Goal: Task Accomplishment & Management: Use online tool/utility

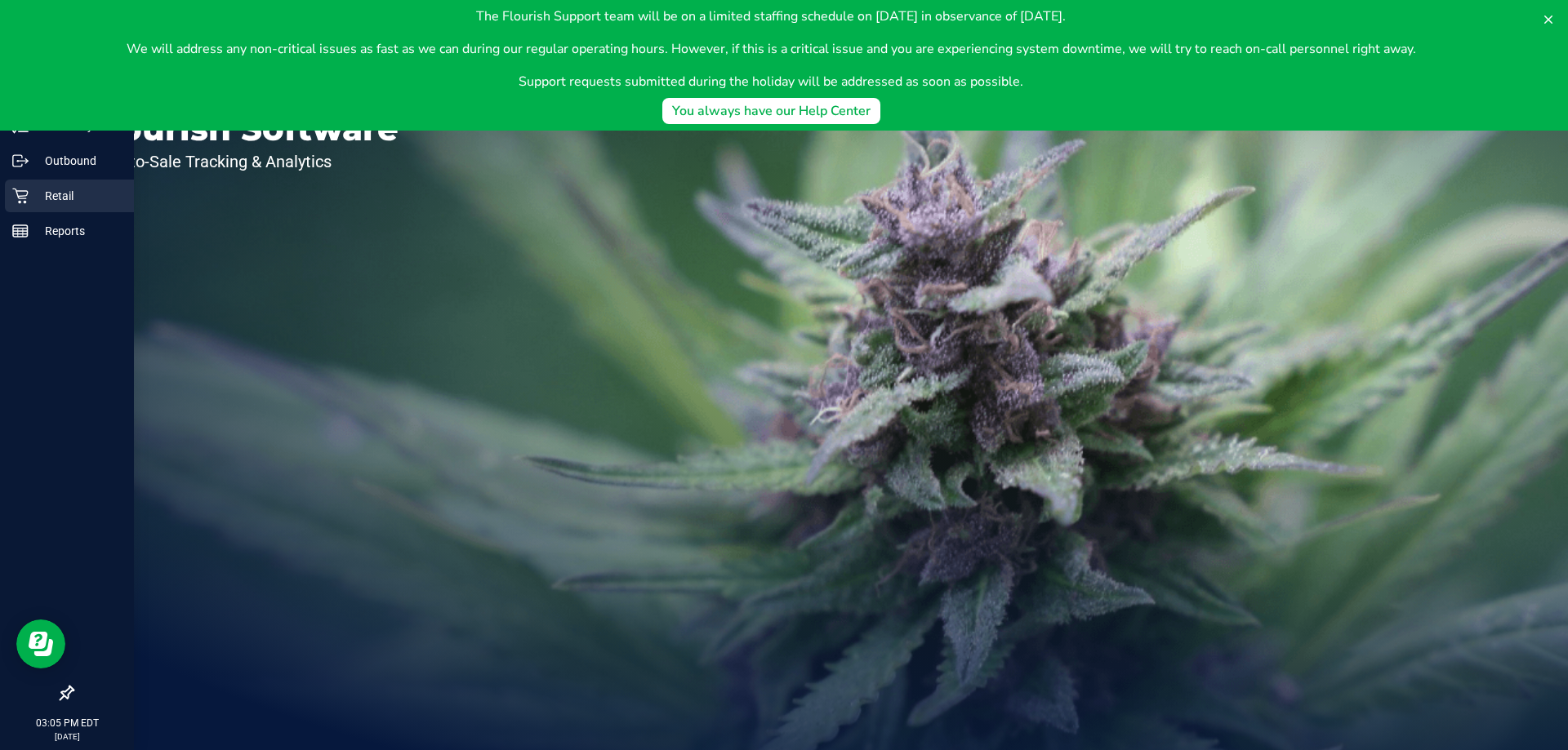
click at [31, 197] on p "Retail" at bounding box center [77, 196] width 98 height 20
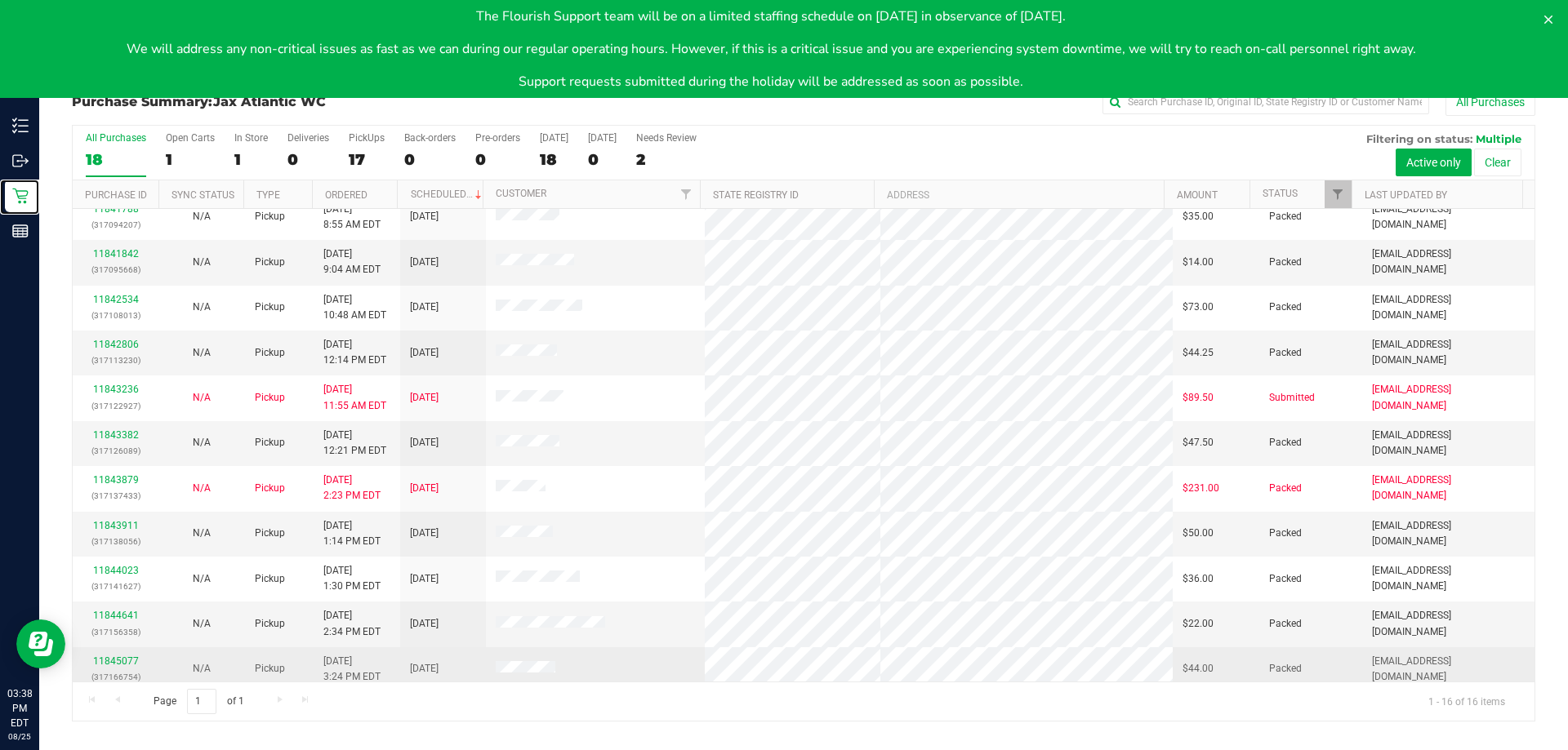
scroll to position [251, 0]
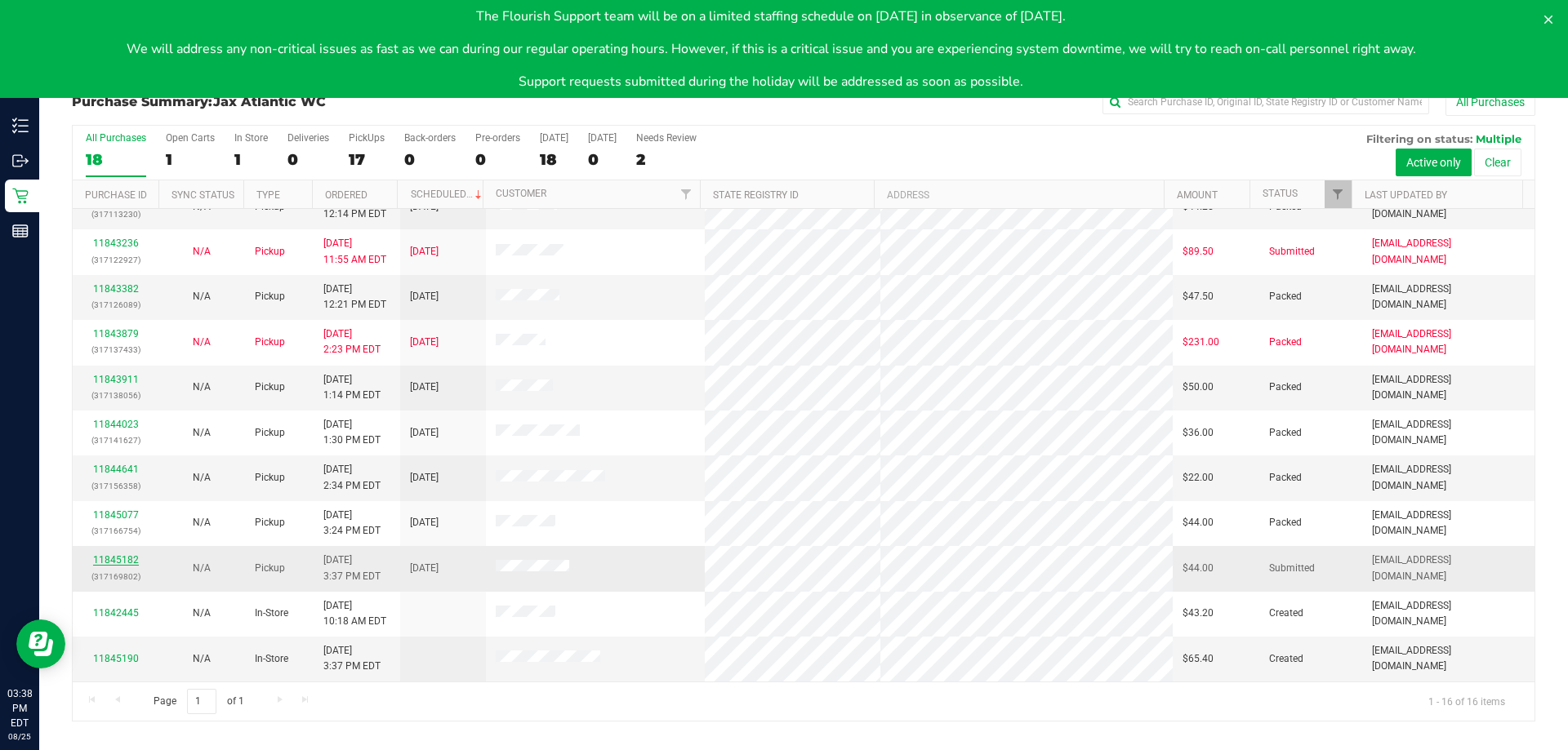
click at [128, 560] on link "11845182" at bounding box center [115, 560] width 45 height 12
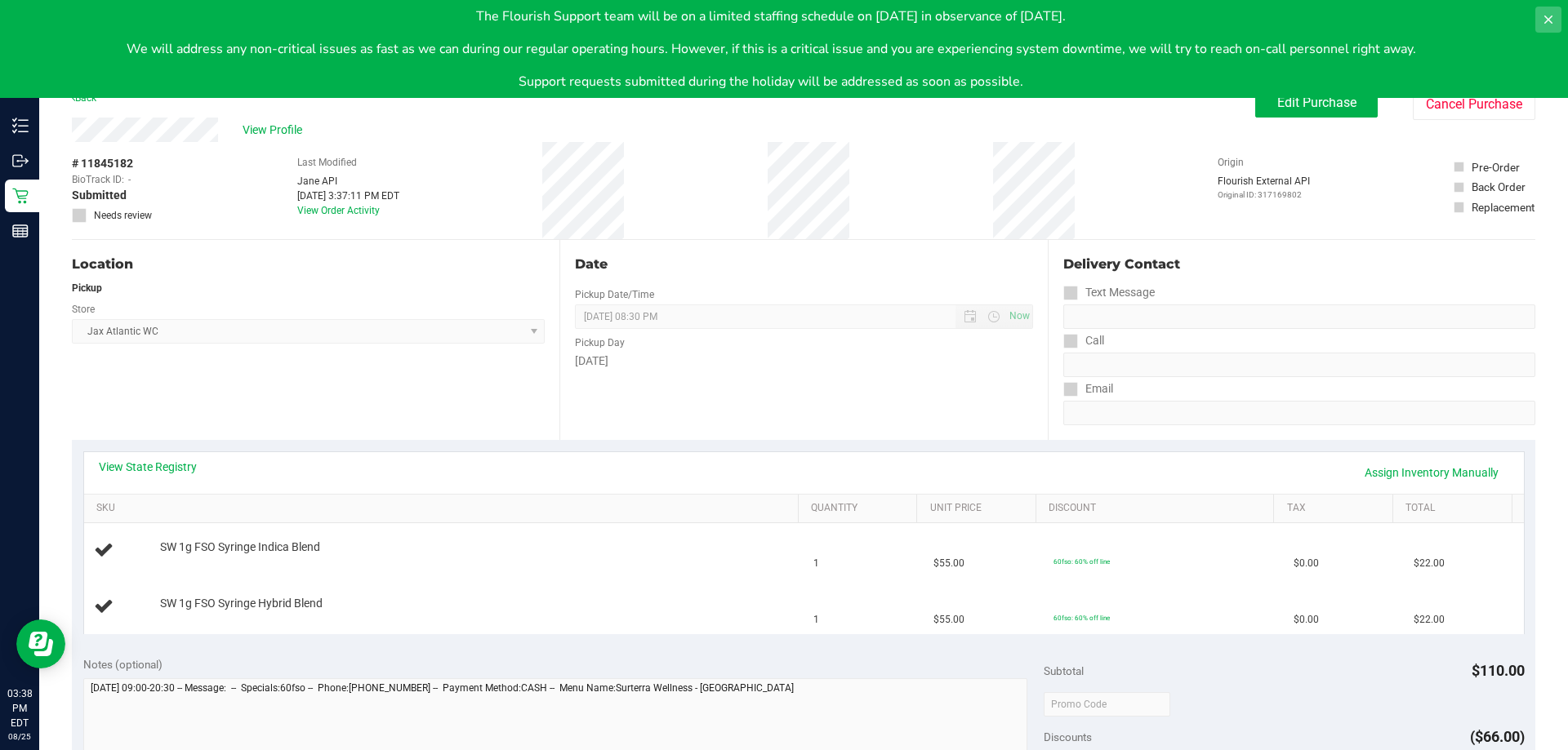
click at [1547, 16] on icon at bounding box center [1548, 20] width 13 height 13
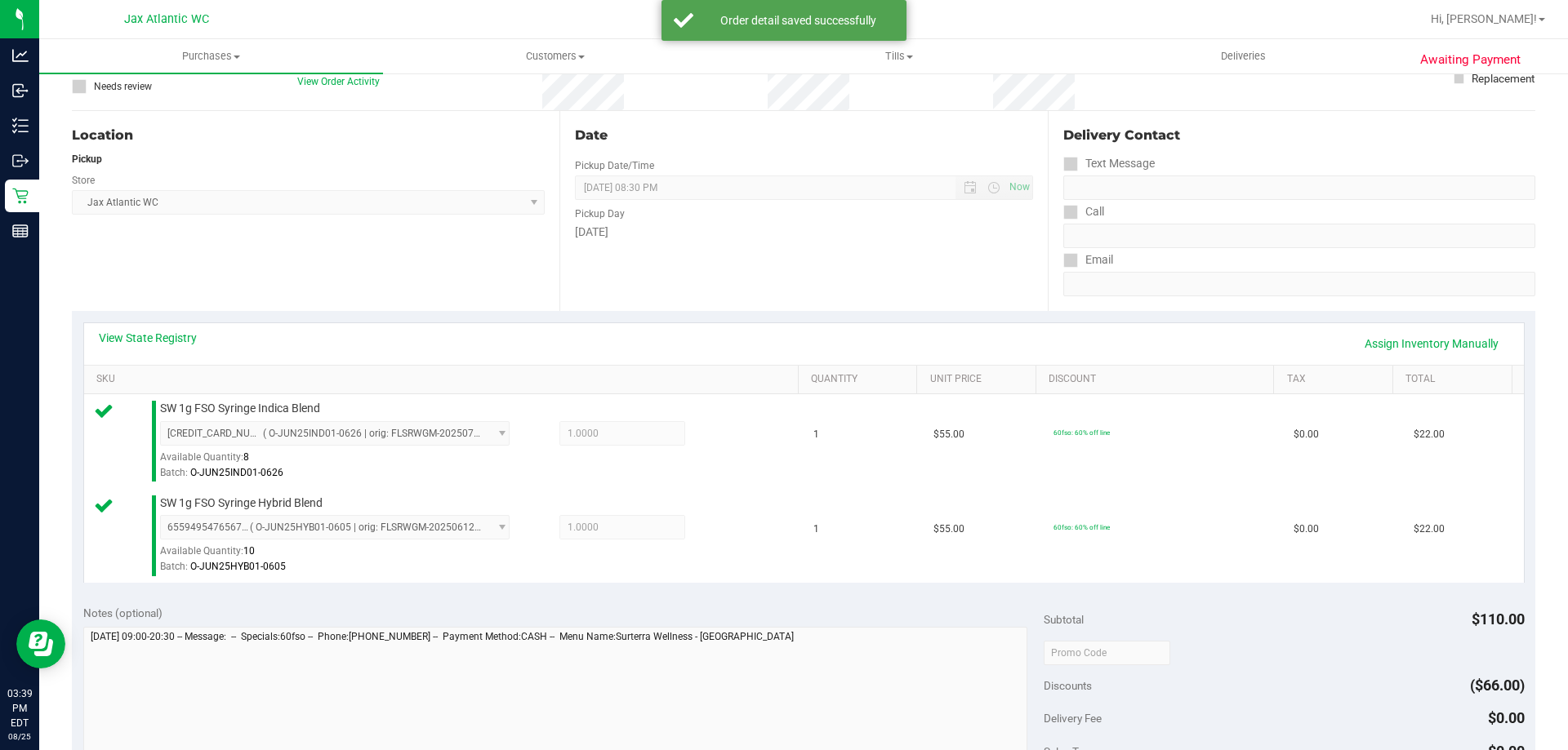
scroll to position [245, 0]
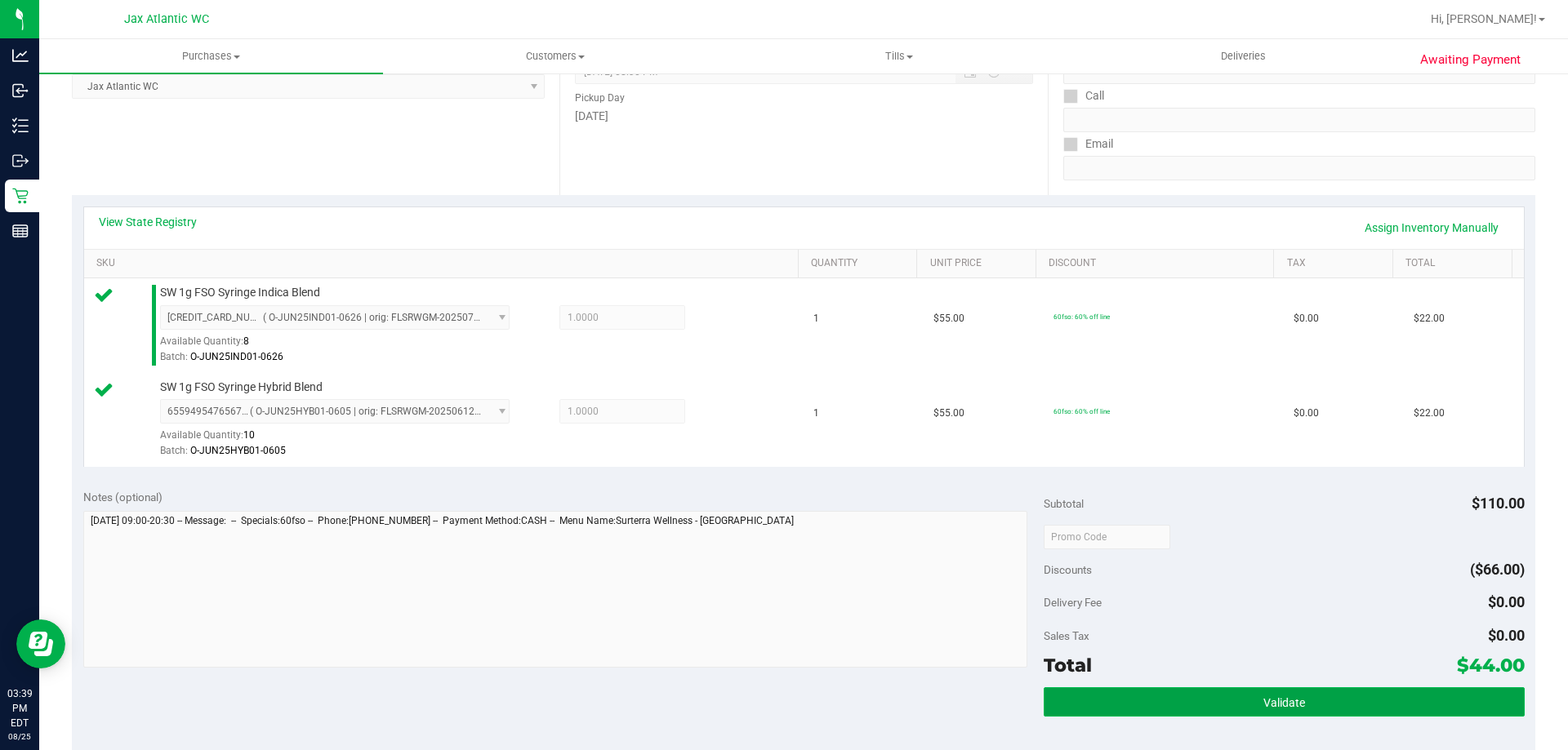
click at [1265, 701] on span "Validate" at bounding box center [1284, 703] width 42 height 13
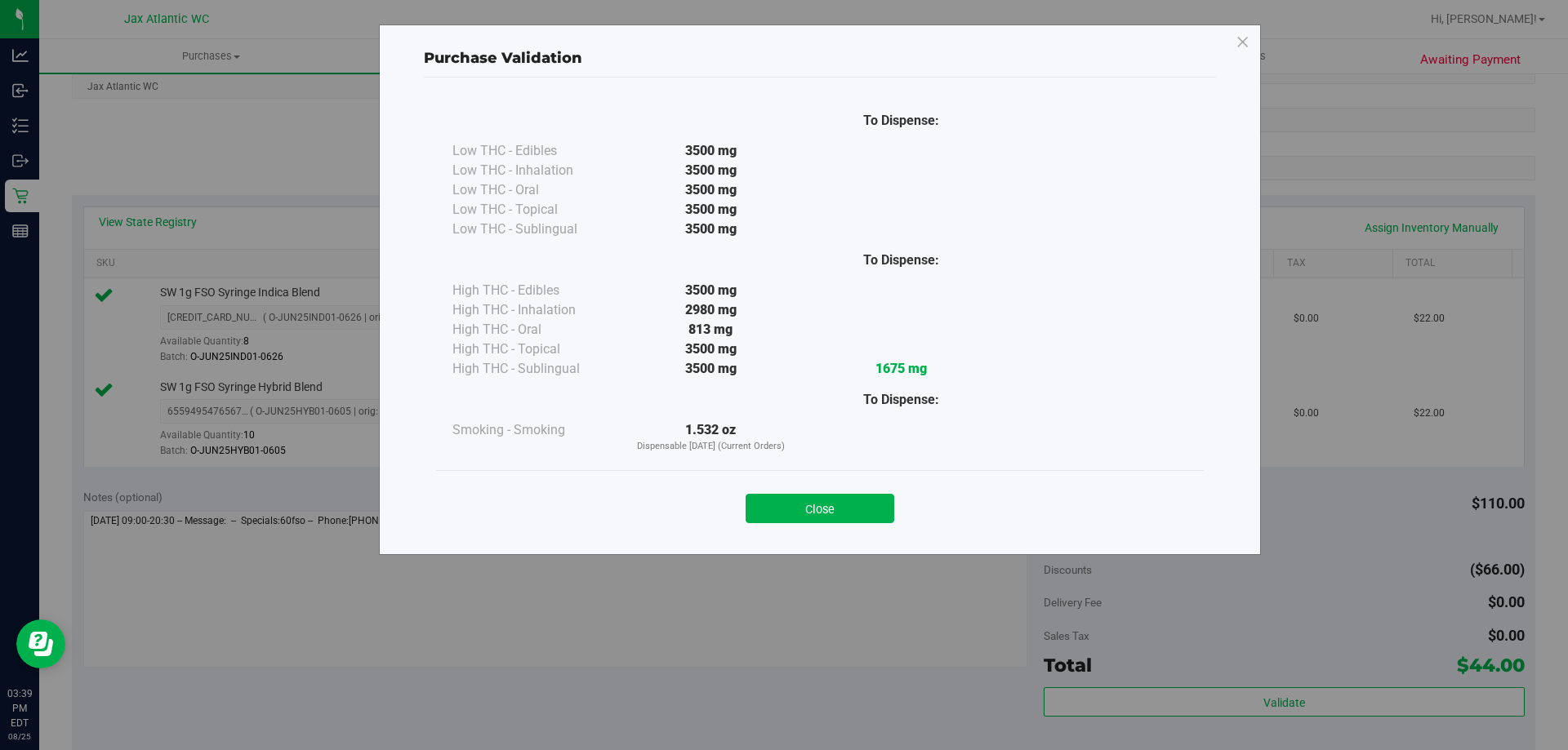
click at [759, 499] on button "Close" at bounding box center [819, 509] width 148 height 30
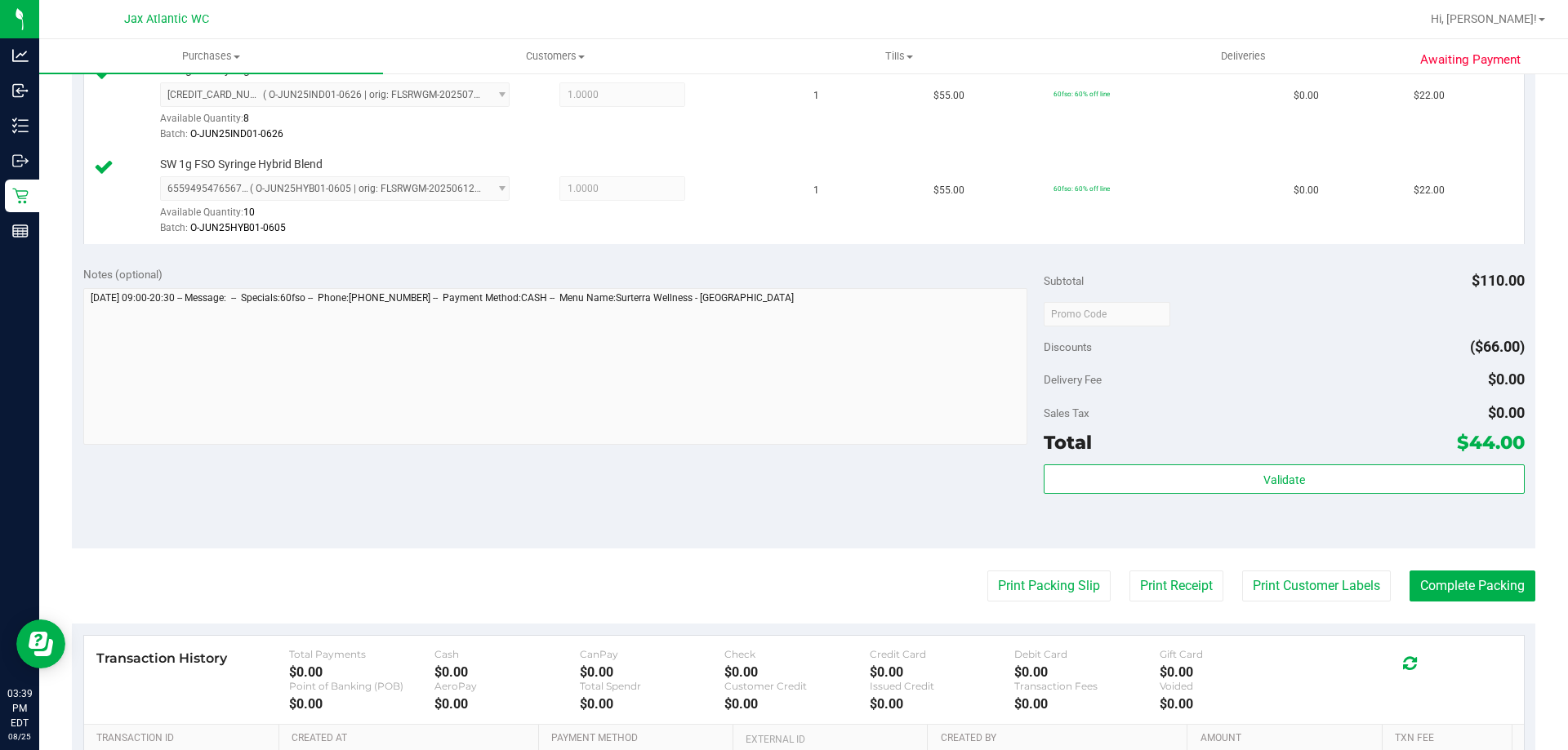
scroll to position [679, 0]
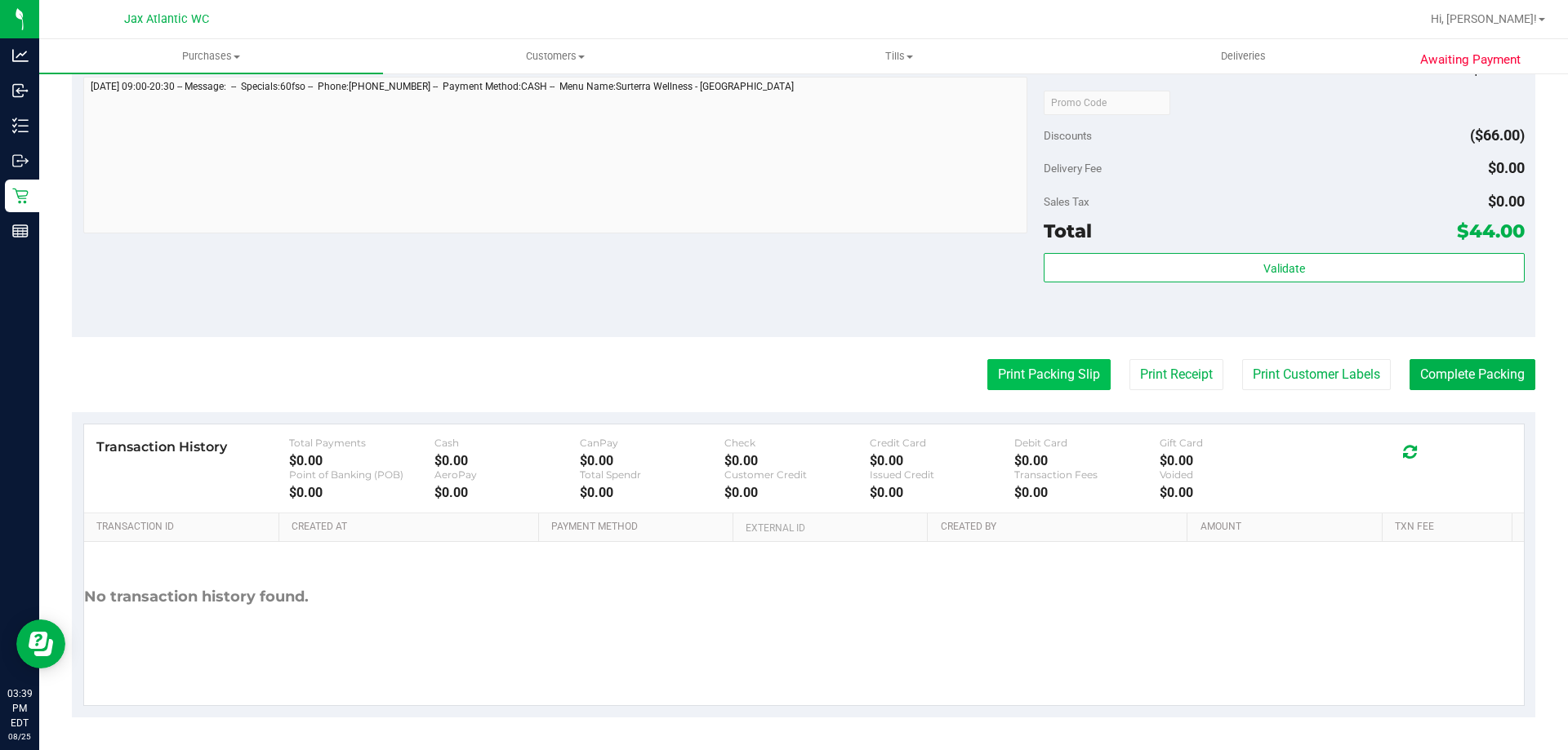
click at [1037, 386] on button "Print Packing Slip" at bounding box center [1049, 375] width 124 height 31
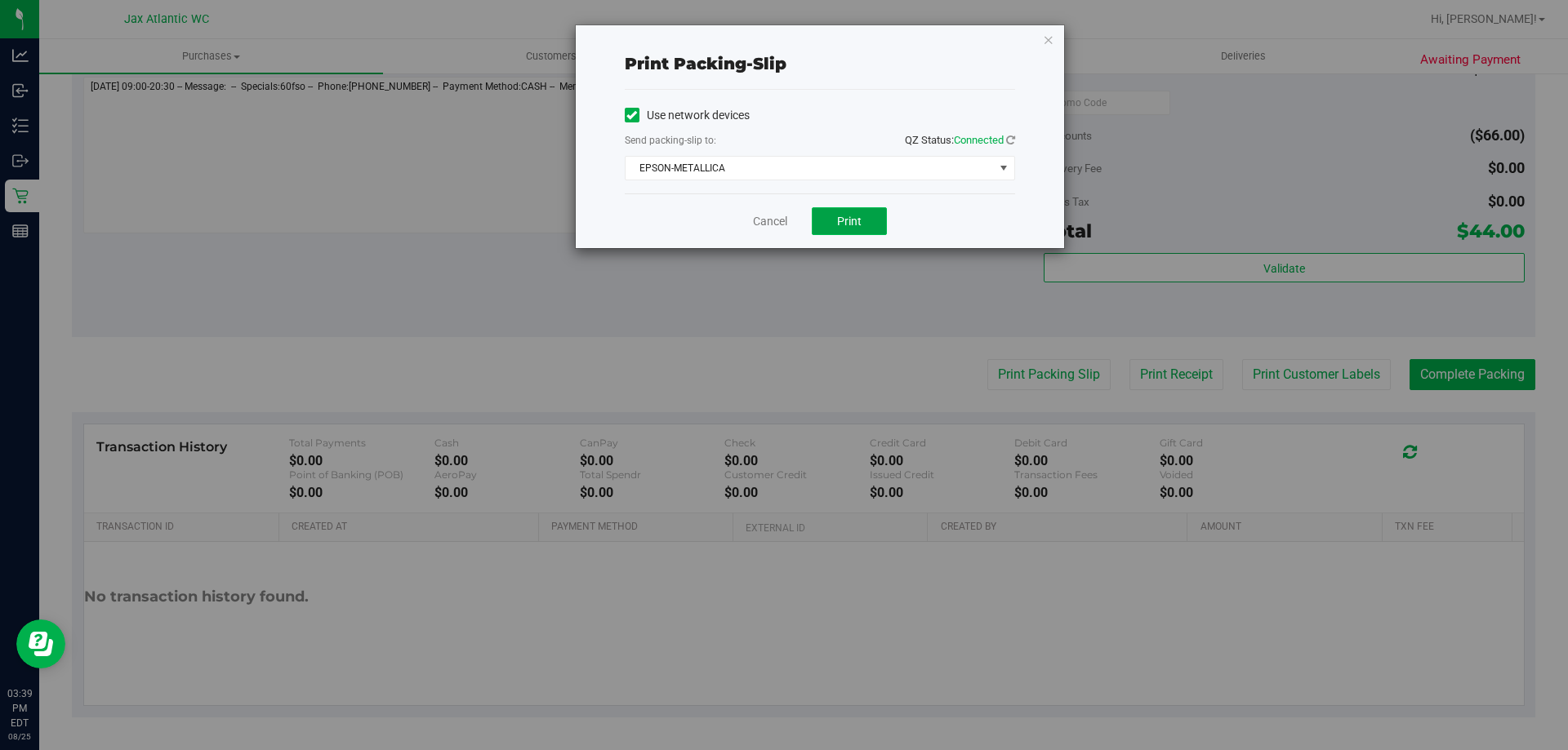
click at [849, 221] on span "Print" at bounding box center [849, 221] width 25 height 13
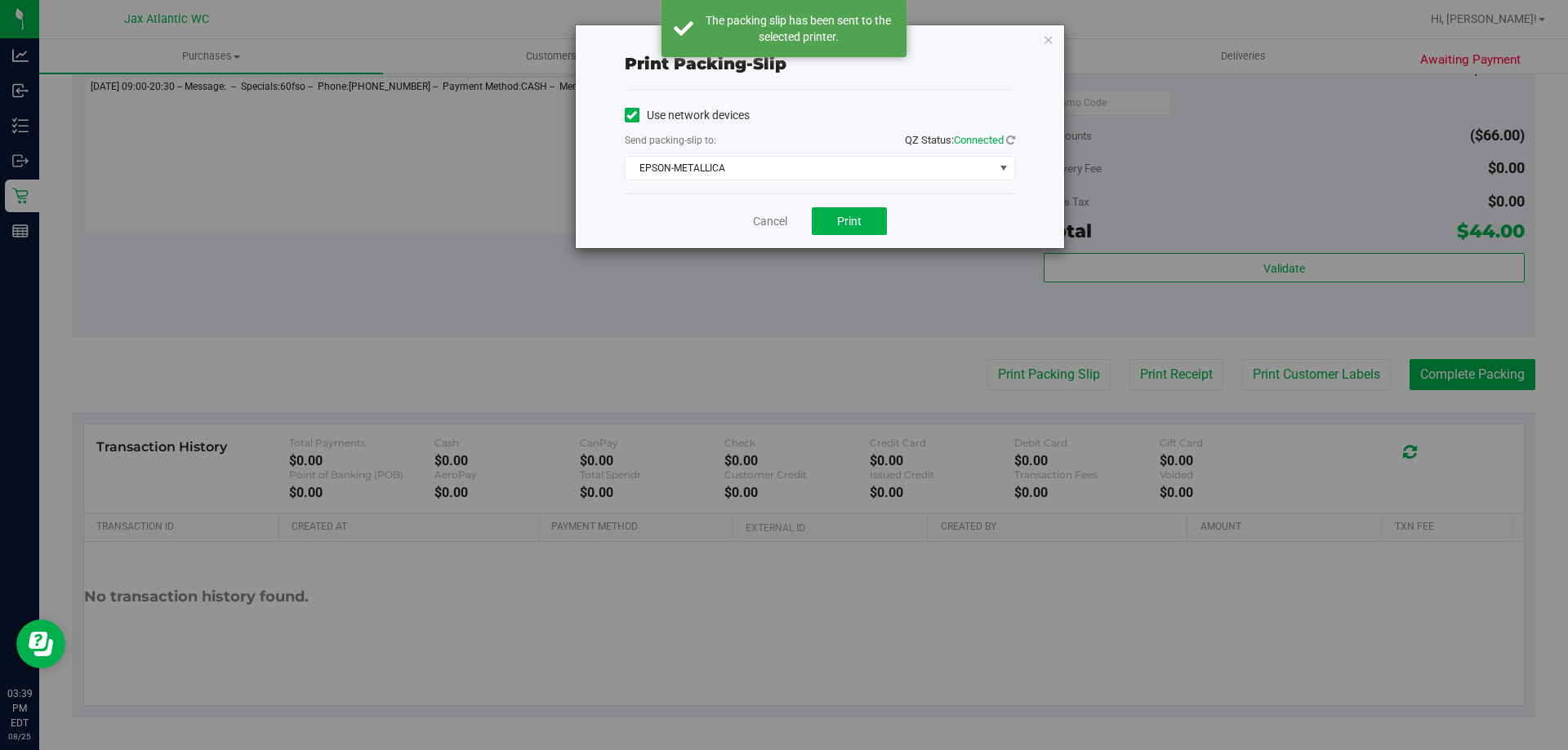
click at [1046, 40] on icon "button" at bounding box center [1049, 40] width 12 height 20
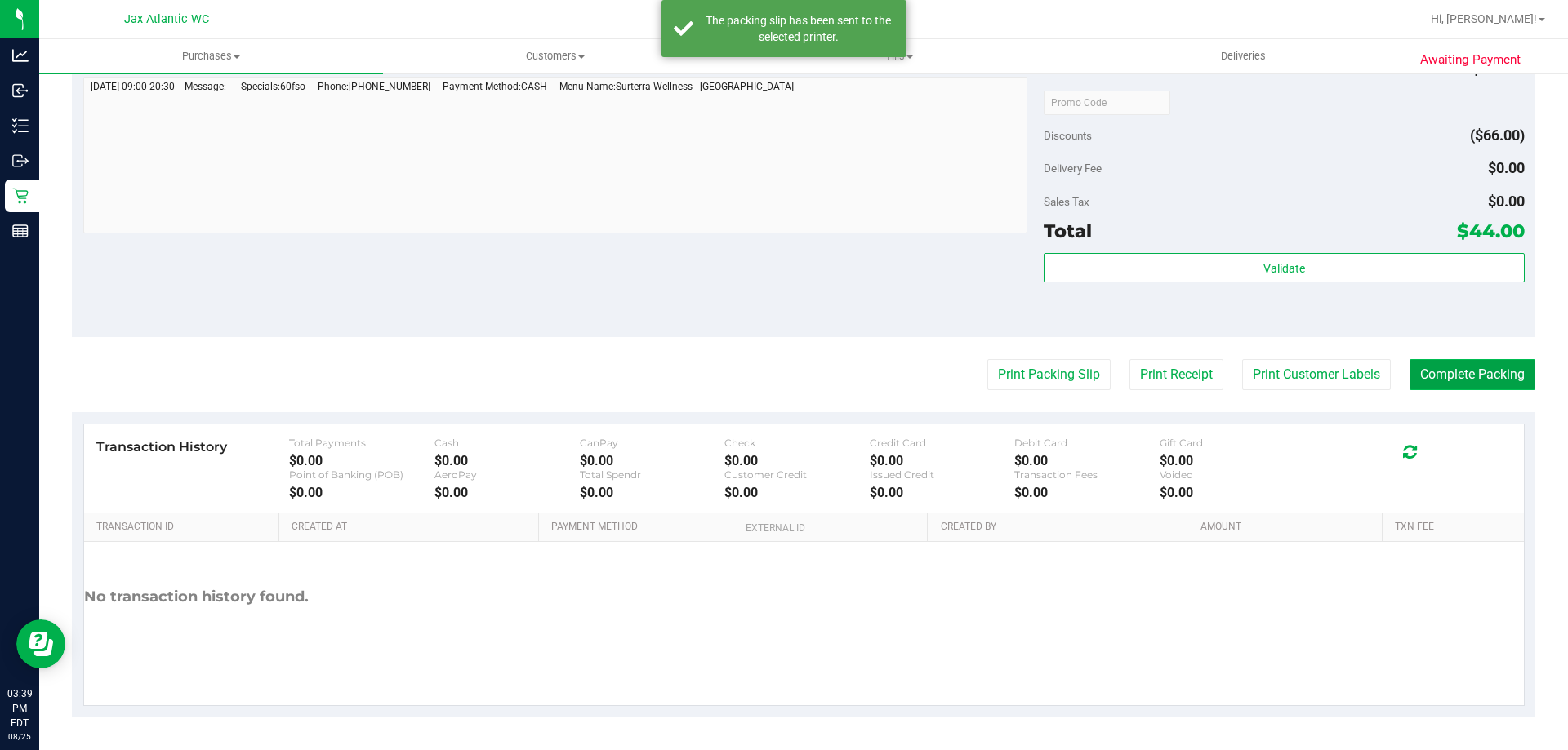
click at [1409, 359] on button "Complete Packing" at bounding box center [1472, 375] width 126 height 31
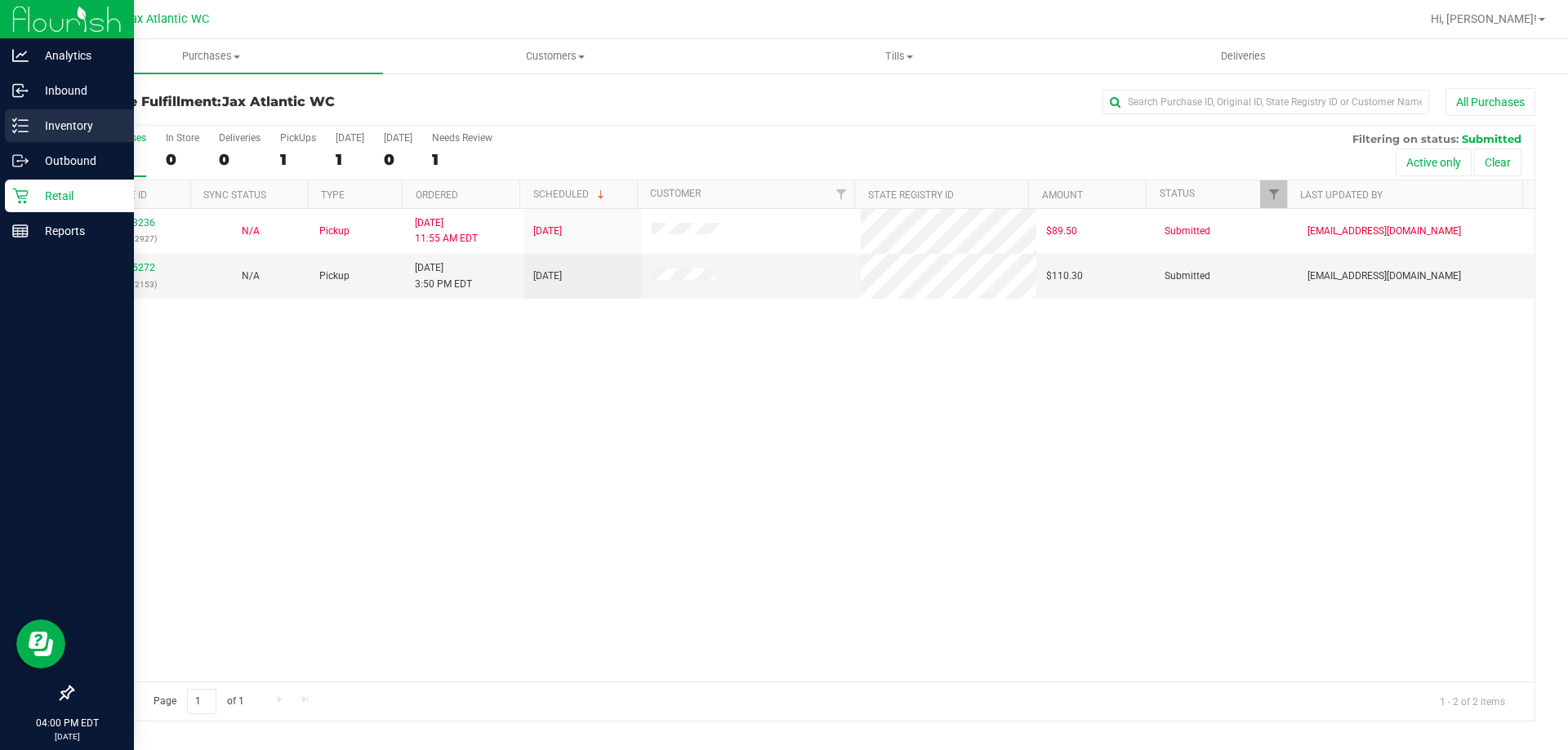
click at [20, 131] on line at bounding box center [23, 131] width 9 height 0
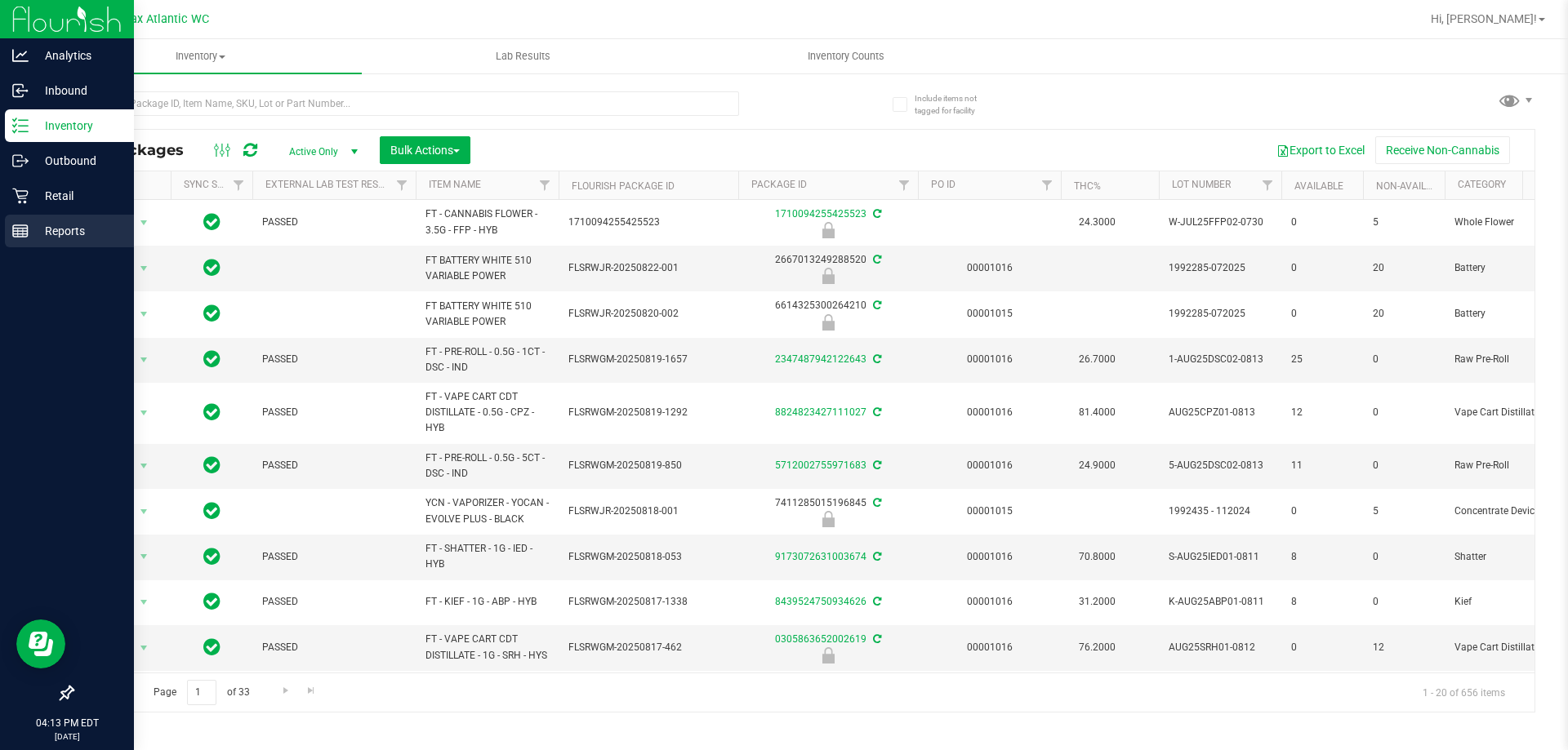
click at [24, 228] on line at bounding box center [21, 228] width 15 height 0
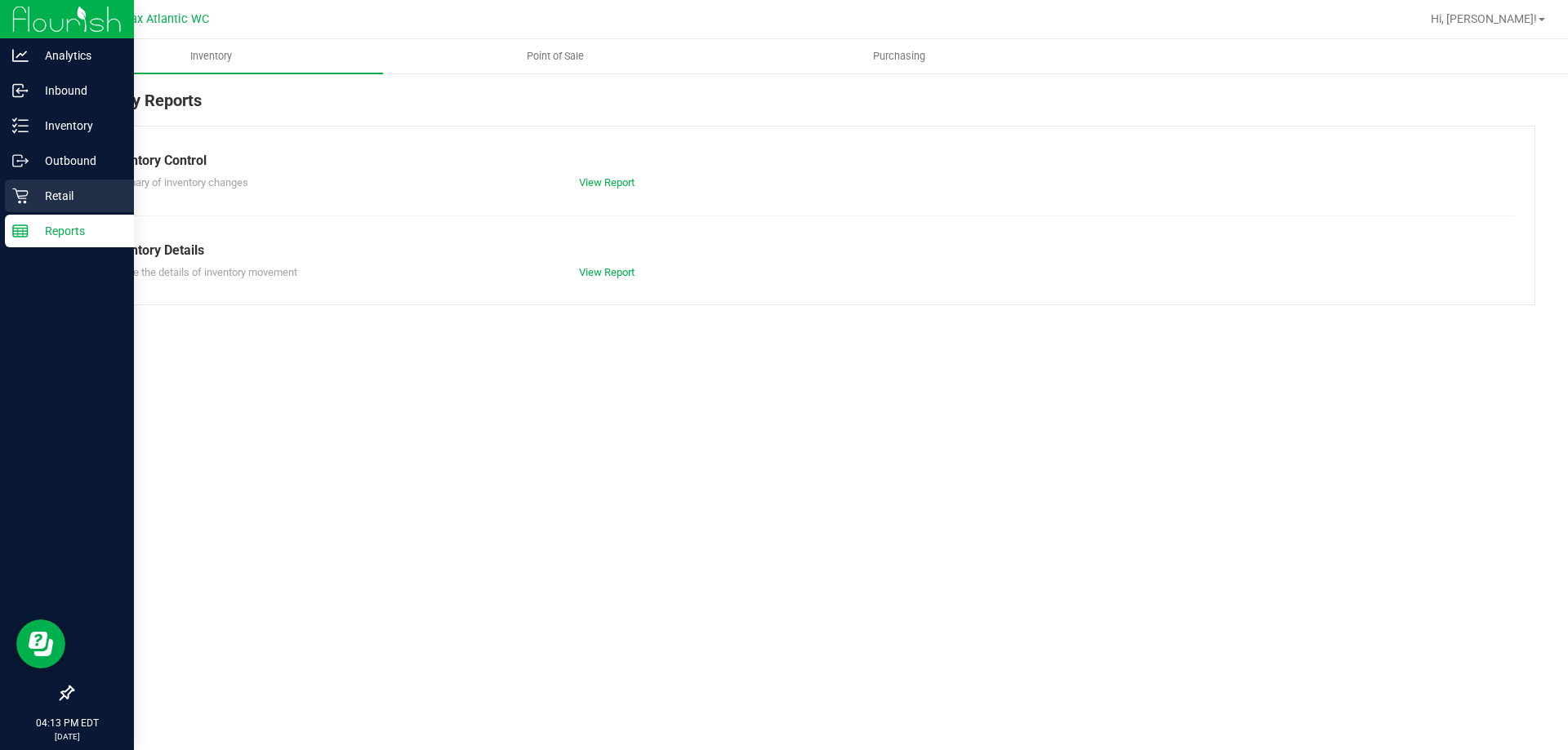
click at [21, 202] on icon at bounding box center [20, 196] width 16 height 16
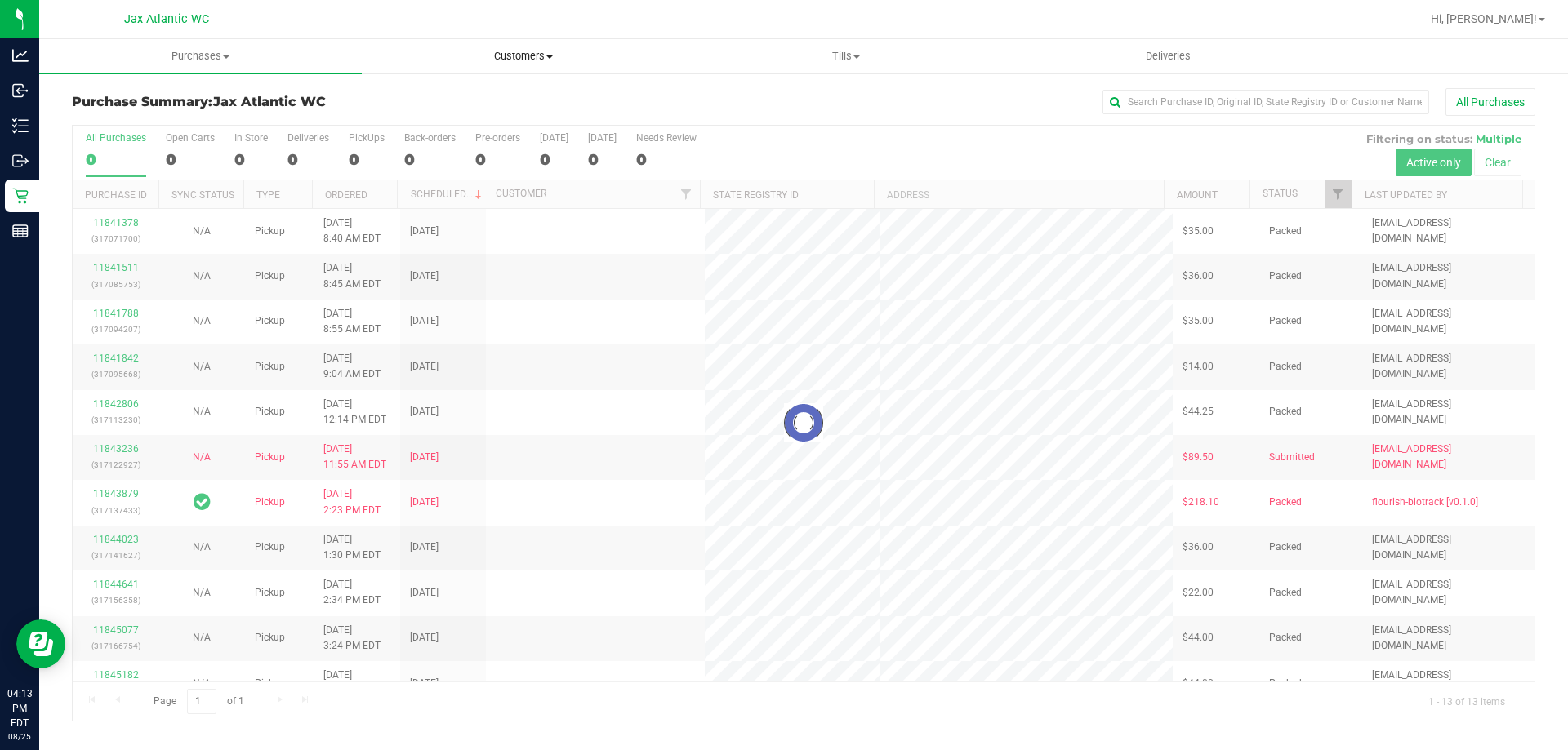
click at [523, 56] on span "Customers" at bounding box center [523, 56] width 321 height 15
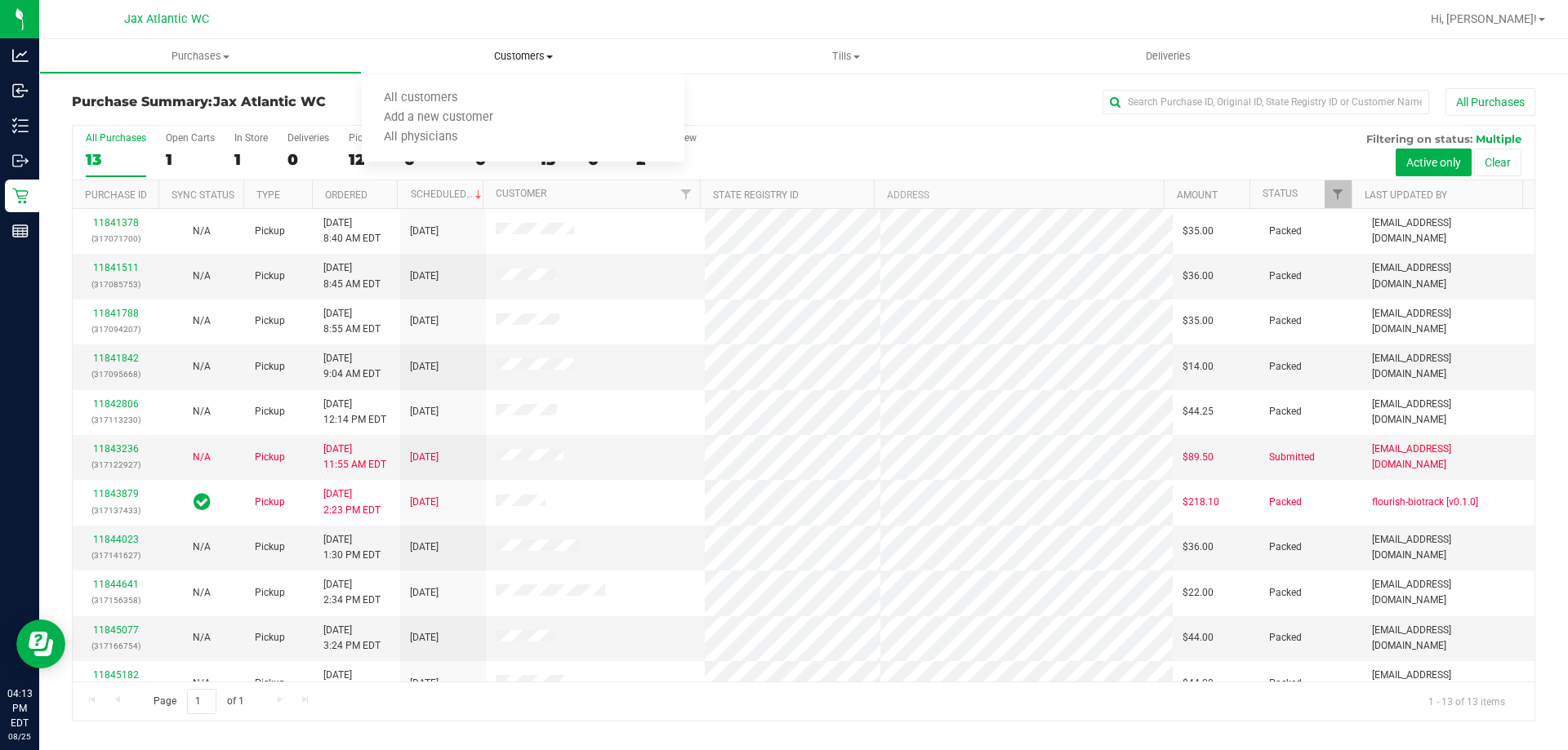
click at [507, 54] on span "Customers" at bounding box center [523, 56] width 322 height 15
click at [514, 56] on span "Customers" at bounding box center [523, 56] width 322 height 15
click at [722, 33] on div at bounding box center [857, 19] width 1128 height 32
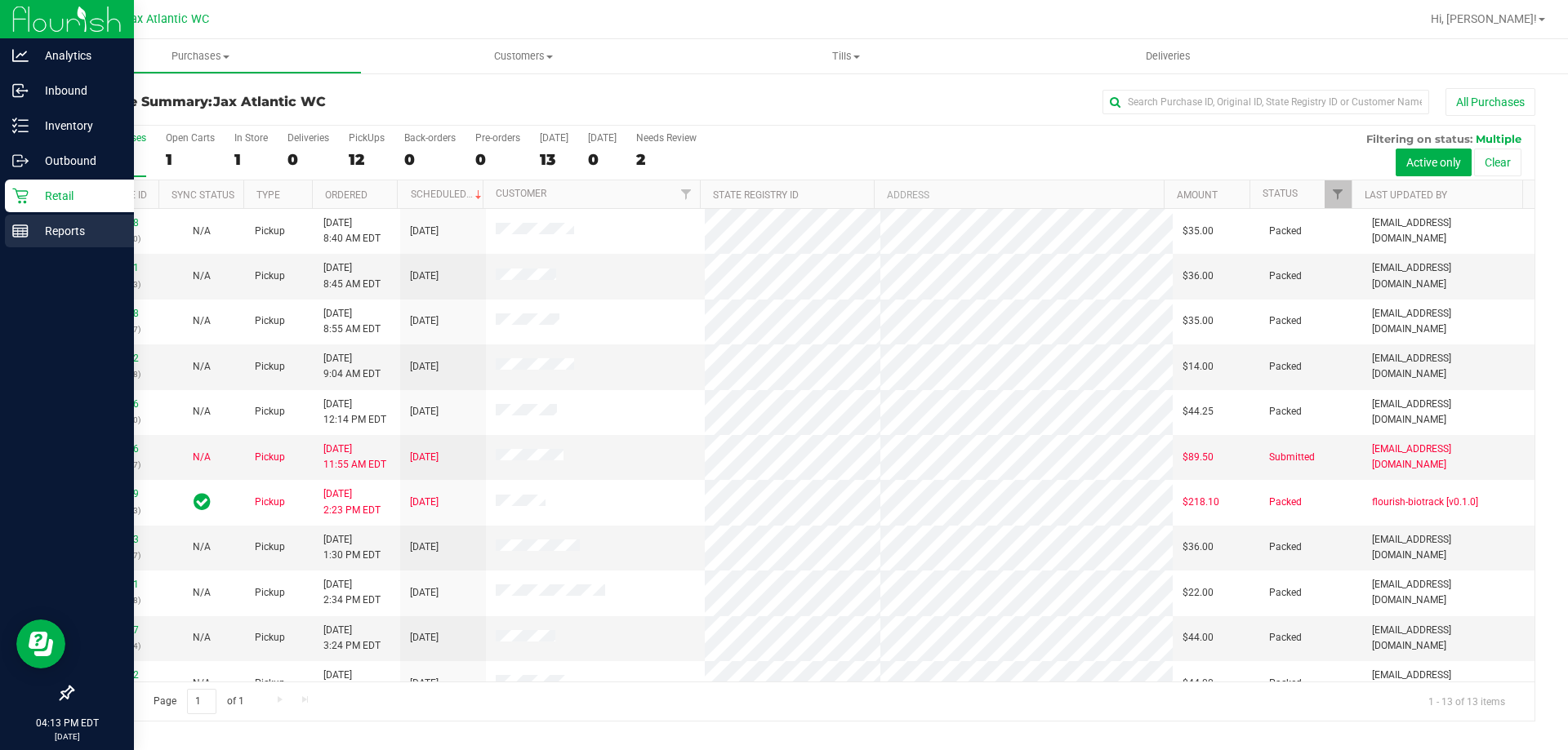
click at [30, 224] on p "Reports" at bounding box center [77, 231] width 98 height 20
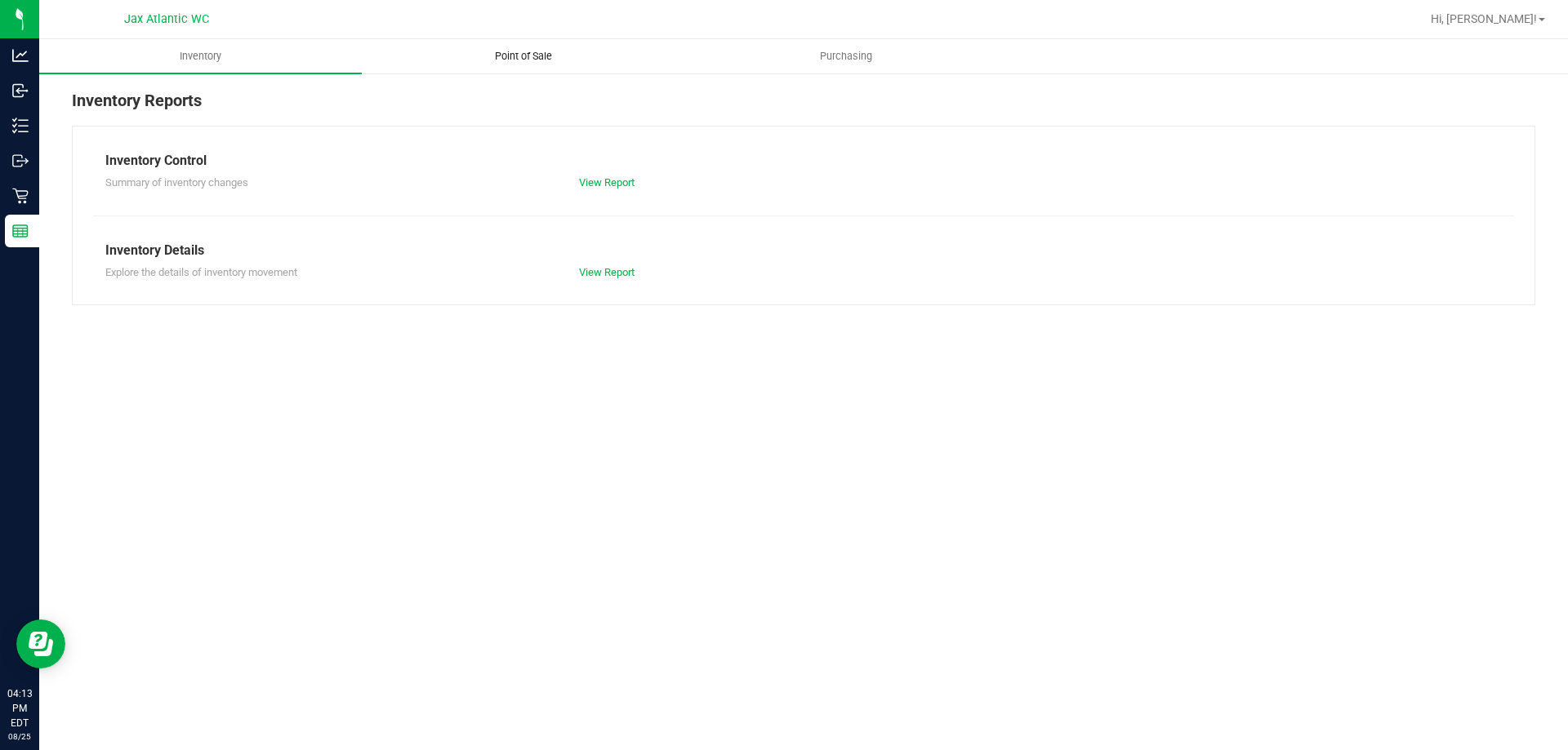
click at [520, 59] on span "Point of Sale" at bounding box center [523, 56] width 101 height 15
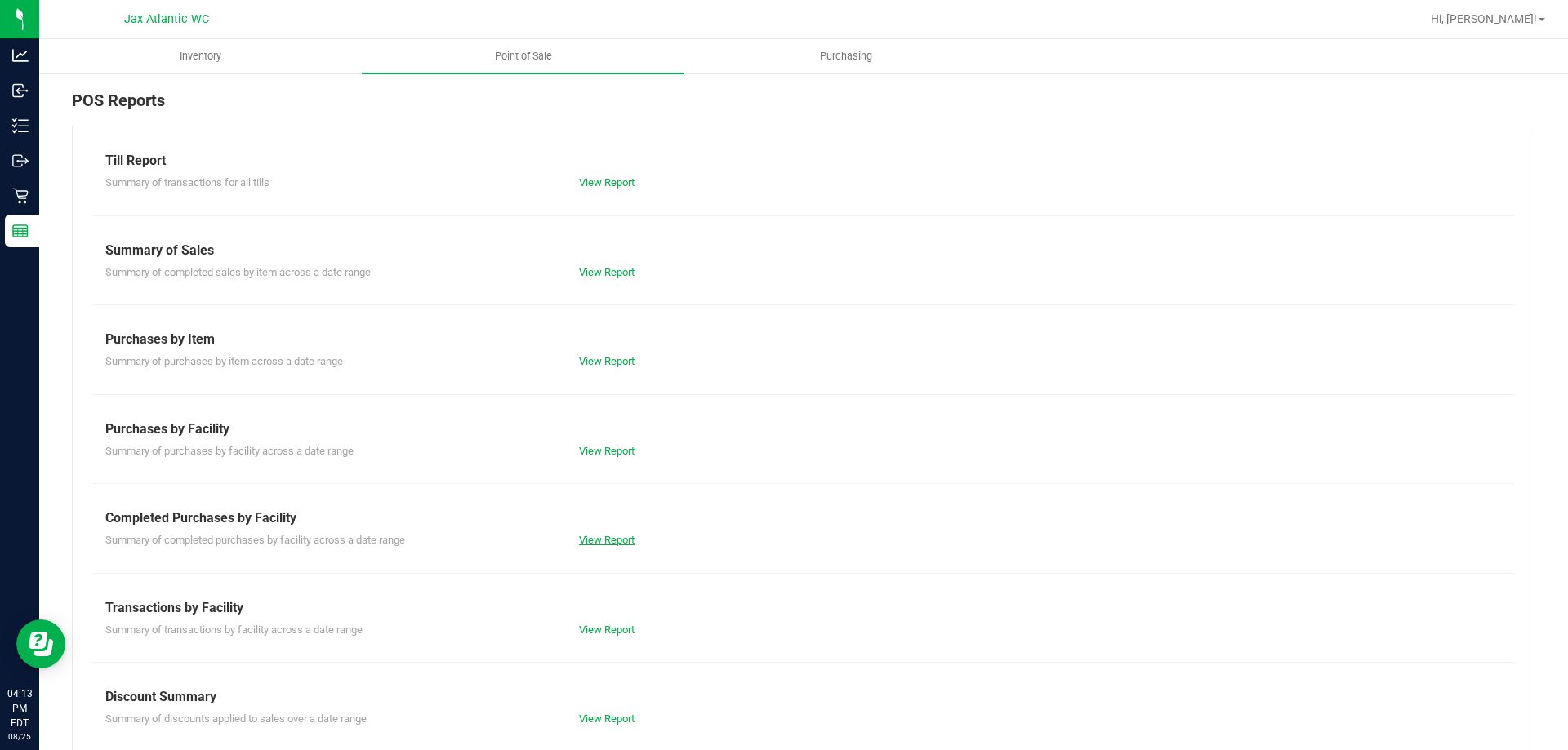
click at [600, 540] on link "View Report" at bounding box center [606, 540] width 55 height 12
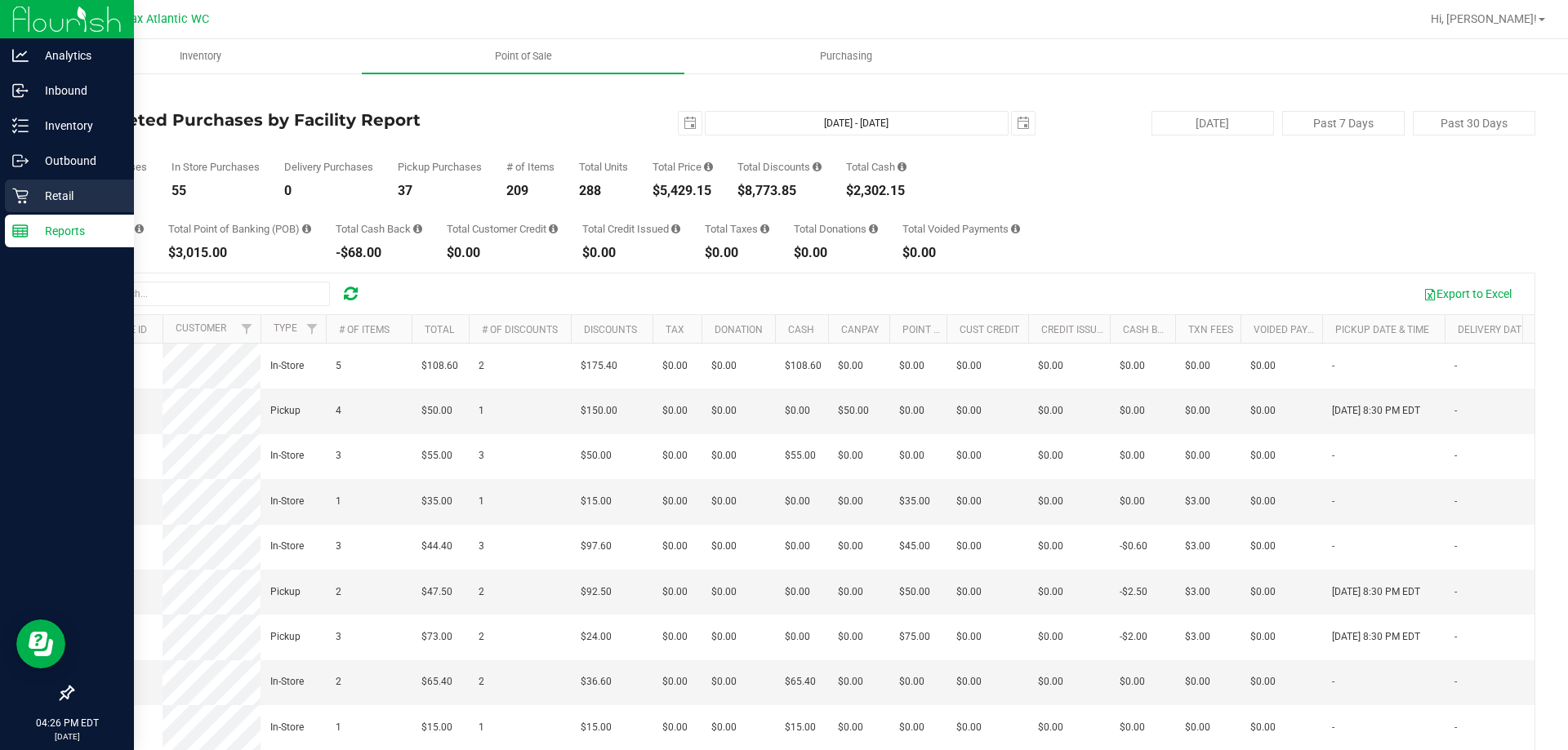
click at [17, 195] on icon at bounding box center [20, 196] width 16 height 16
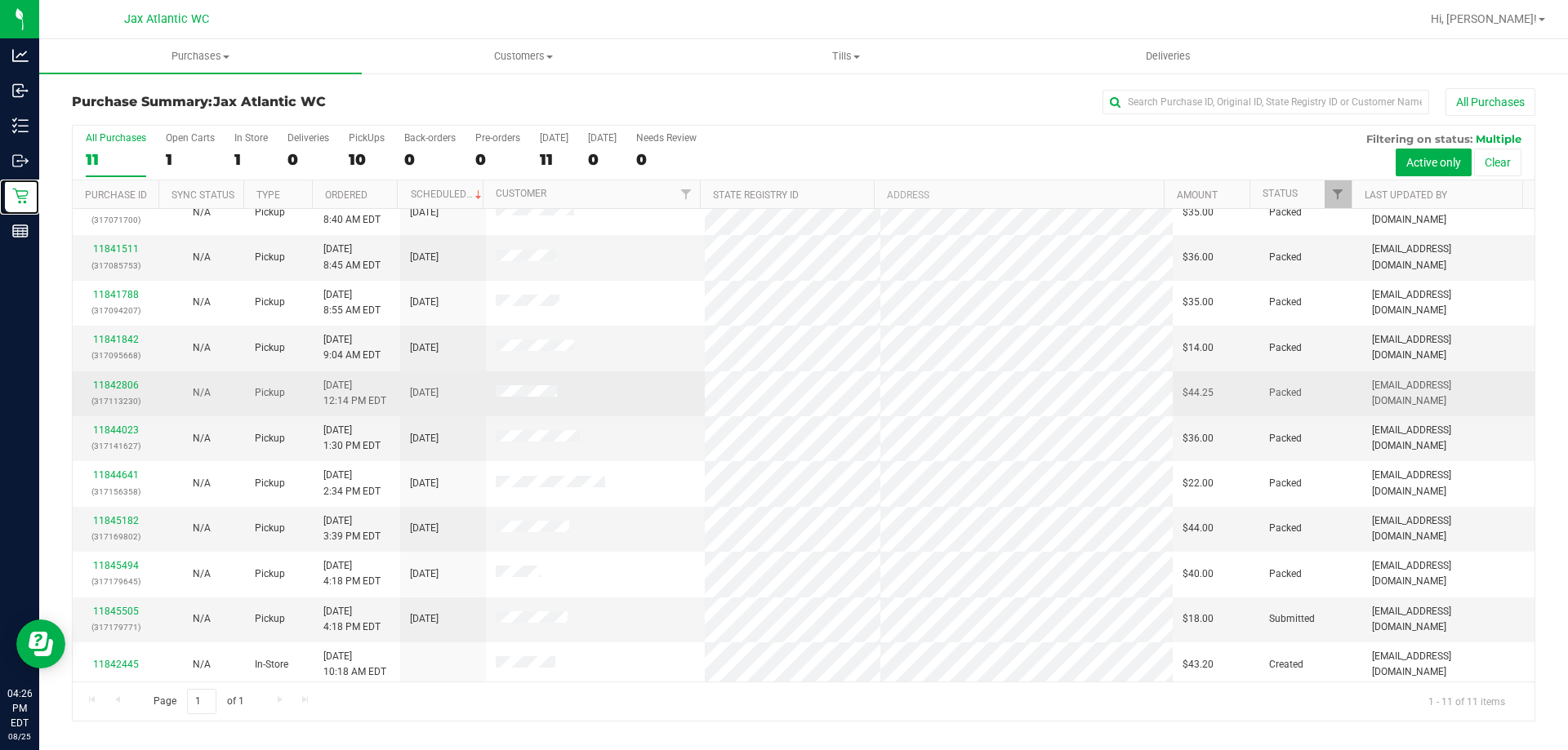
scroll to position [24, 0]
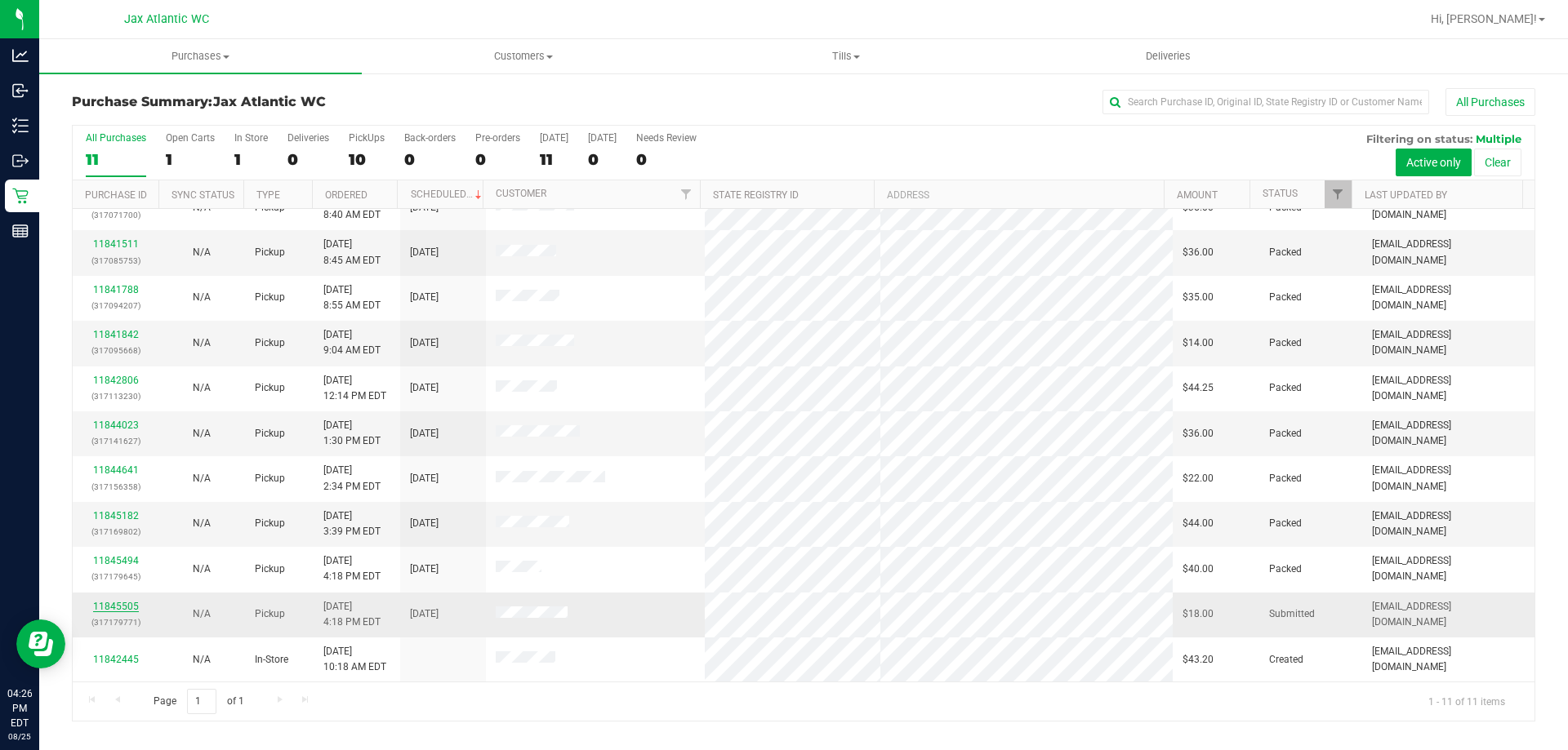
click at [110, 607] on link "11845505" at bounding box center [115, 607] width 45 height 12
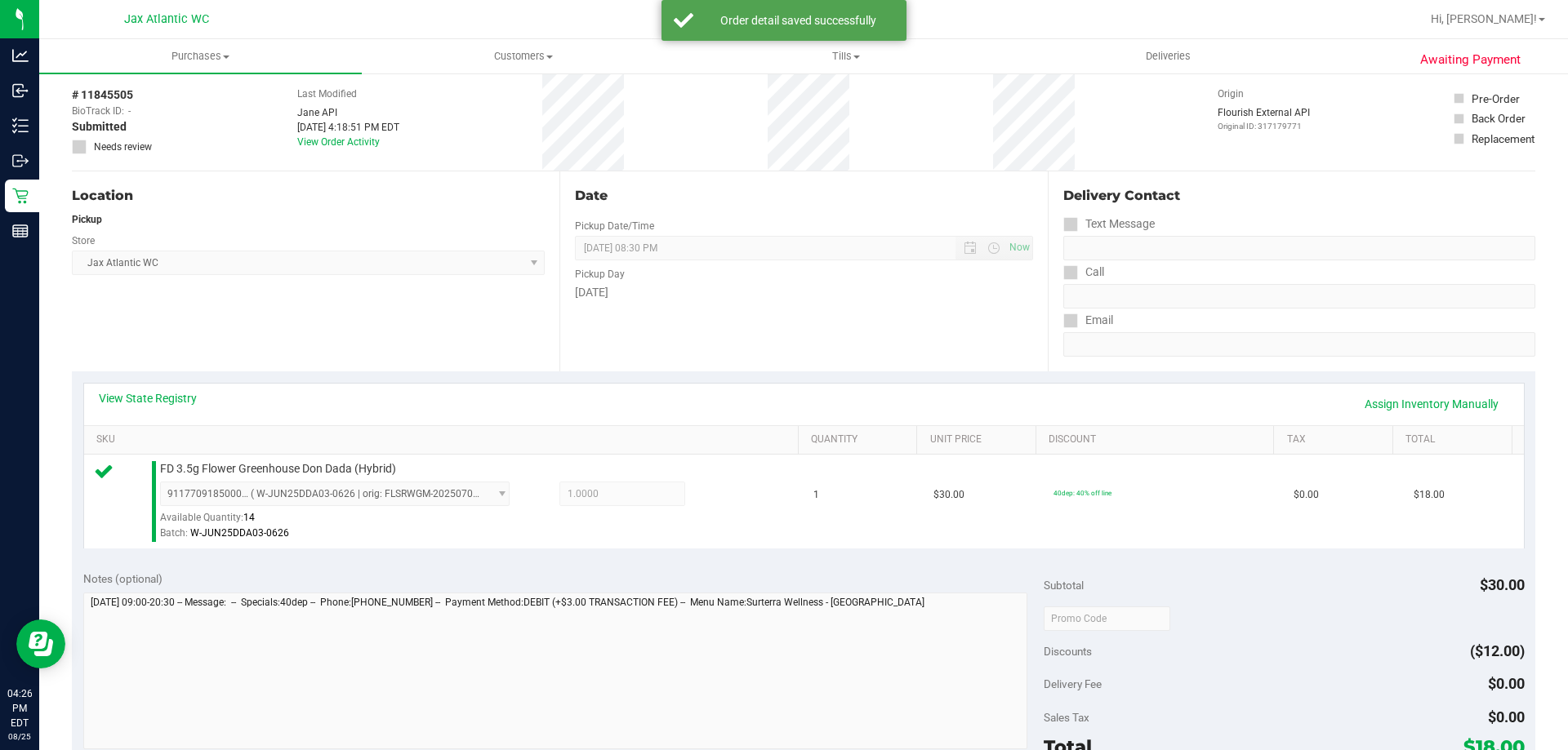
scroll to position [408, 0]
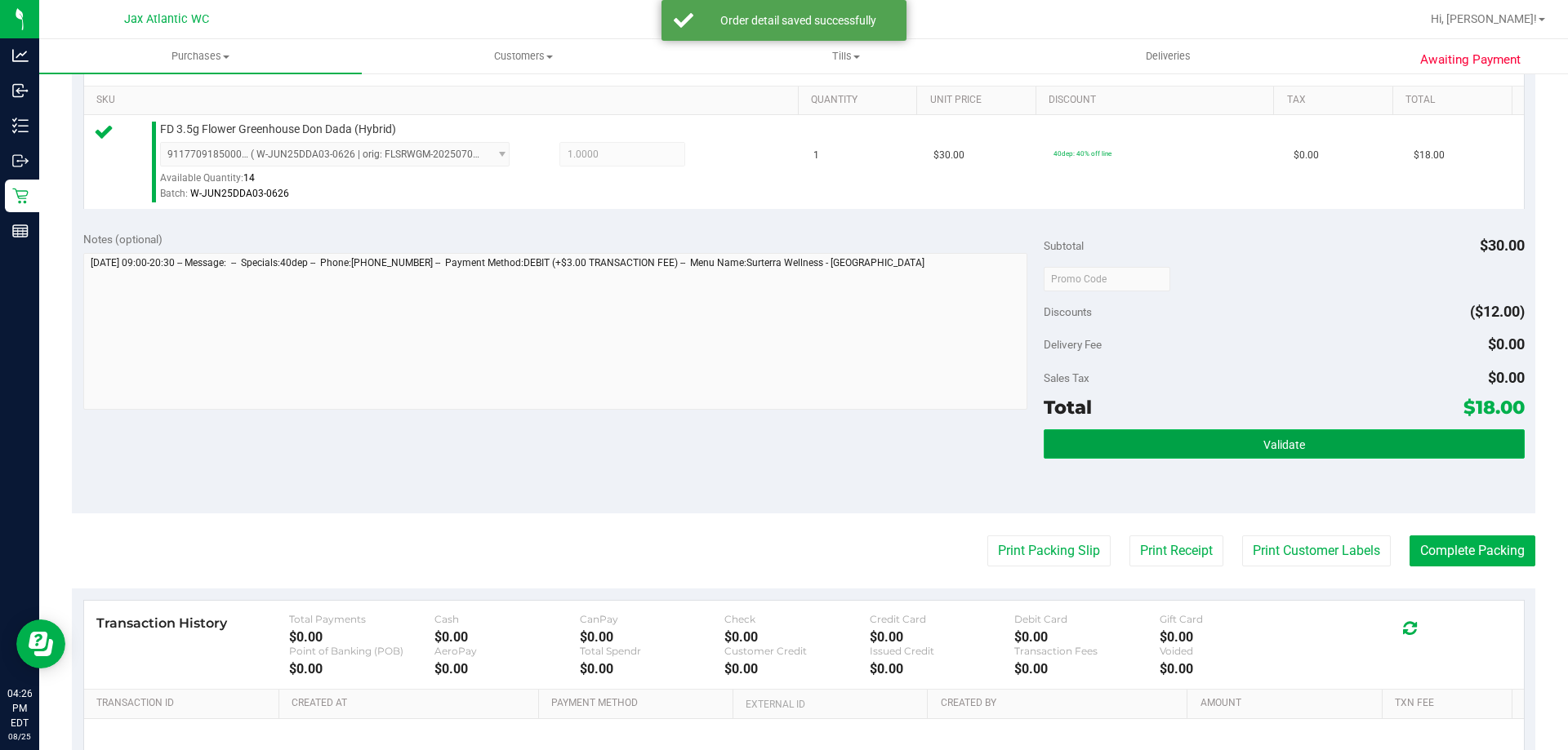
click at [1325, 443] on button "Validate" at bounding box center [1284, 444] width 480 height 30
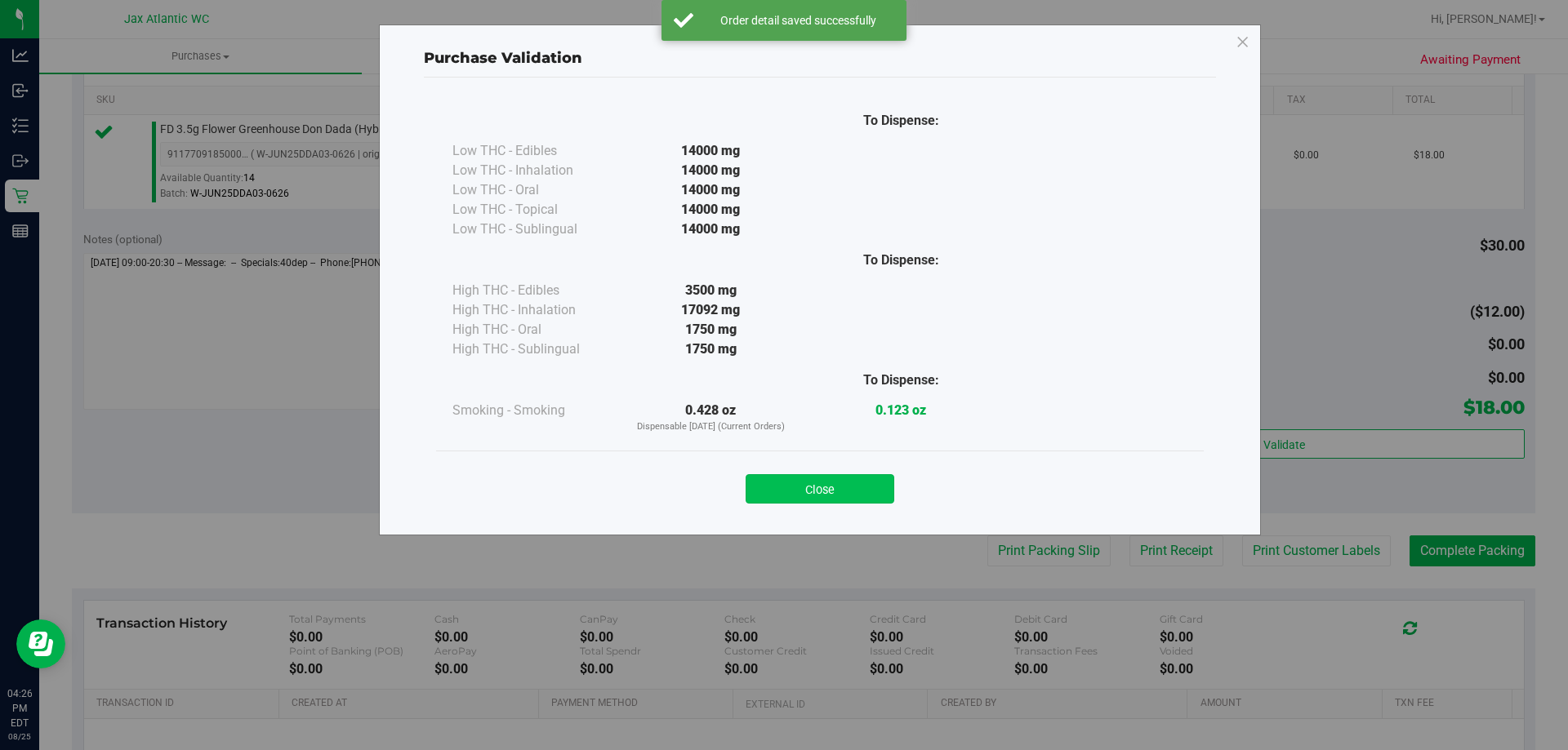
click at [845, 483] on button "Close" at bounding box center [819, 489] width 148 height 30
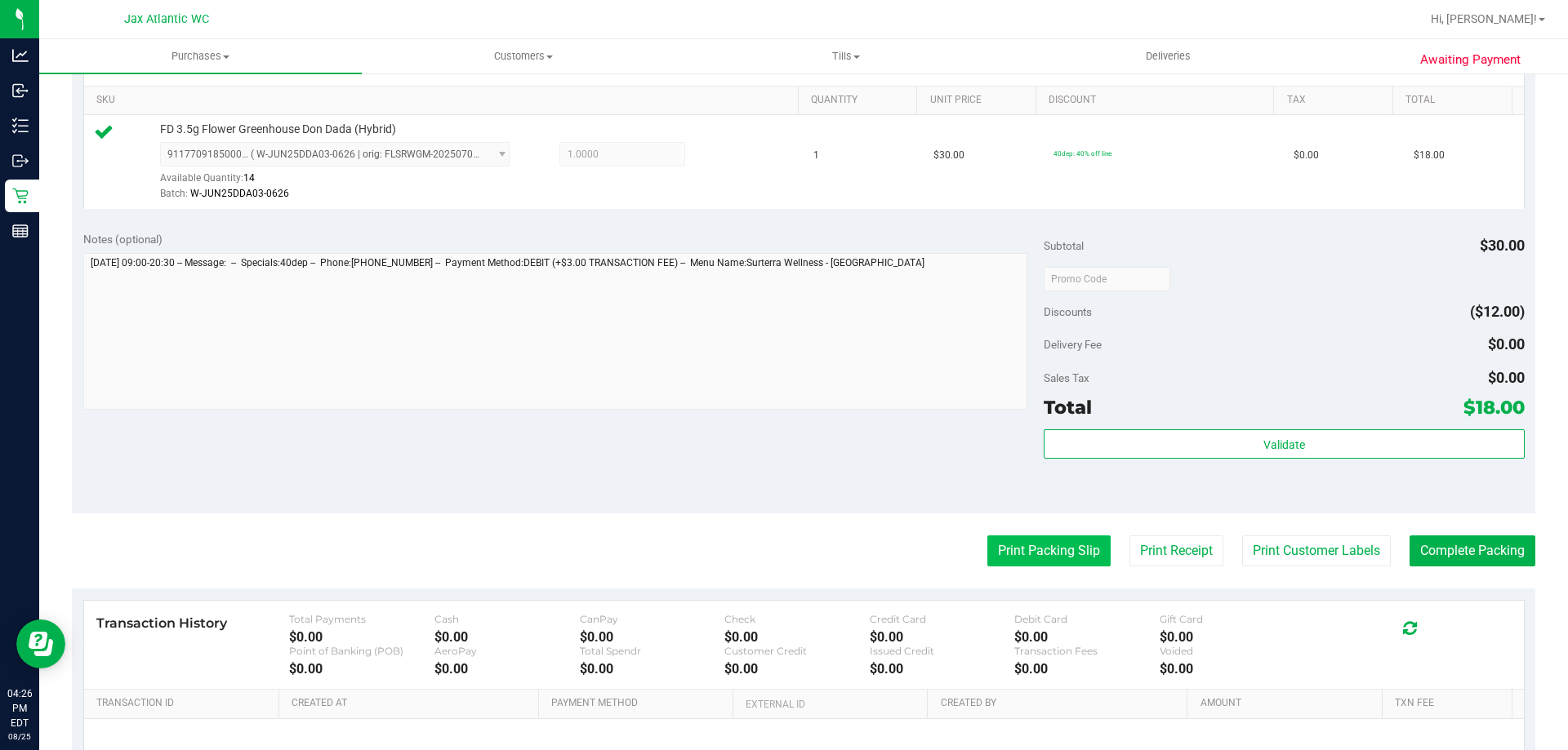
click at [987, 559] on button "Print Packing Slip" at bounding box center [1049, 551] width 124 height 31
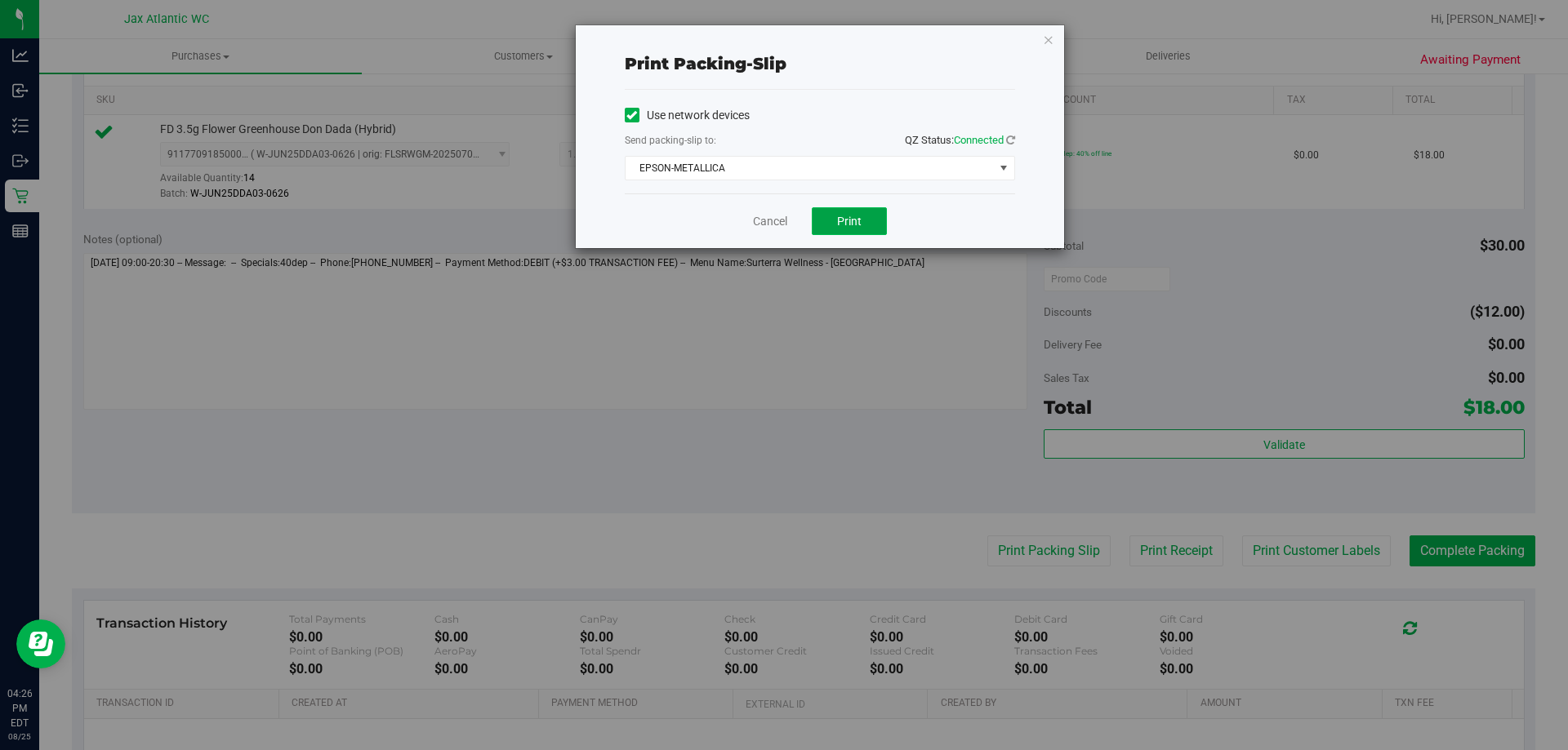
click at [826, 223] on button "Print" at bounding box center [848, 222] width 75 height 28
click at [1049, 42] on icon "button" at bounding box center [1049, 40] width 12 height 20
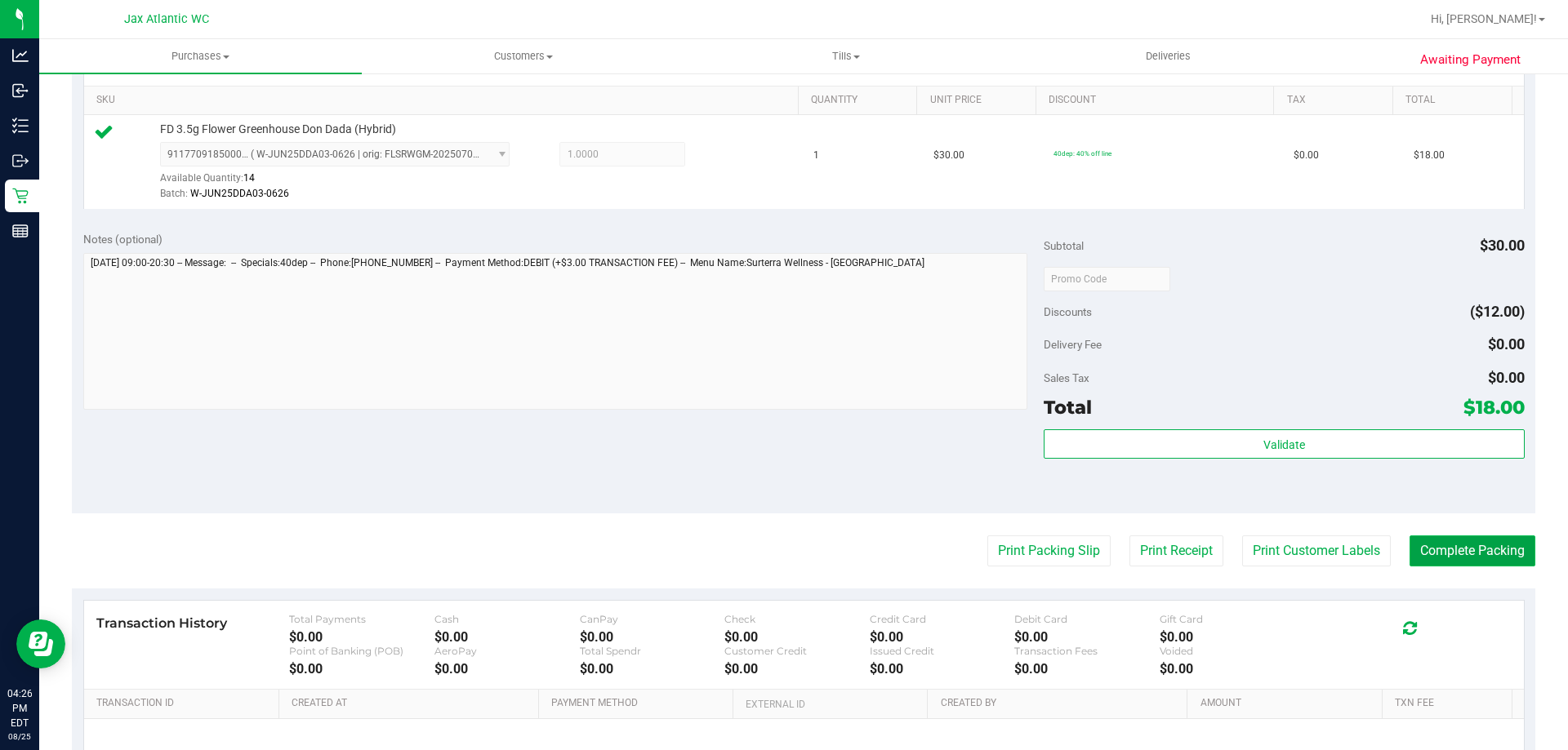
click at [1439, 560] on button "Complete Packing" at bounding box center [1472, 551] width 126 height 31
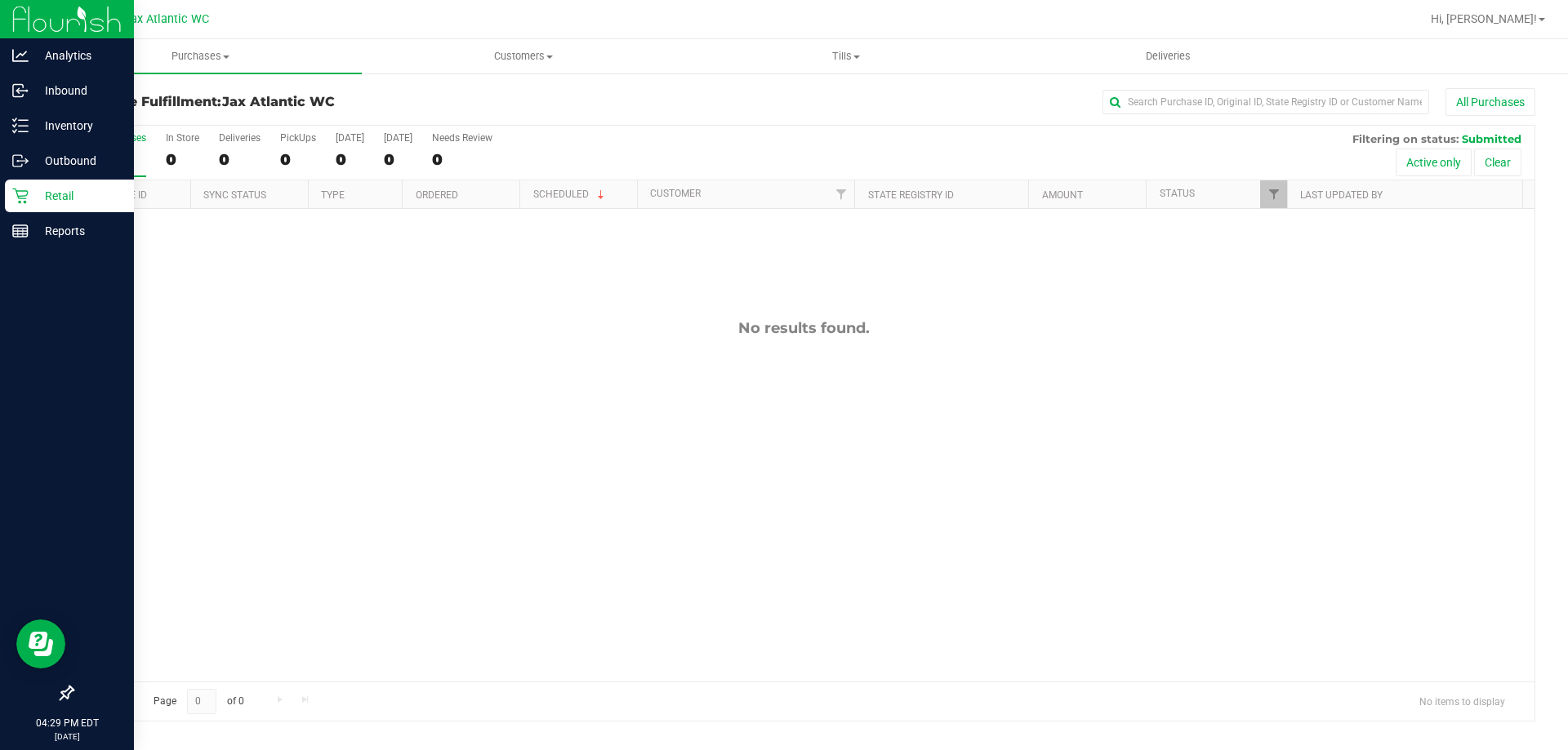
click at [27, 195] on icon at bounding box center [20, 196] width 16 height 16
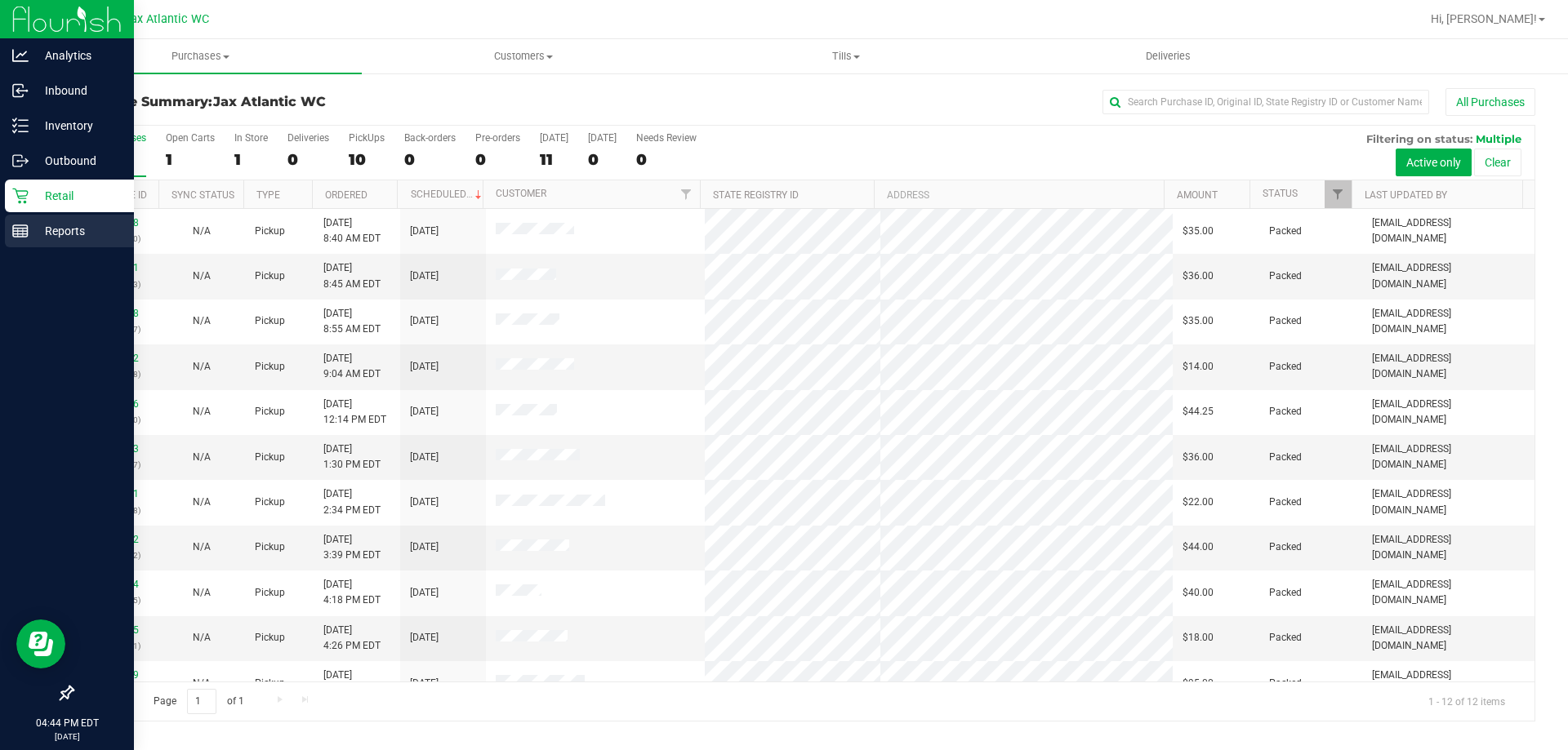
click at [26, 232] on icon at bounding box center [21, 231] width 16 height 16
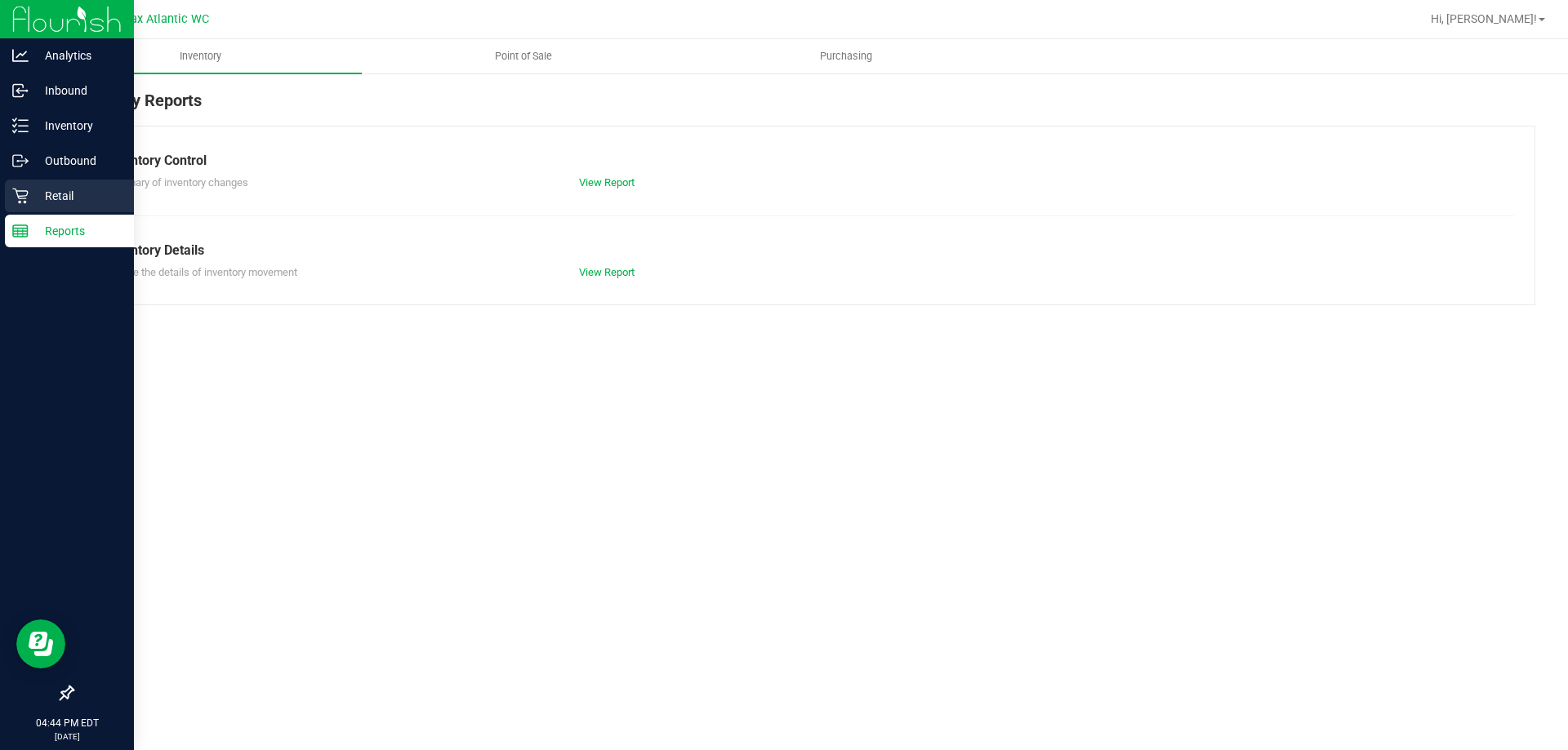
click at [28, 194] on icon at bounding box center [20, 196] width 16 height 16
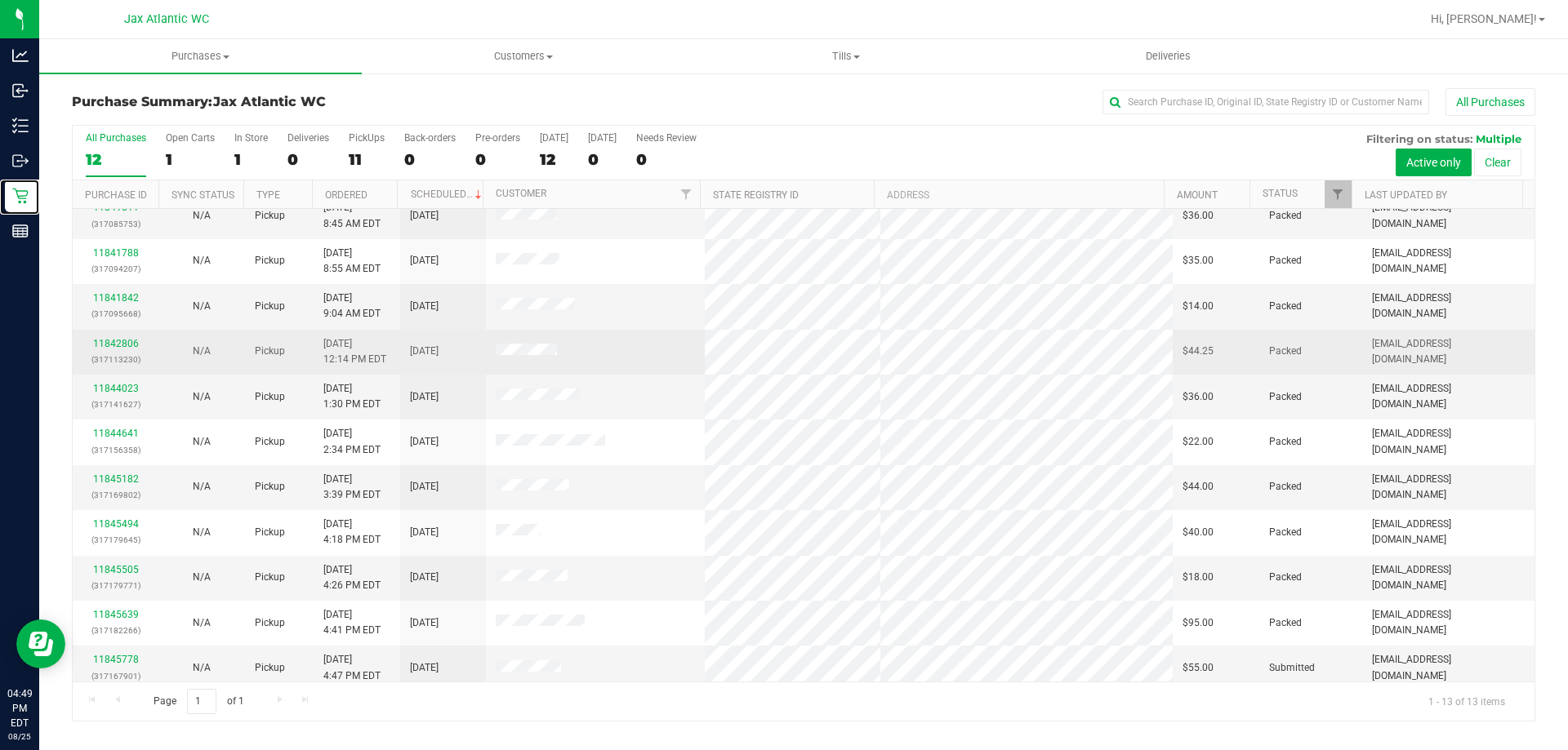
scroll to position [115, 0]
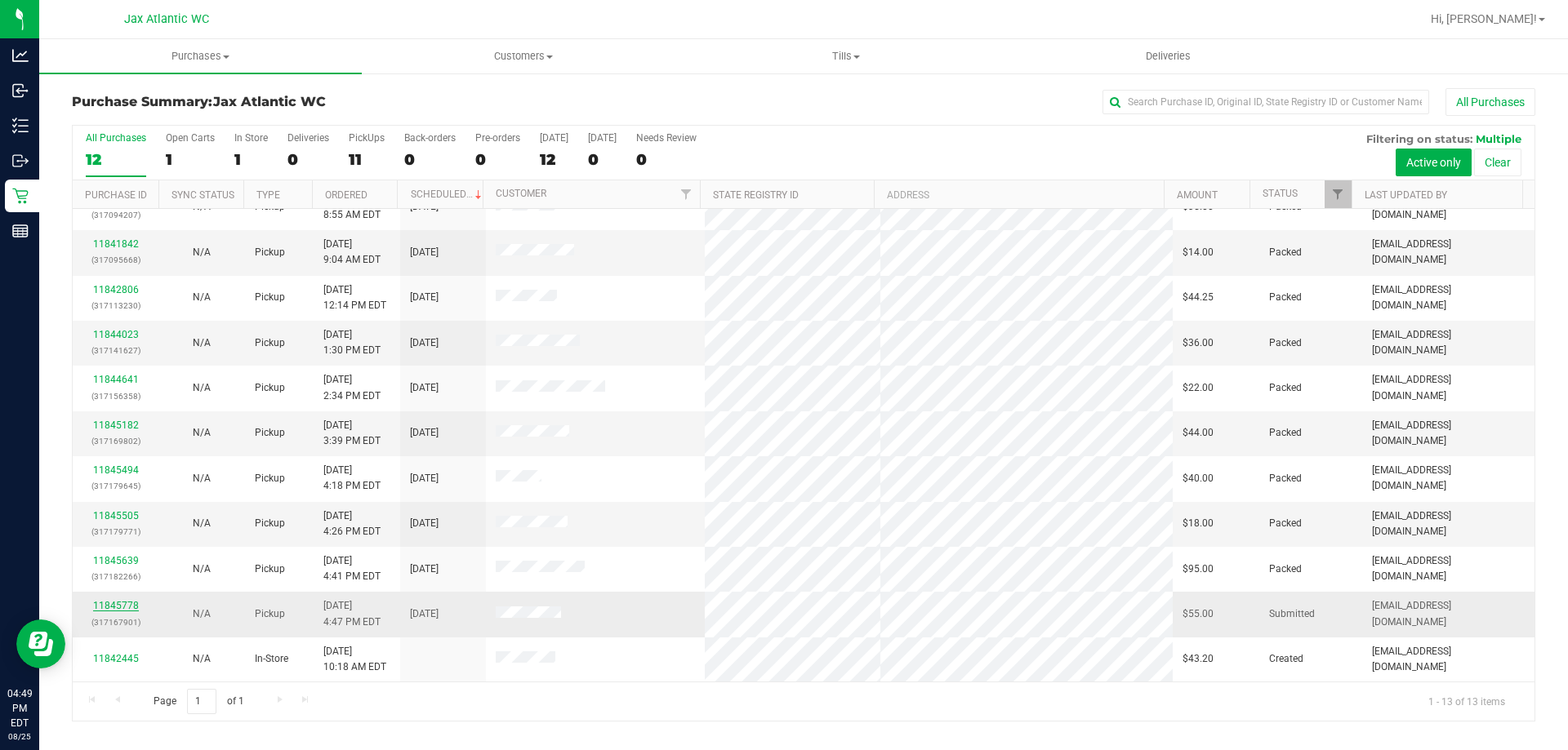
click at [120, 605] on link "11845778" at bounding box center [115, 606] width 45 height 12
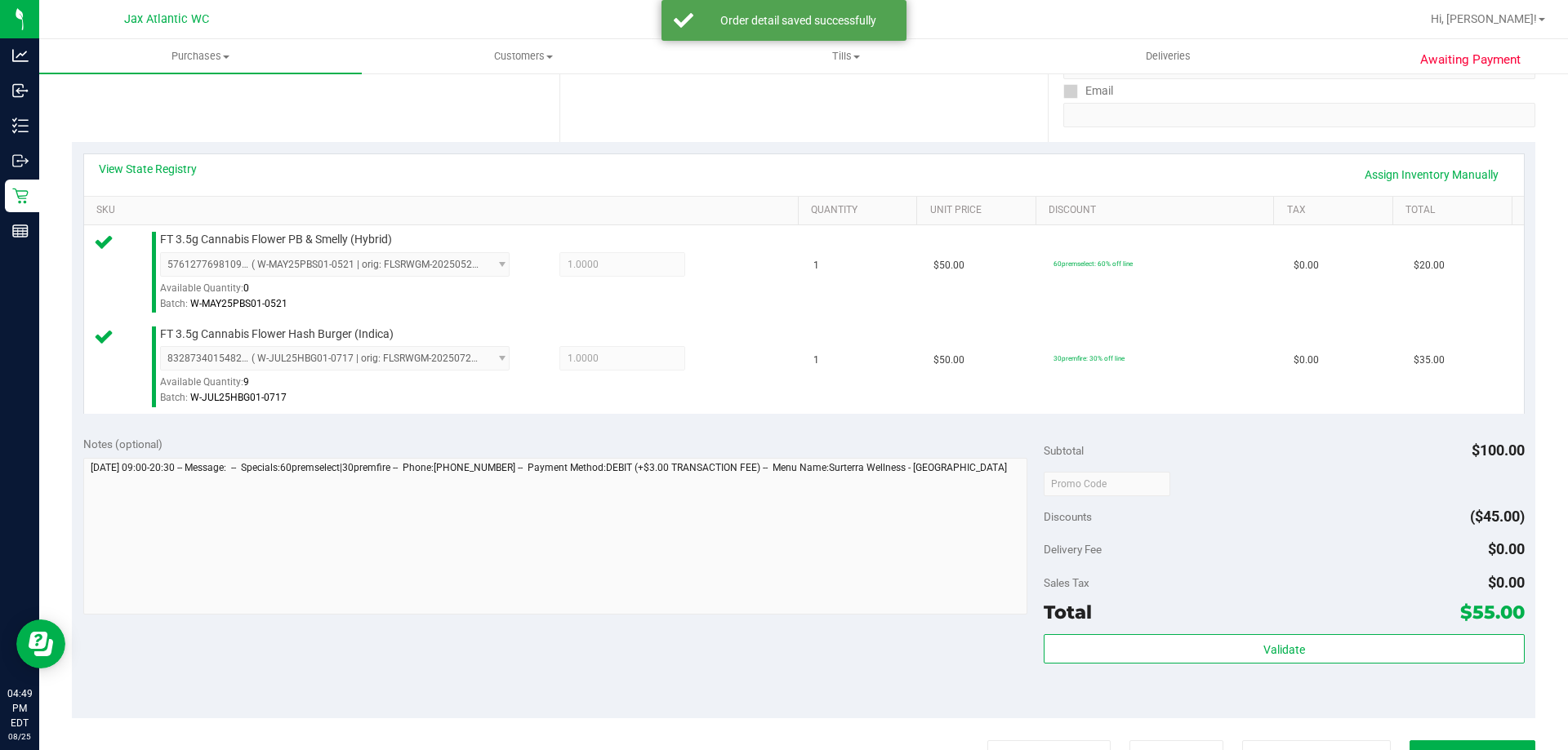
scroll to position [653, 0]
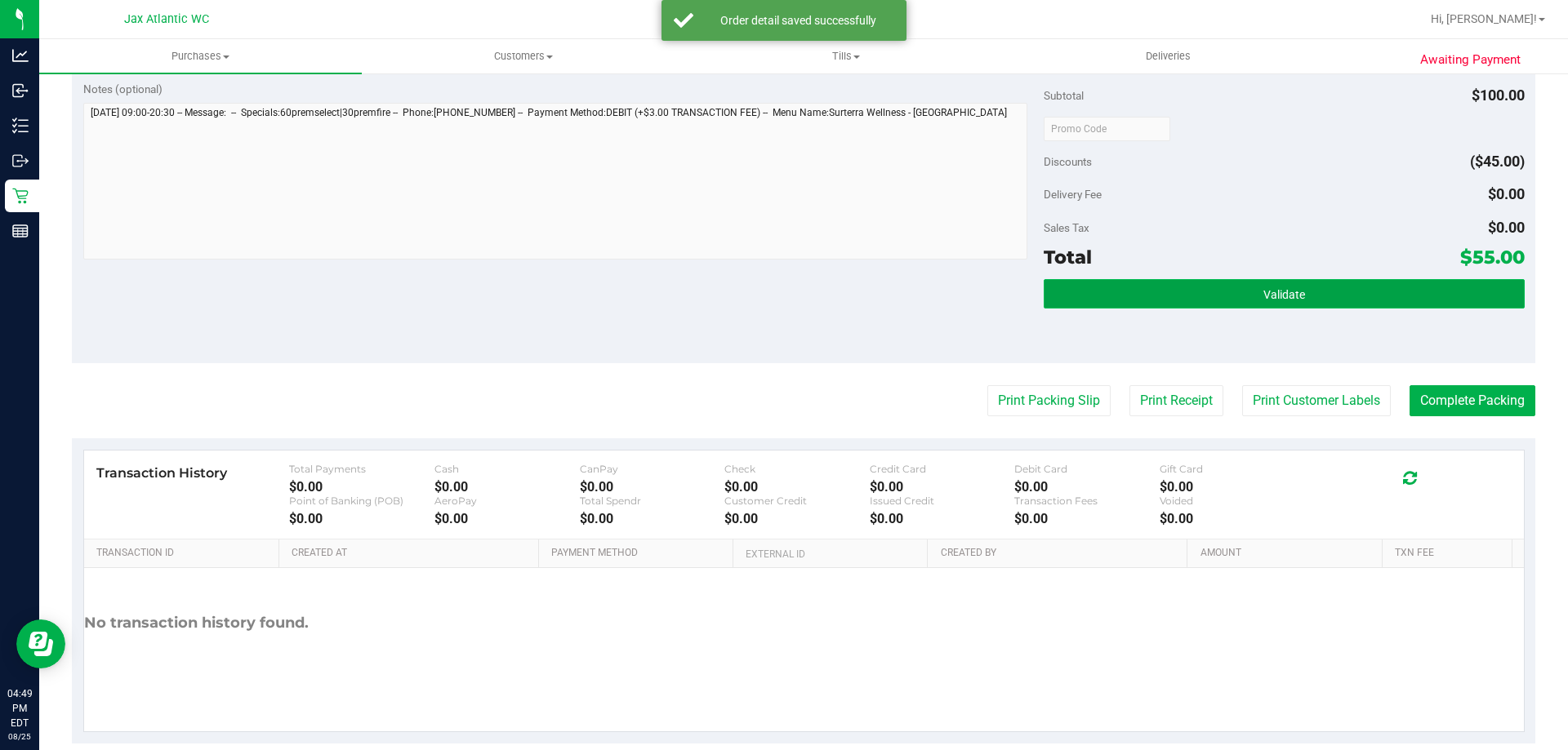
click at [1134, 286] on button "Validate" at bounding box center [1284, 294] width 480 height 30
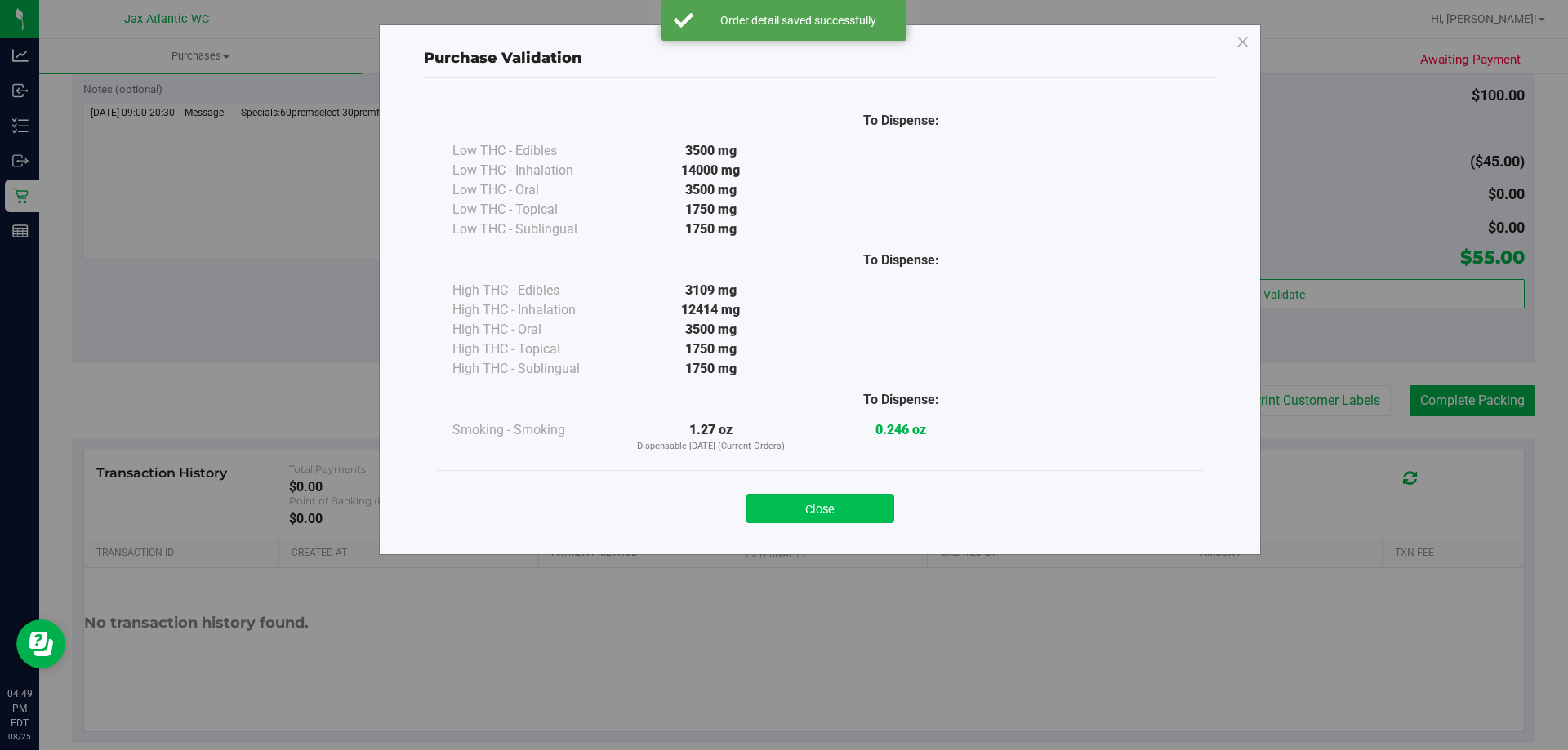
click at [835, 495] on button "Close" at bounding box center [819, 509] width 148 height 30
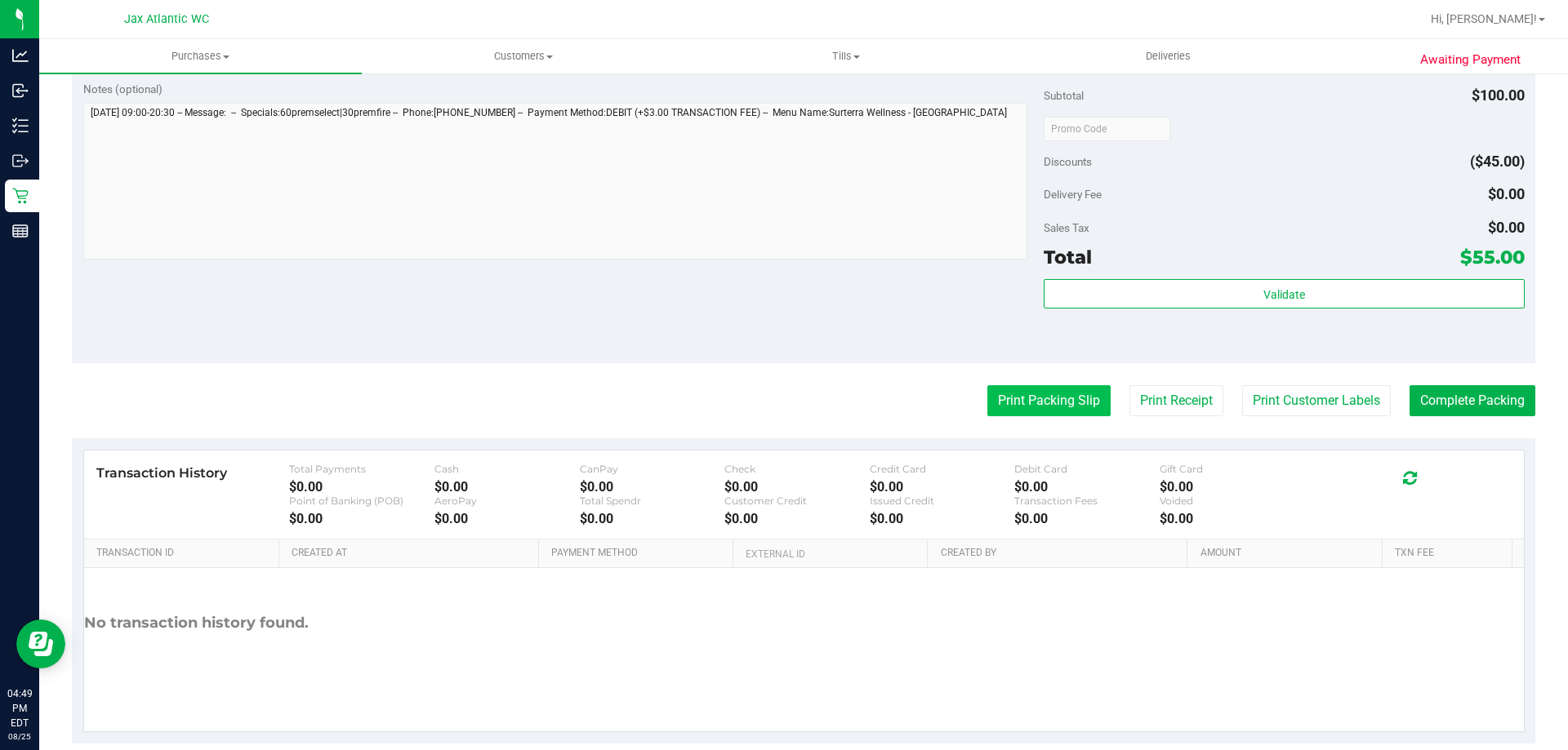
click at [1059, 401] on button "Print Packing Slip" at bounding box center [1049, 401] width 124 height 31
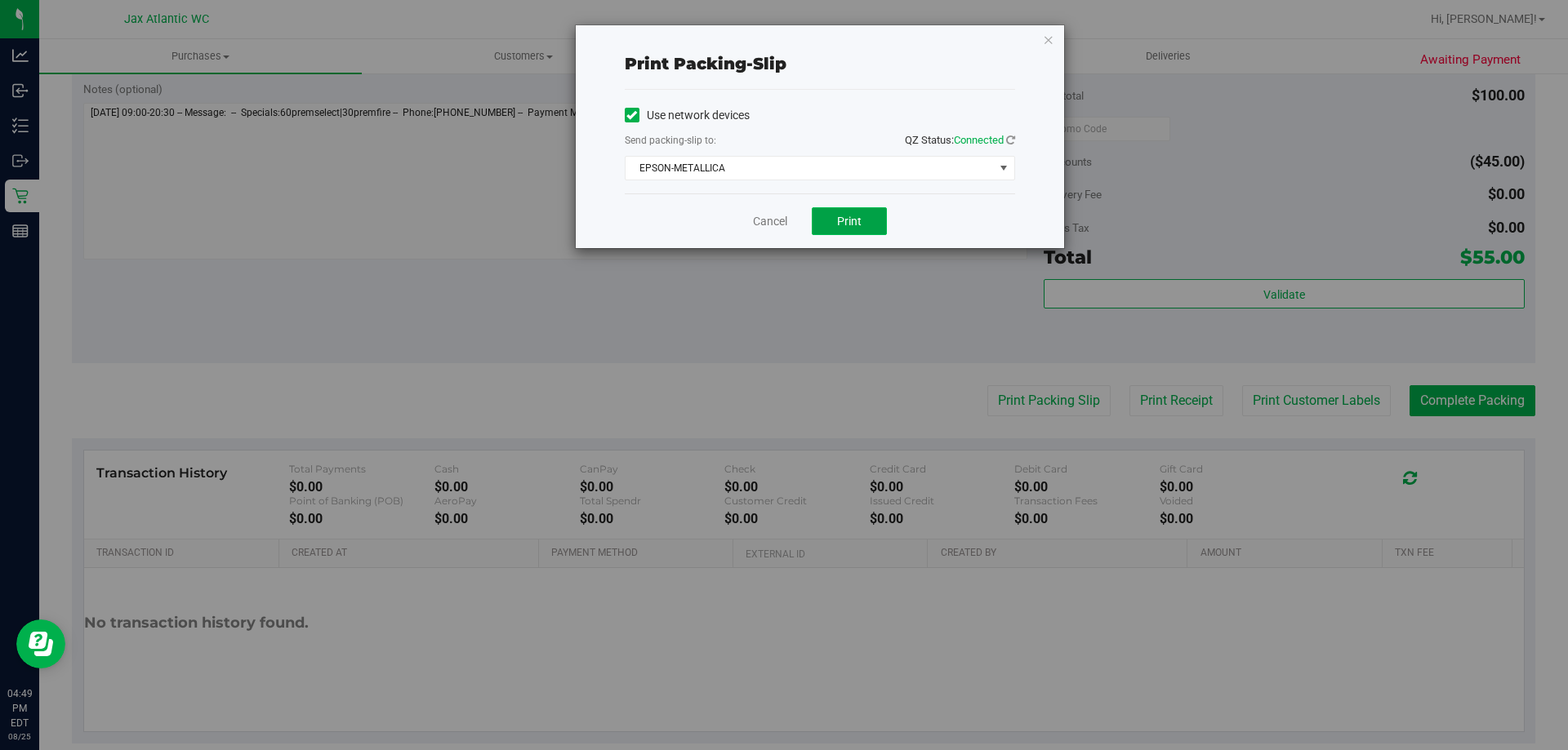
click at [837, 222] on span "Print" at bounding box center [849, 221] width 25 height 13
click at [1045, 37] on icon "button" at bounding box center [1049, 40] width 12 height 20
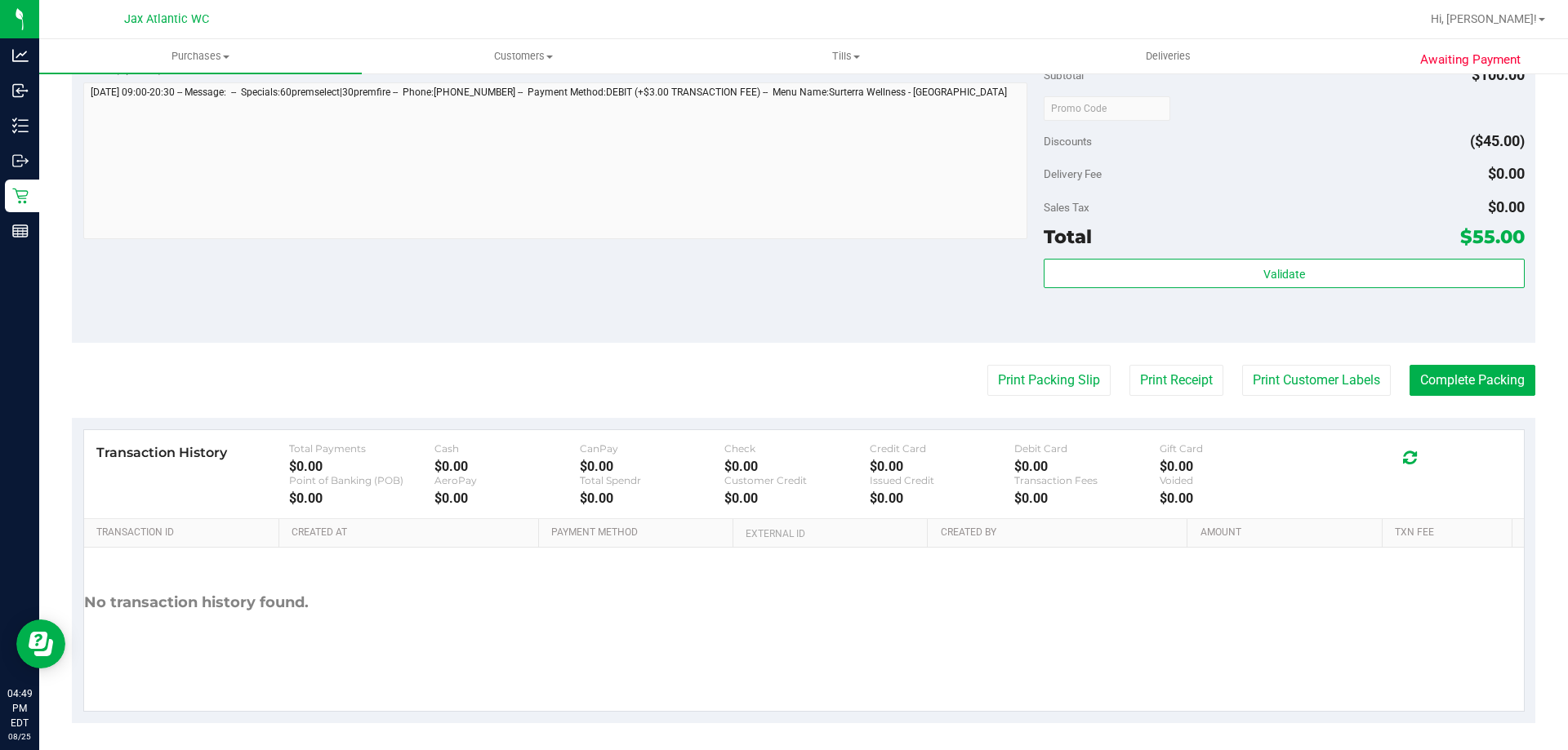
scroll to position [679, 0]
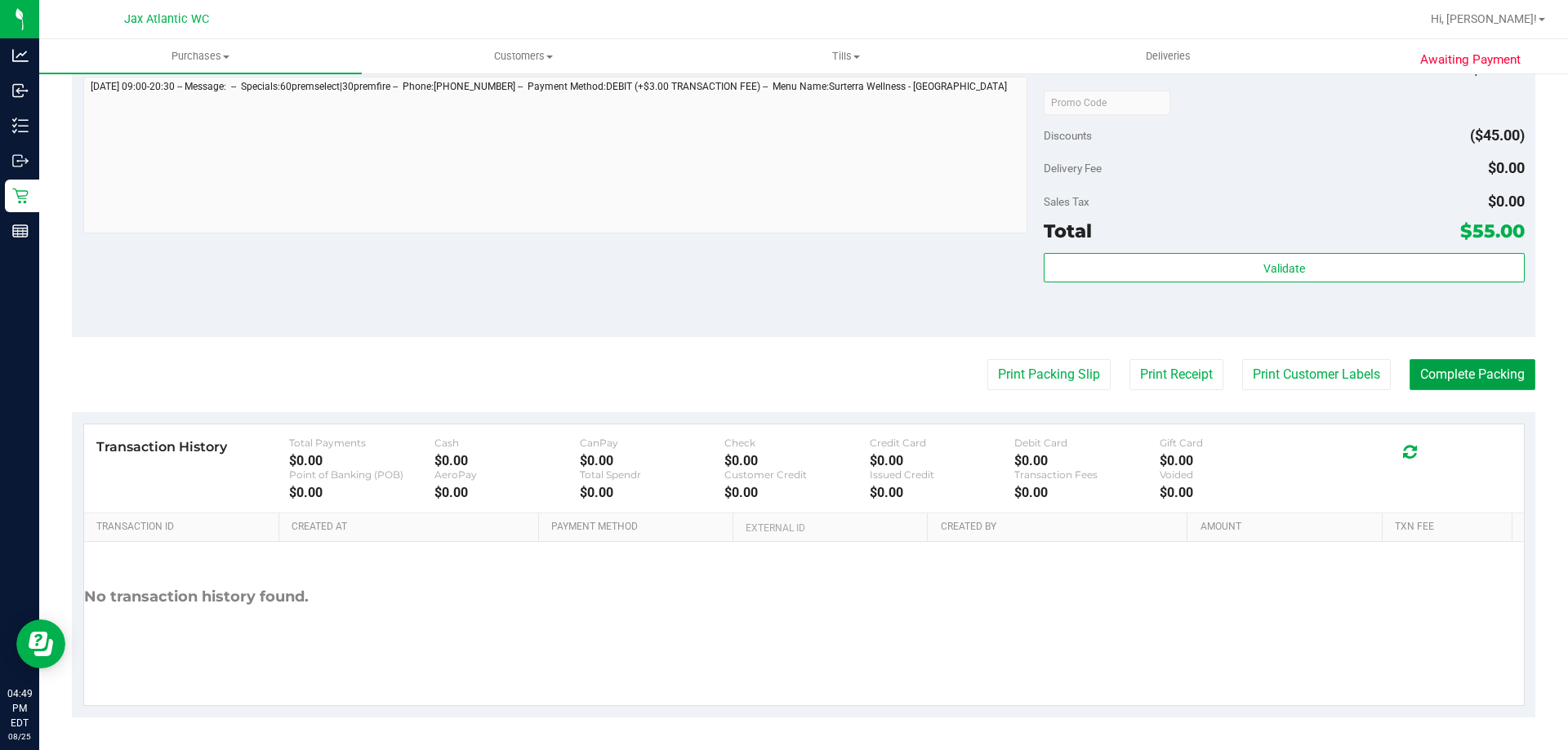
click at [1449, 384] on button "Complete Packing" at bounding box center [1472, 375] width 126 height 31
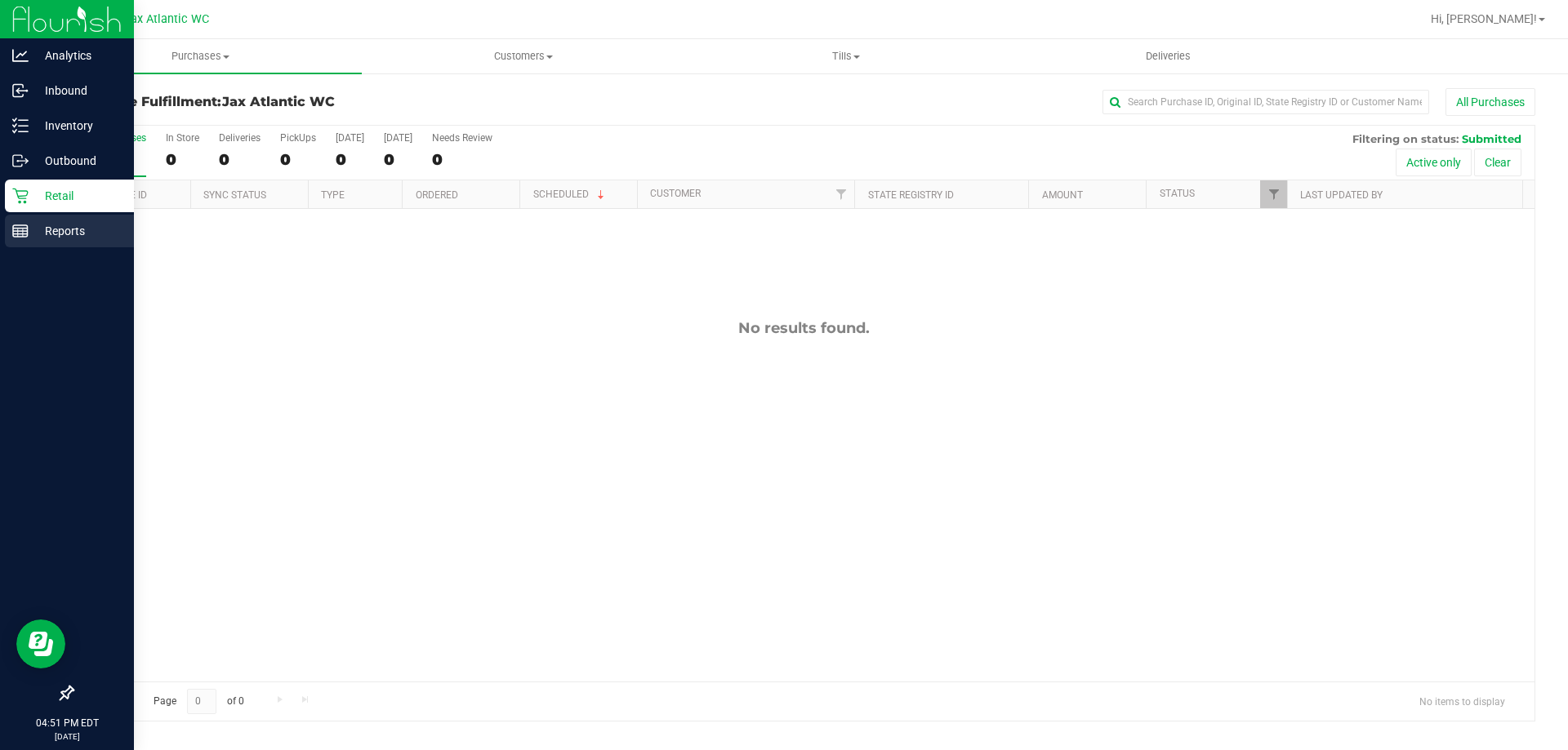
click at [29, 228] on p "Reports" at bounding box center [77, 231] width 98 height 20
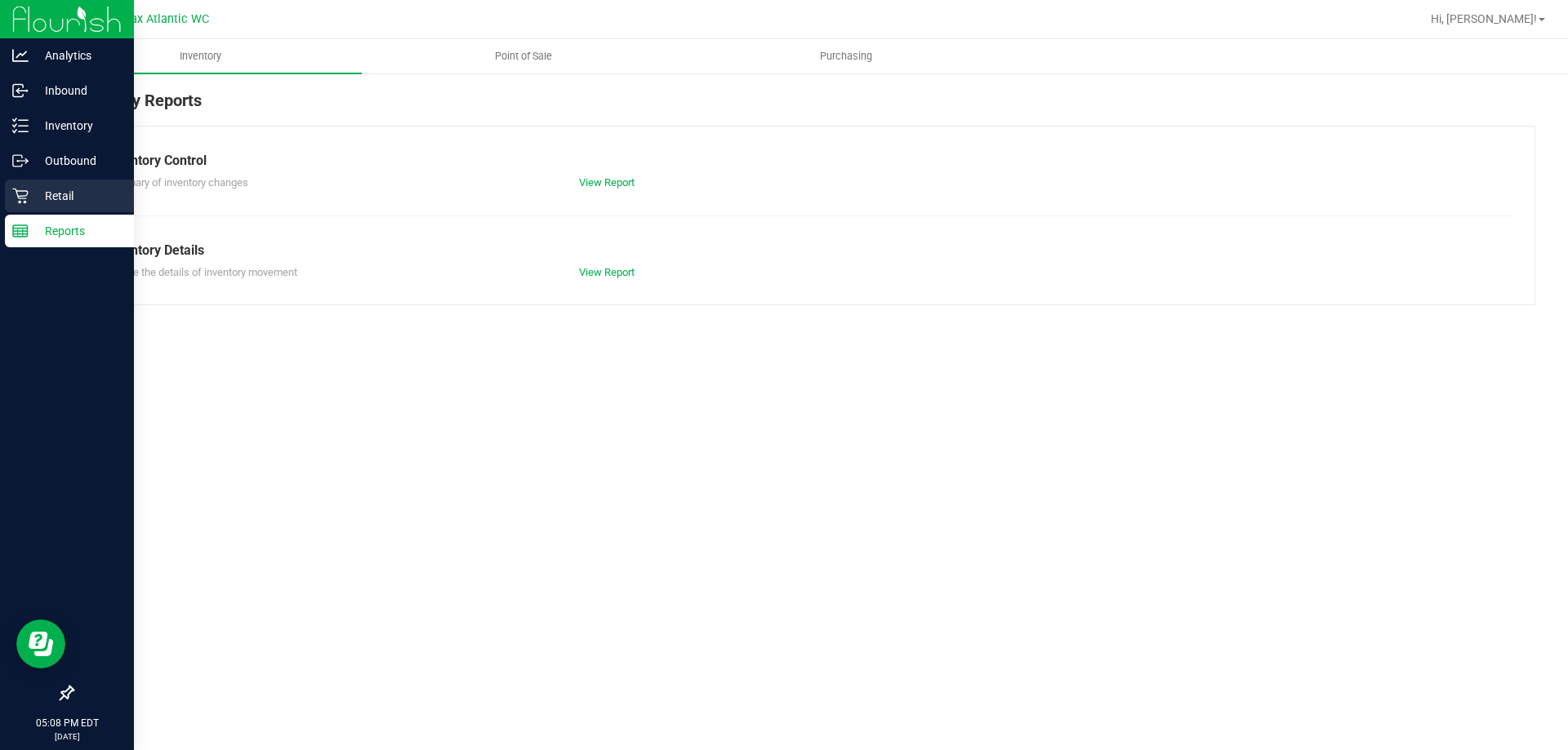
click at [34, 189] on p "Retail" at bounding box center [77, 196] width 98 height 20
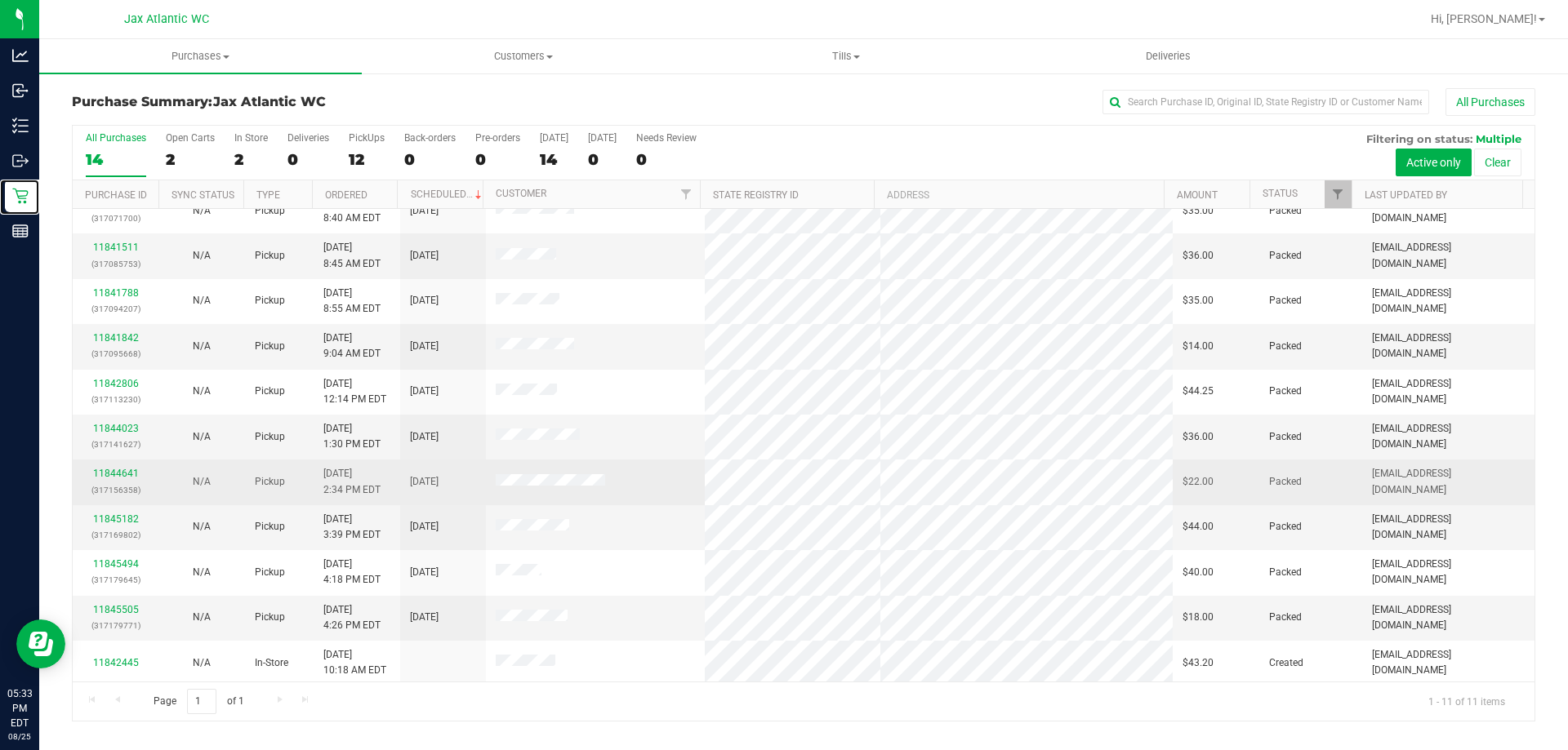
scroll to position [24, 0]
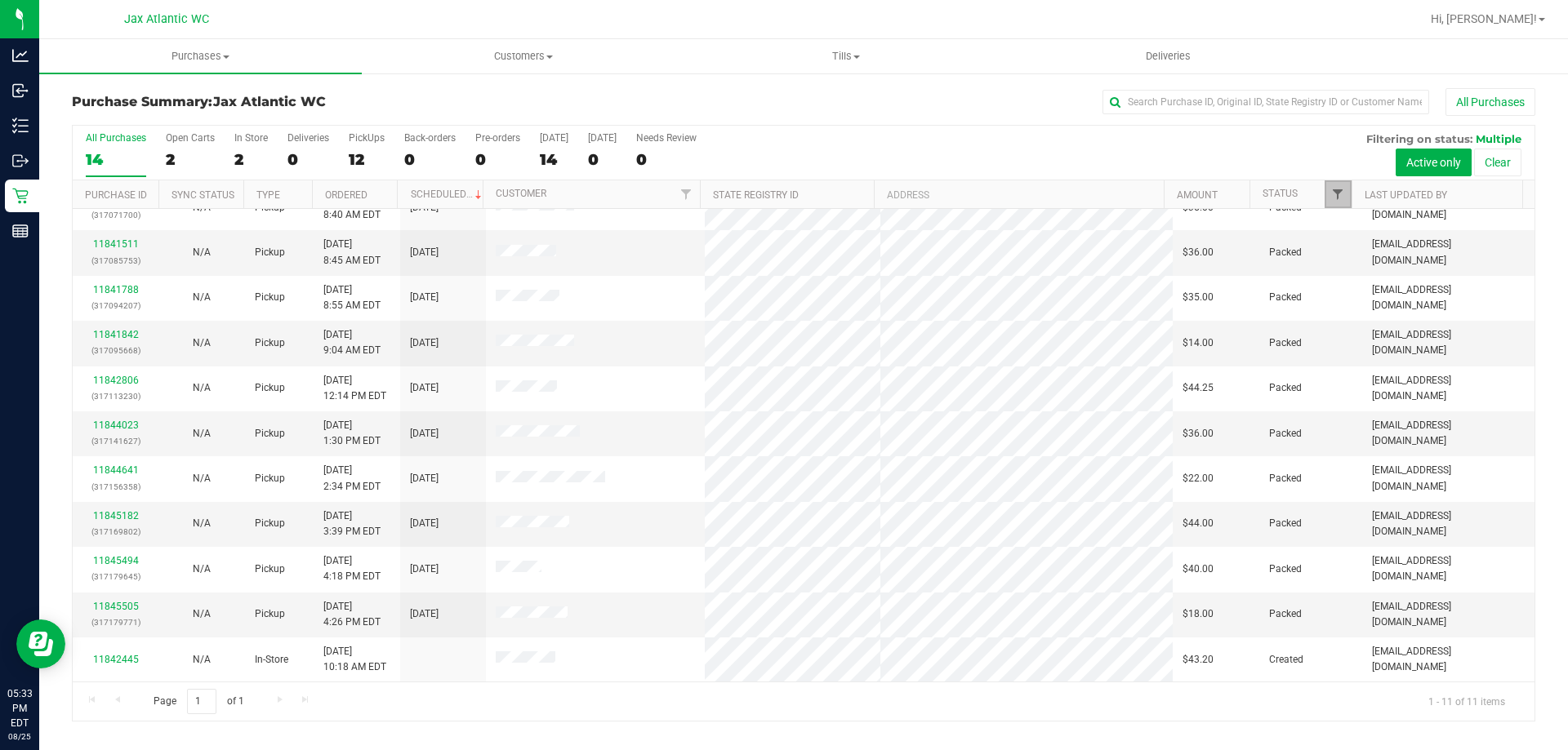
click at [1335, 197] on span "Filter" at bounding box center [1337, 195] width 13 height 13
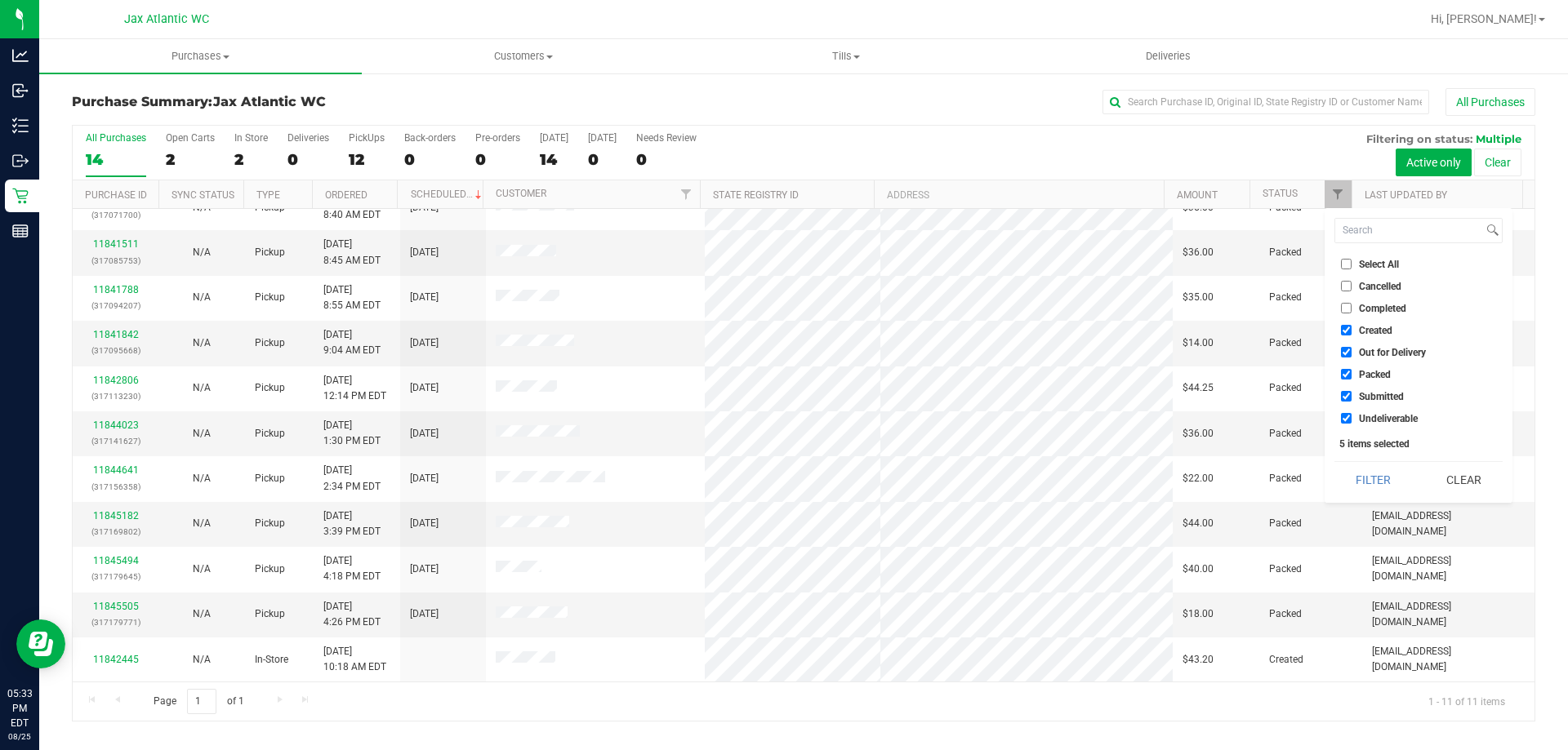
click at [1349, 326] on input "Created" at bounding box center [1345, 330] width 11 height 11
checkbox input "false"
click at [1345, 348] on input "Out for Delivery" at bounding box center [1345, 352] width 11 height 11
checkbox input "false"
click at [1351, 373] on label "Packed" at bounding box center [1365, 374] width 49 height 11
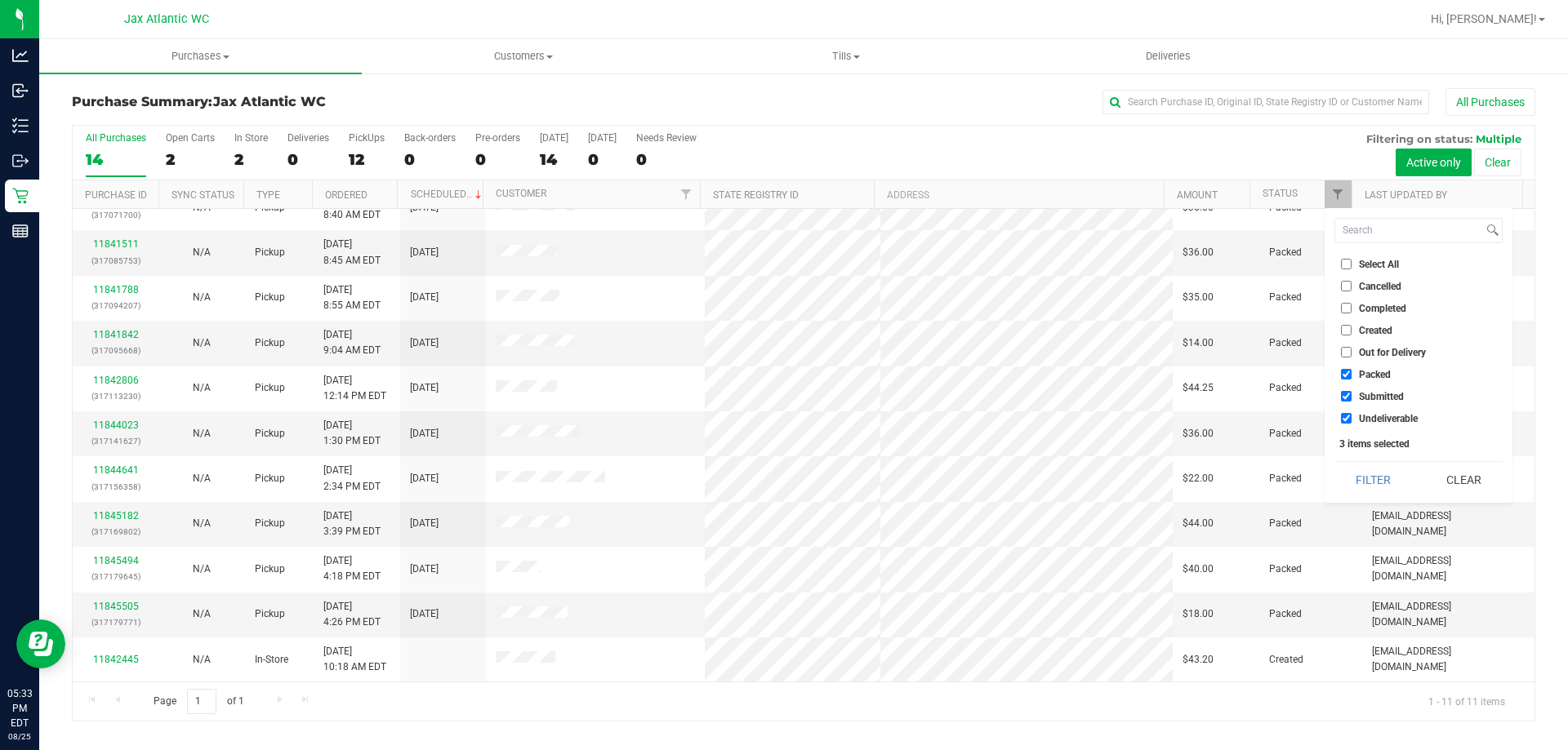
click at [1351, 373] on input "Packed" at bounding box center [1345, 374] width 11 height 11
checkbox input "false"
click at [1344, 413] on input "Undeliverable" at bounding box center [1345, 418] width 11 height 11
checkbox input "false"
click at [1357, 462] on div "Filter Clear" at bounding box center [1418, 480] width 168 height 37
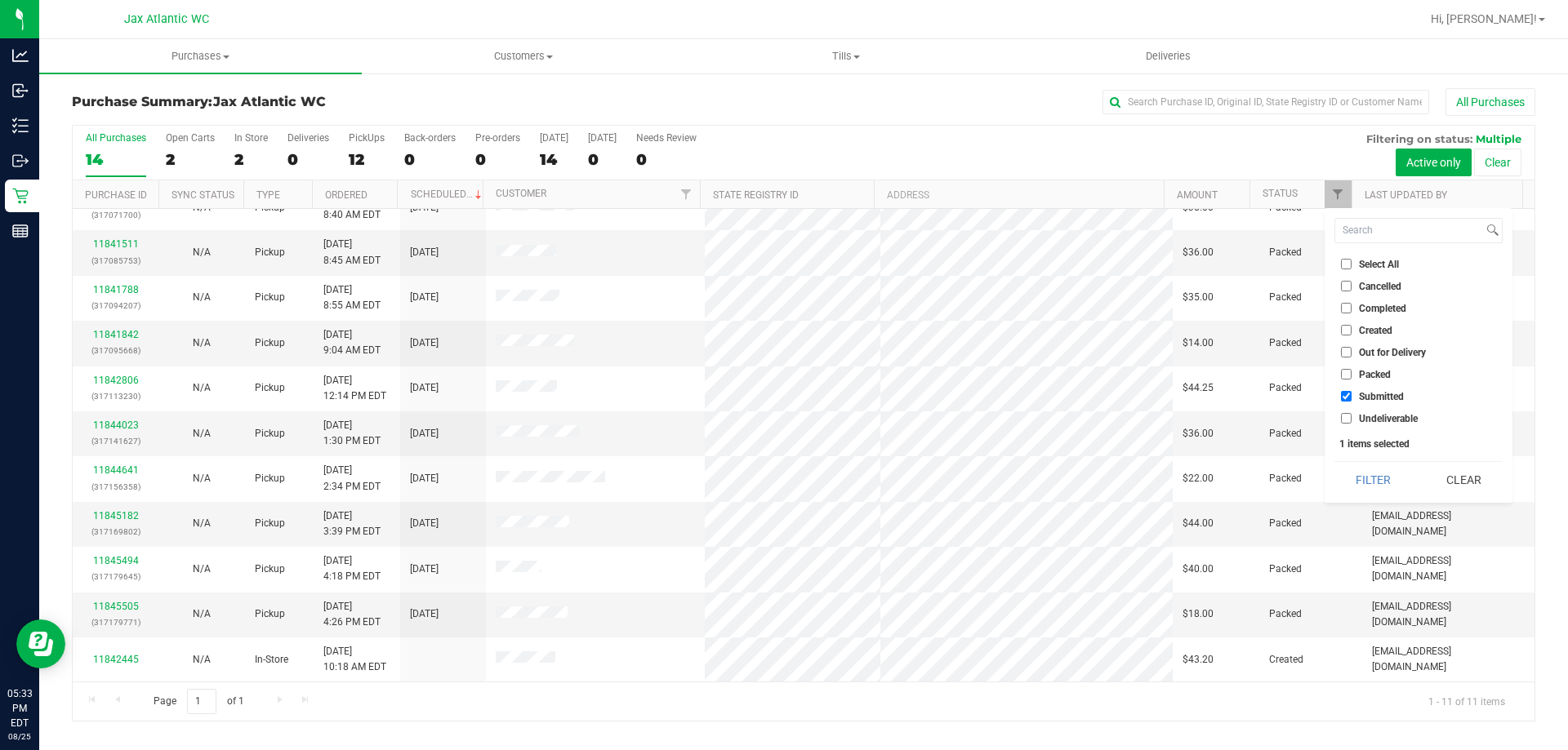
click at [1386, 480] on button "Filter" at bounding box center [1373, 480] width 78 height 36
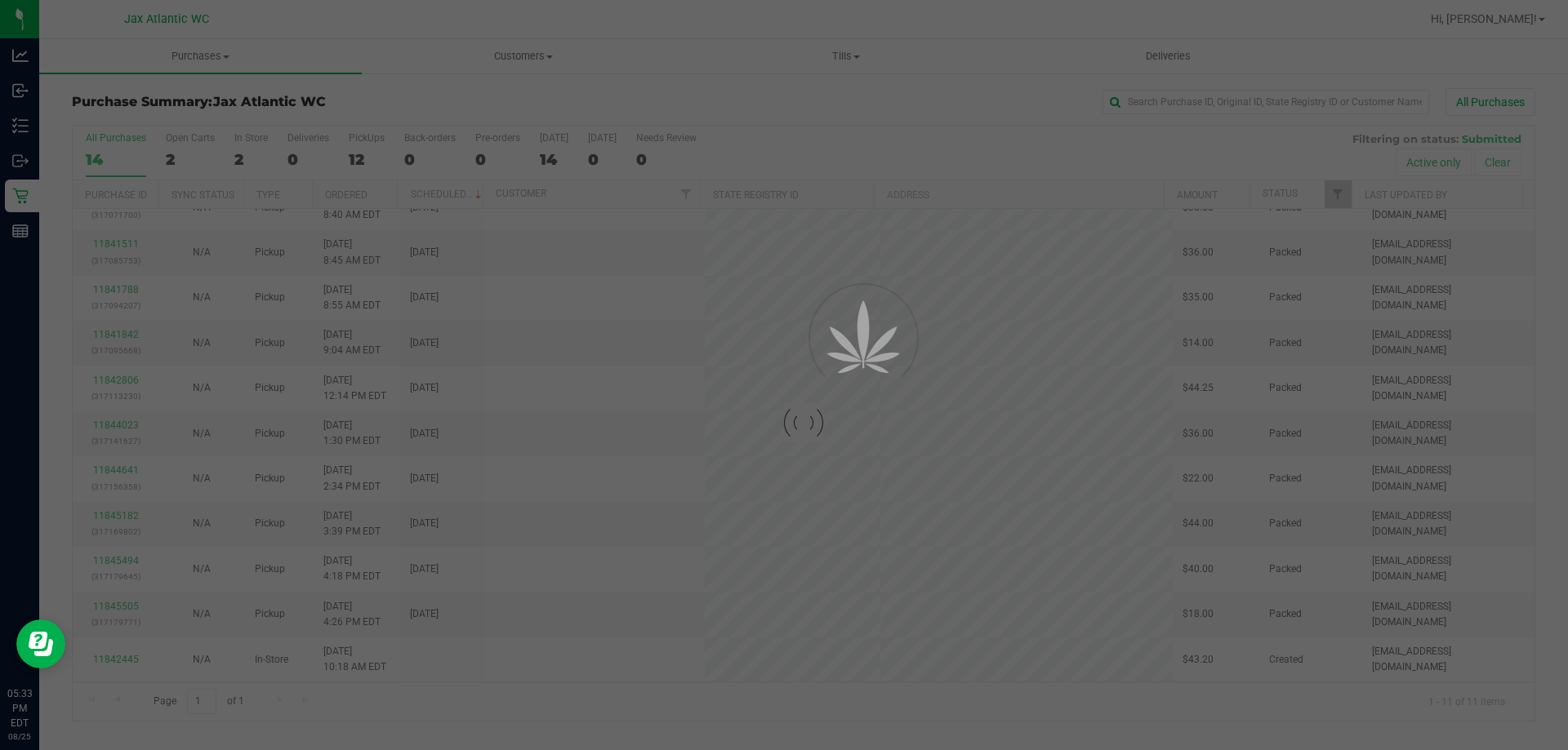
scroll to position [0, 0]
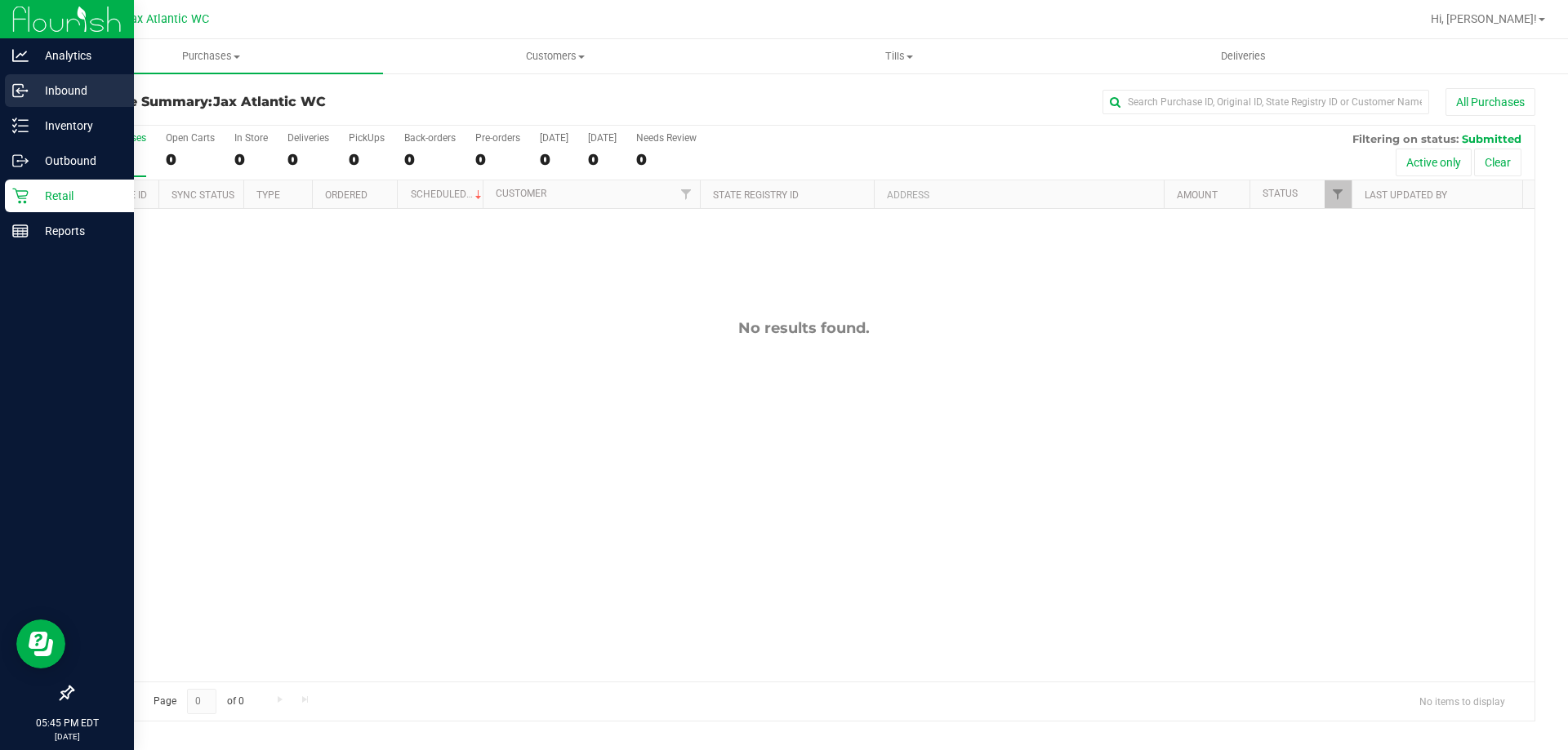
click at [34, 97] on p "Inbound" at bounding box center [77, 91] width 98 height 20
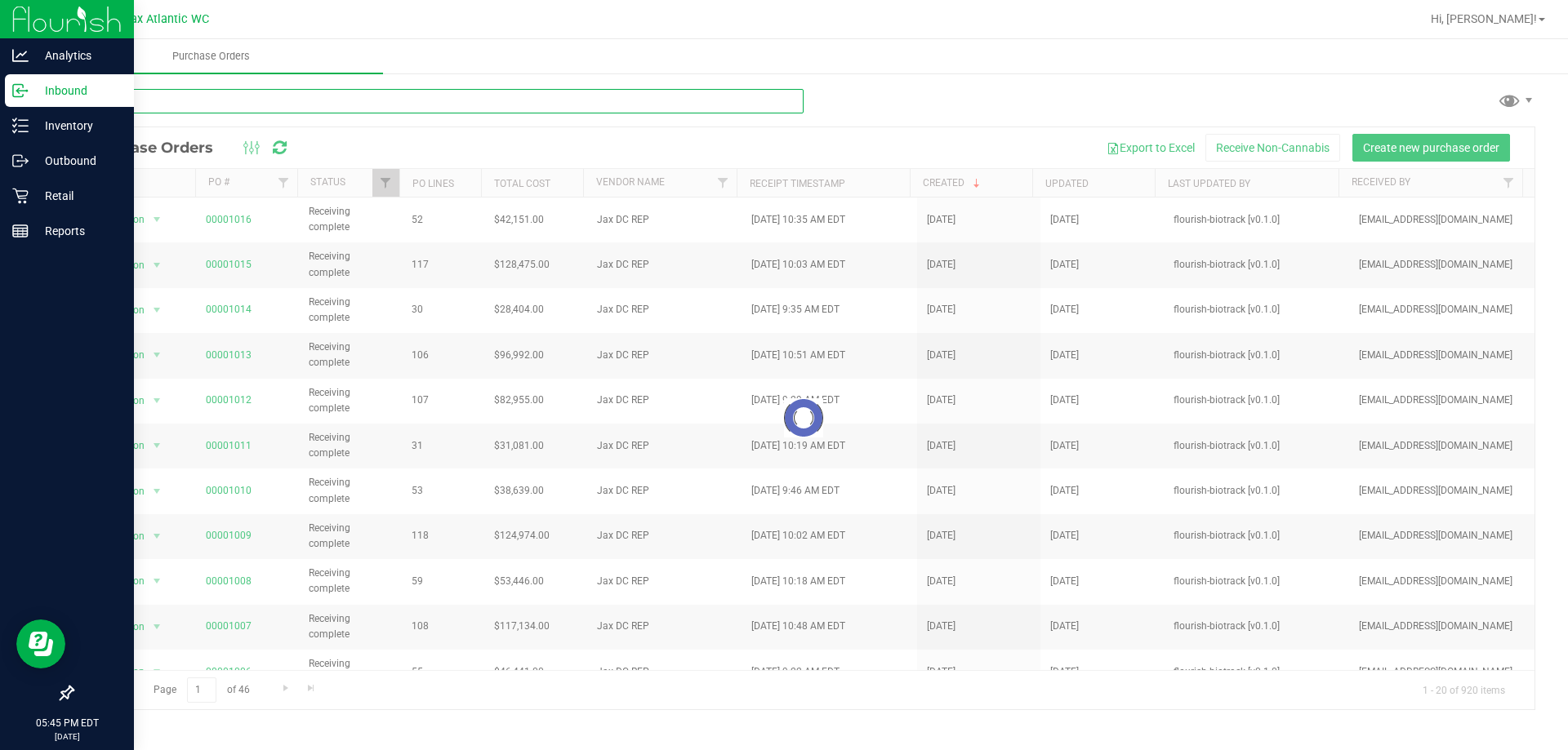
click at [312, 100] on input "text" at bounding box center [437, 101] width 731 height 25
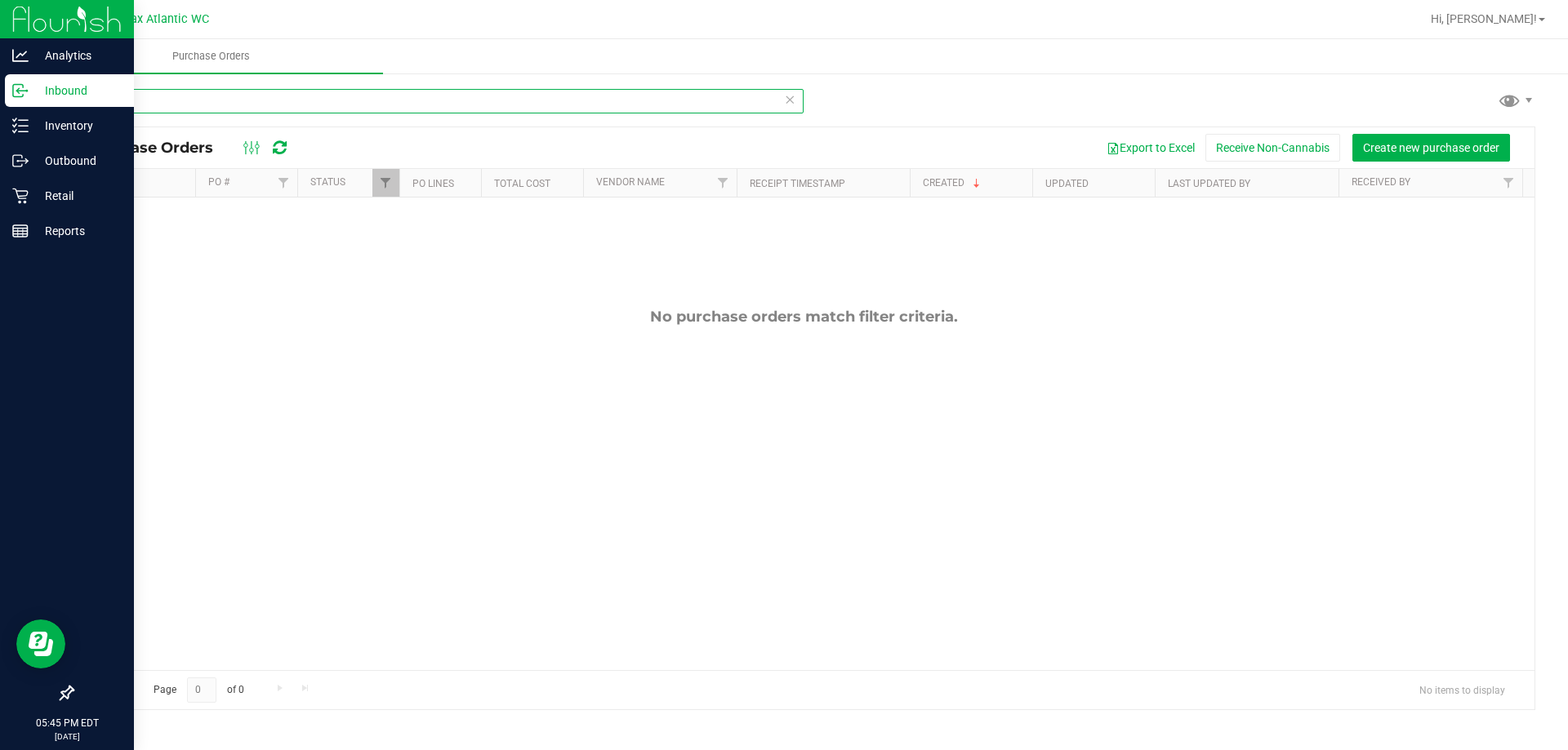
type input "1"
type input "10"
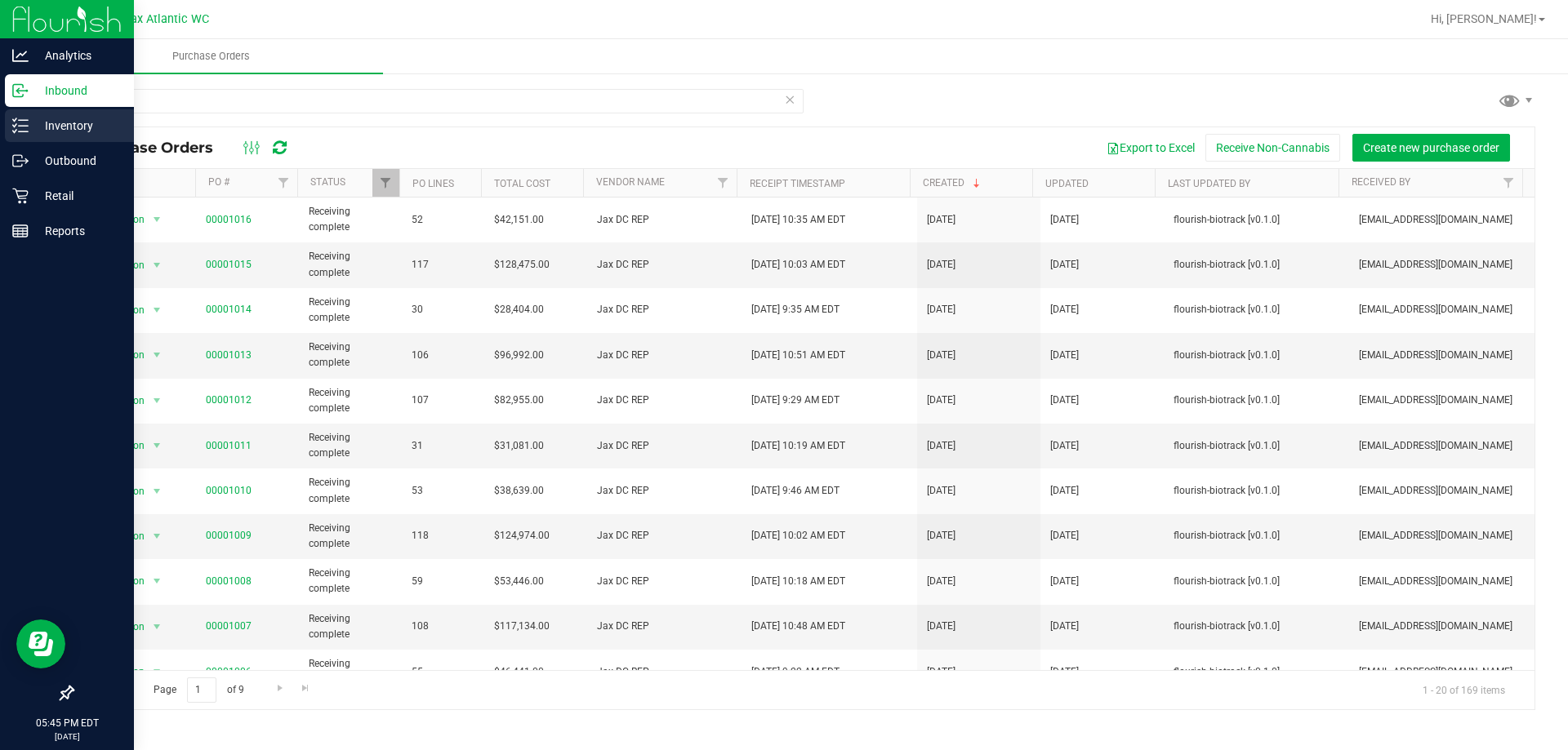
click at [69, 128] on p "Inventory" at bounding box center [77, 126] width 98 height 20
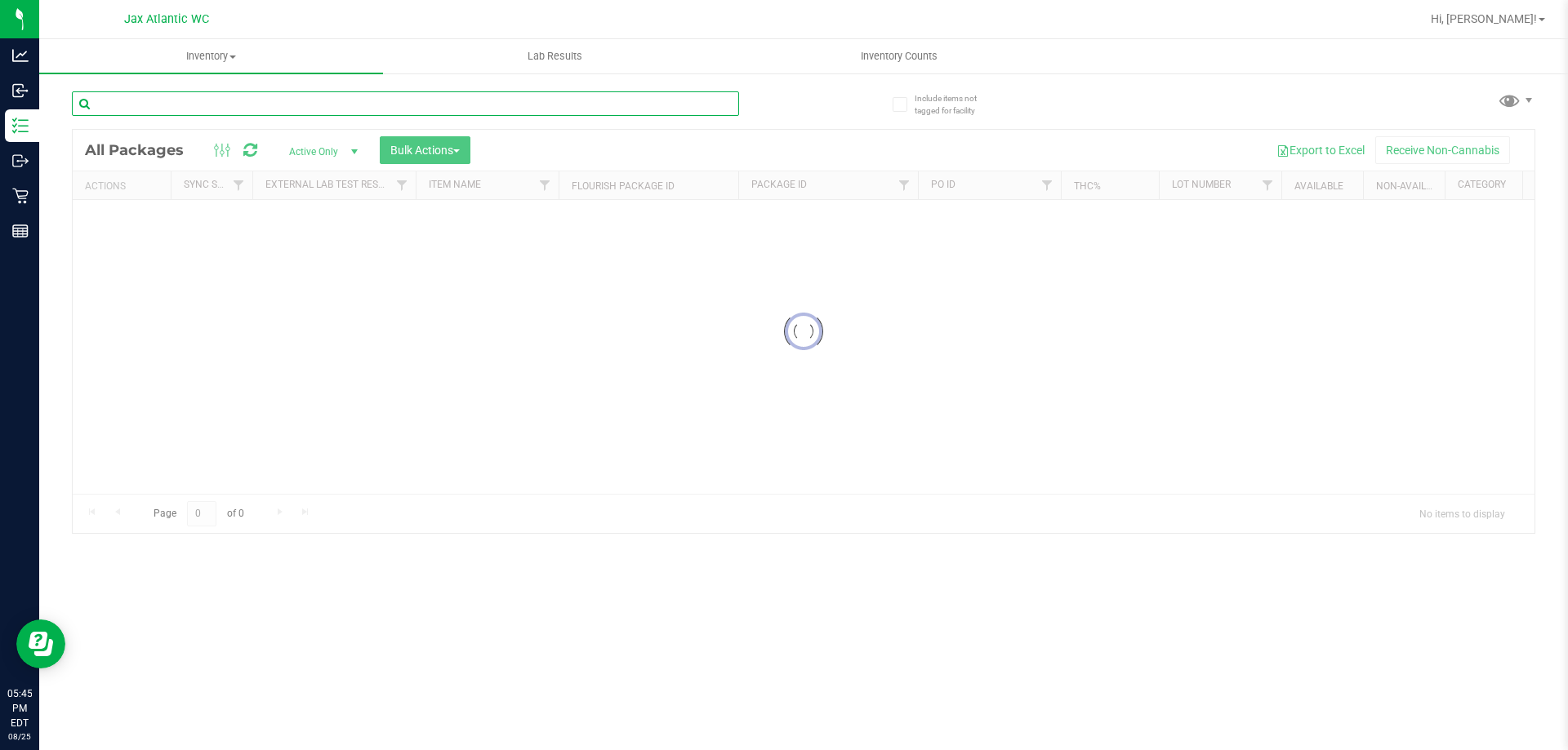
click at [153, 110] on div "Inventory All packages All inventory Waste log Create inventory Lab Results Inv…" at bounding box center [804, 395] width 1528 height 711
type input "10"
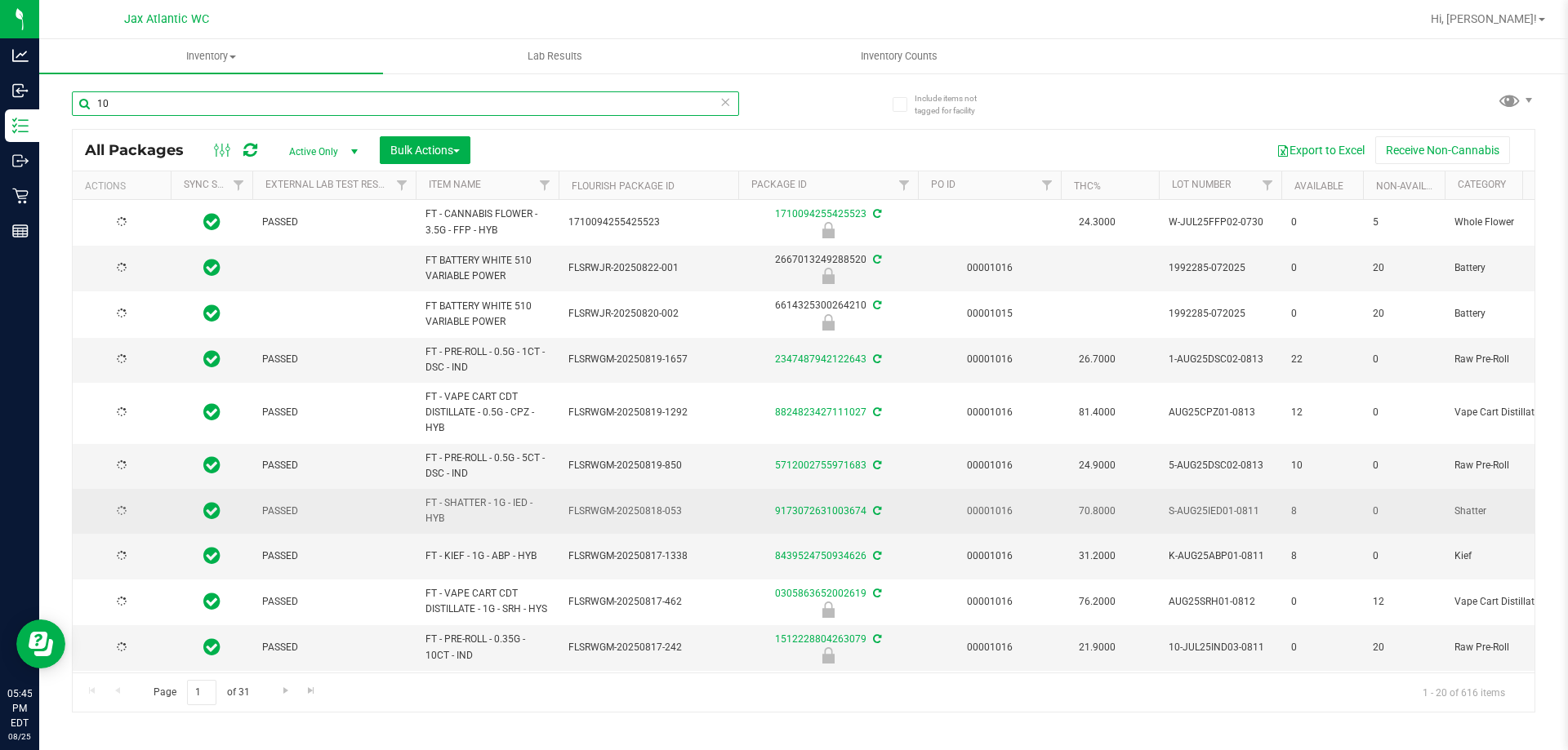
type input "[DATE]"
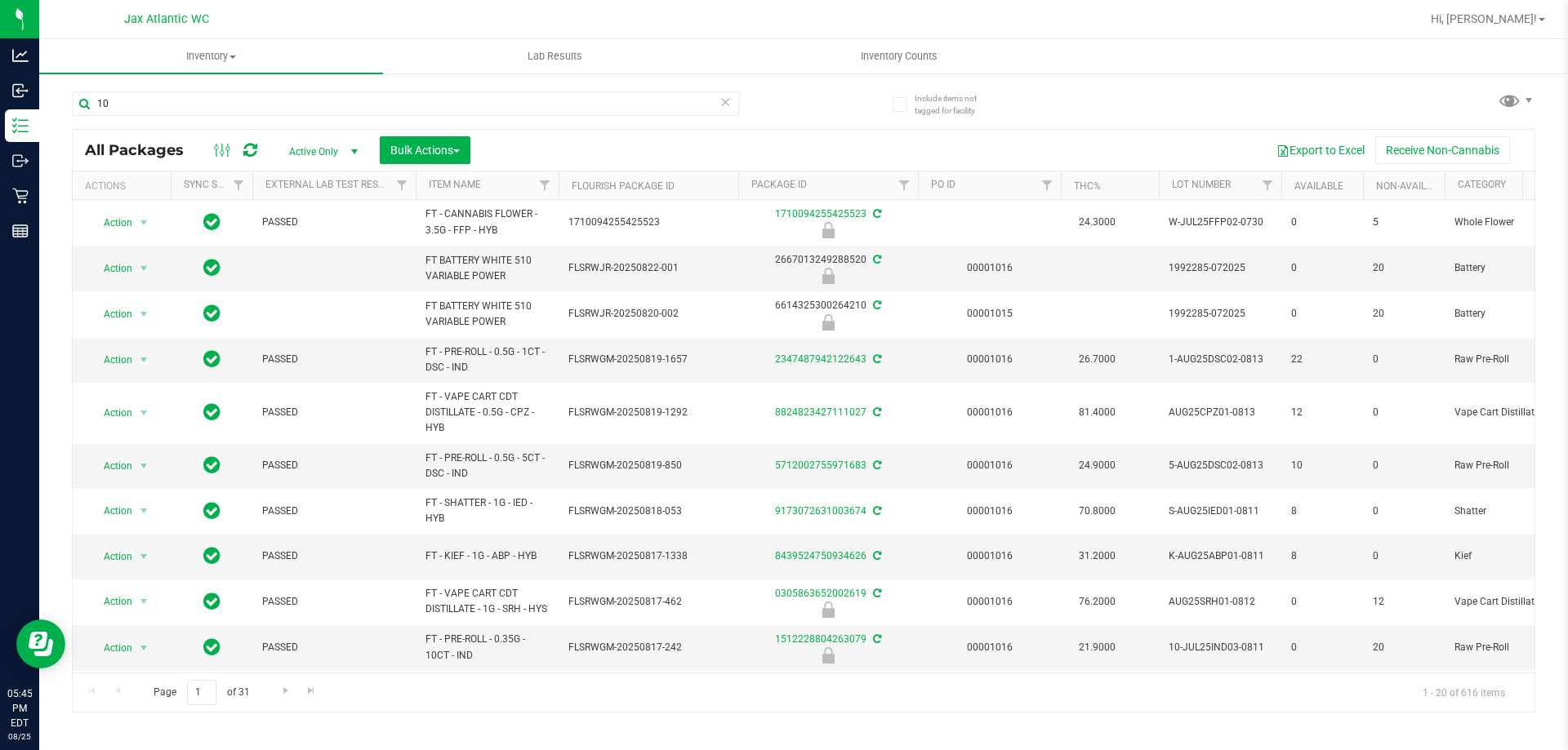
click at [1494, 176] on th "Category" at bounding box center [1515, 185] width 143 height 29
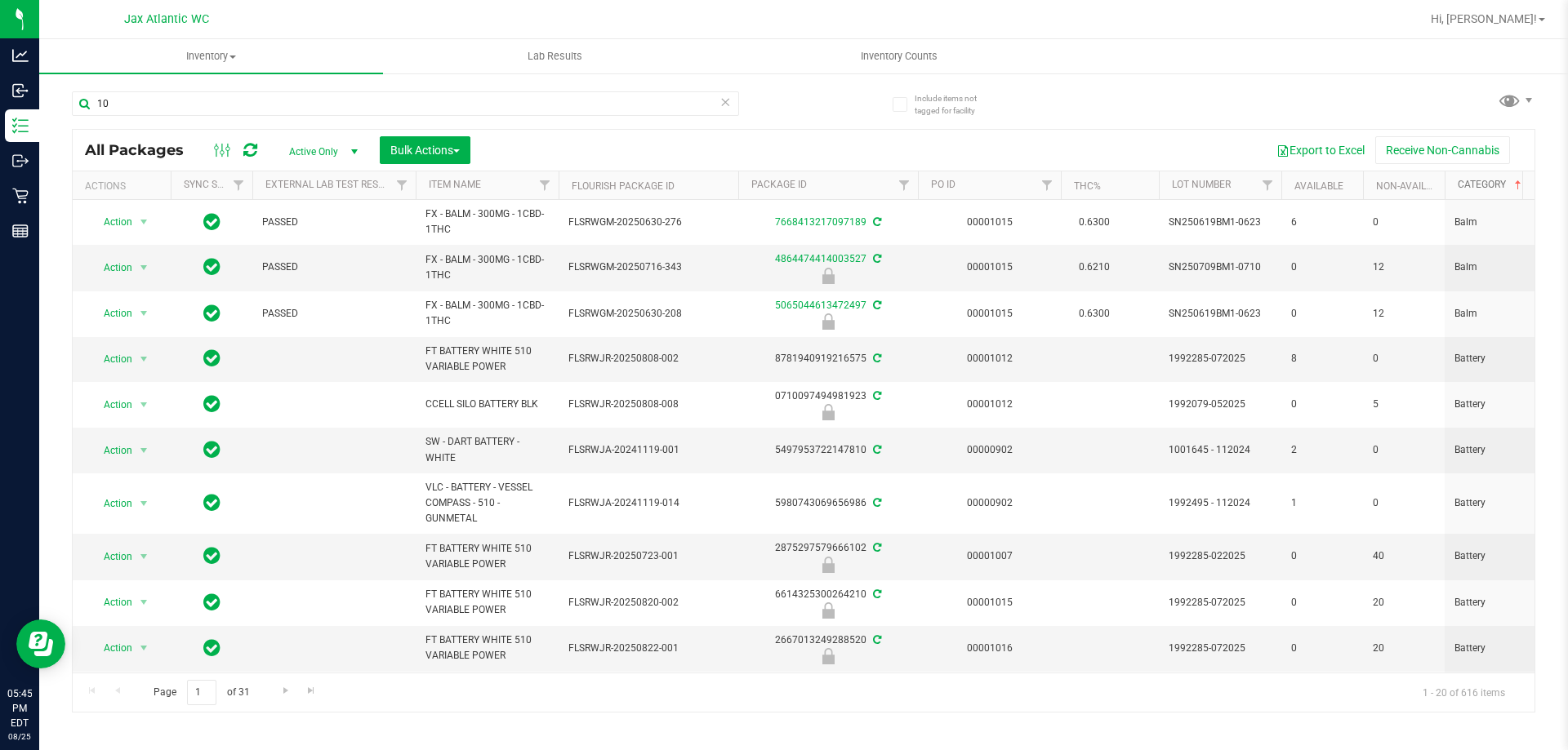
click at [1486, 185] on link "Category" at bounding box center [1491, 185] width 67 height 12
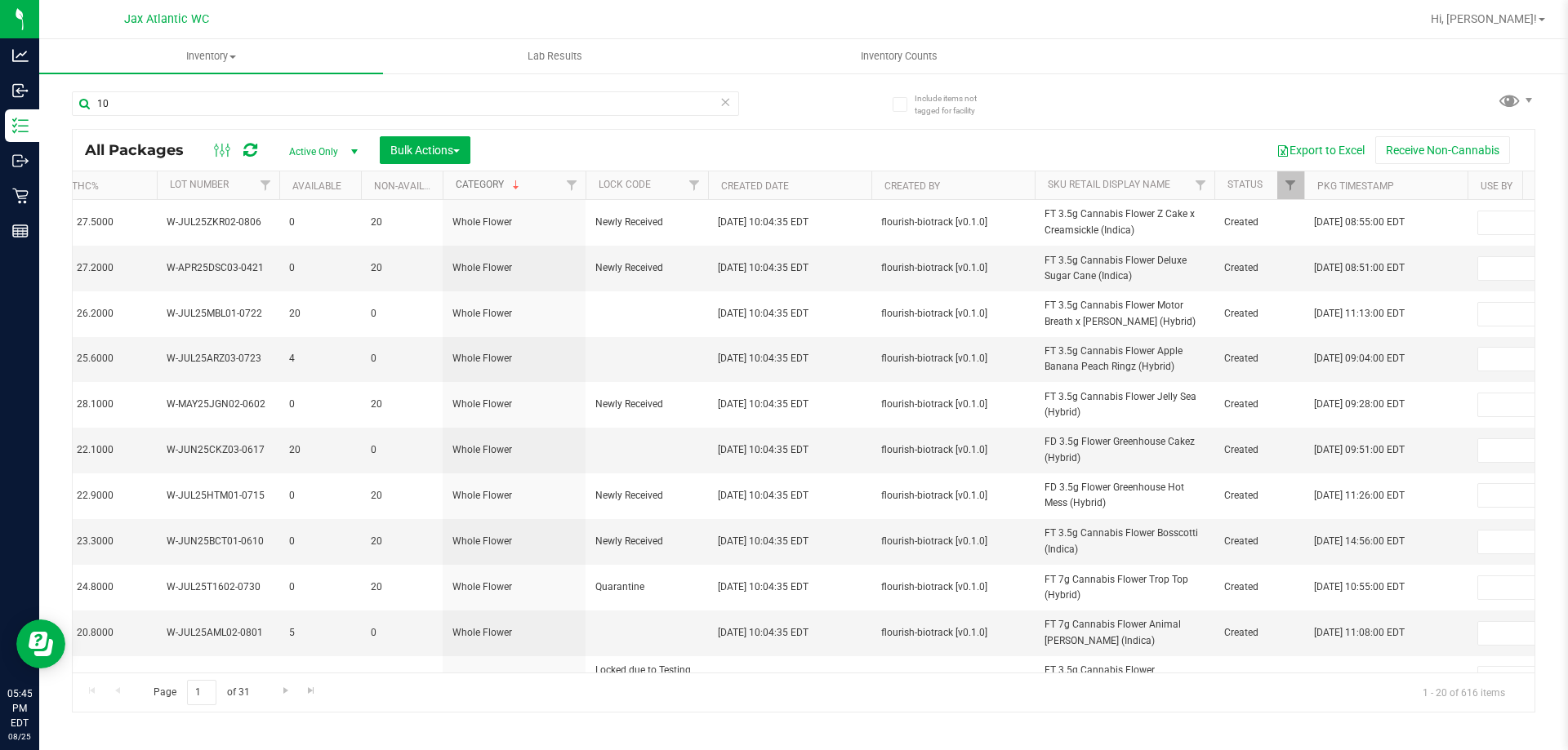
scroll to position [0, 1151]
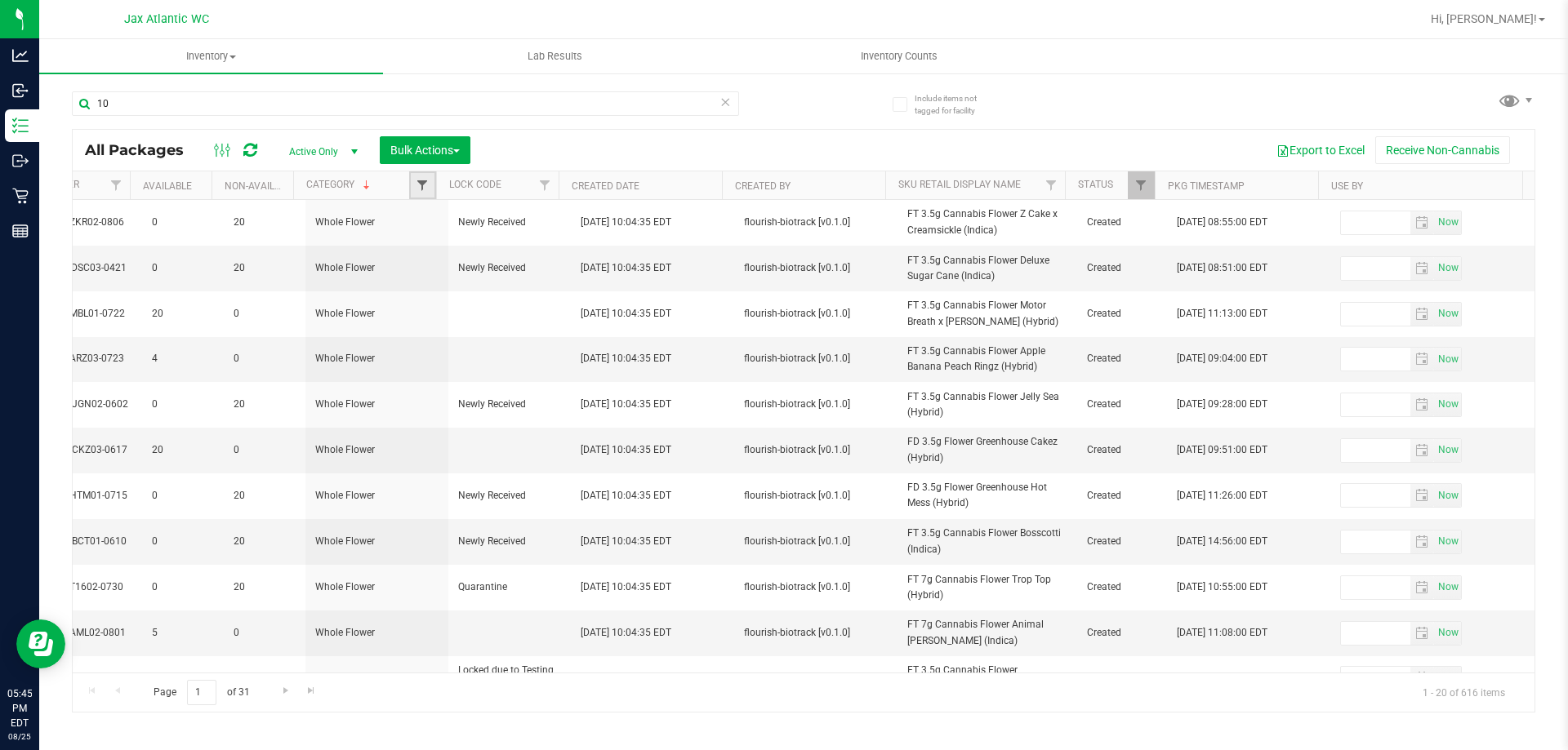
click at [425, 185] on span "Filter" at bounding box center [422, 185] width 13 height 13
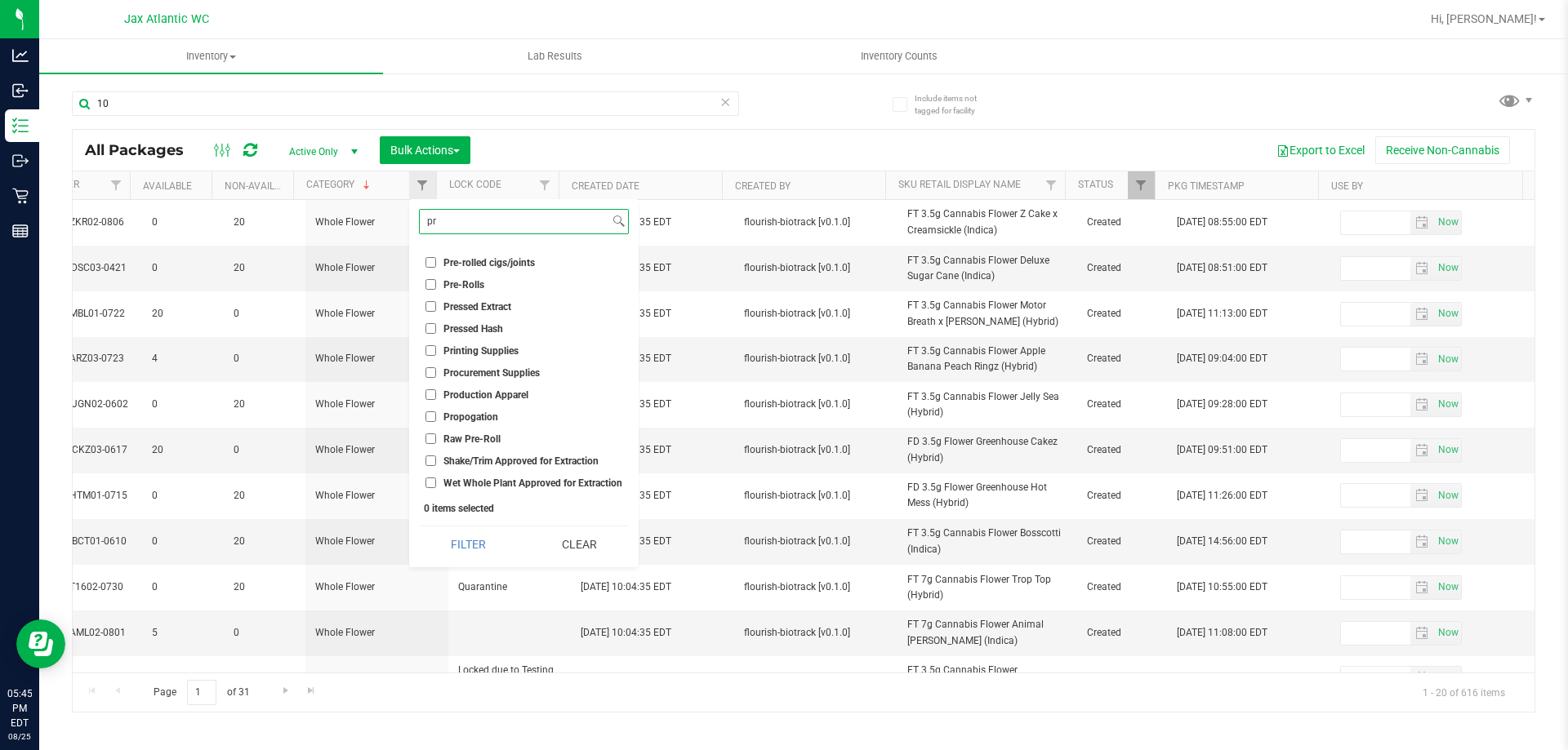
scroll to position [0, 0]
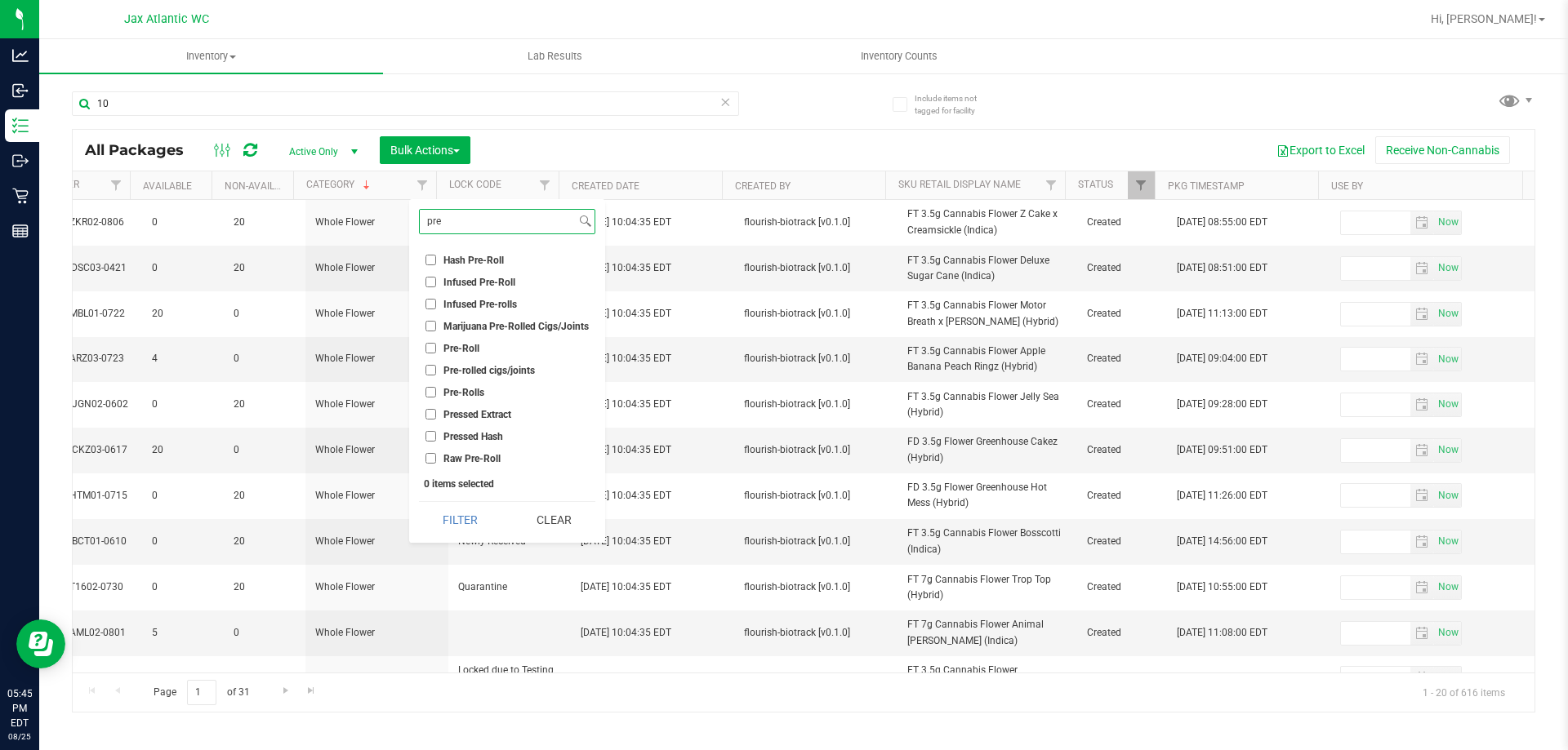
type input "pre"
click at [429, 459] on input "Raw Pre-Roll" at bounding box center [430, 458] width 11 height 11
checkbox input "true"
click at [478, 523] on button "Filter" at bounding box center [460, 520] width 82 height 36
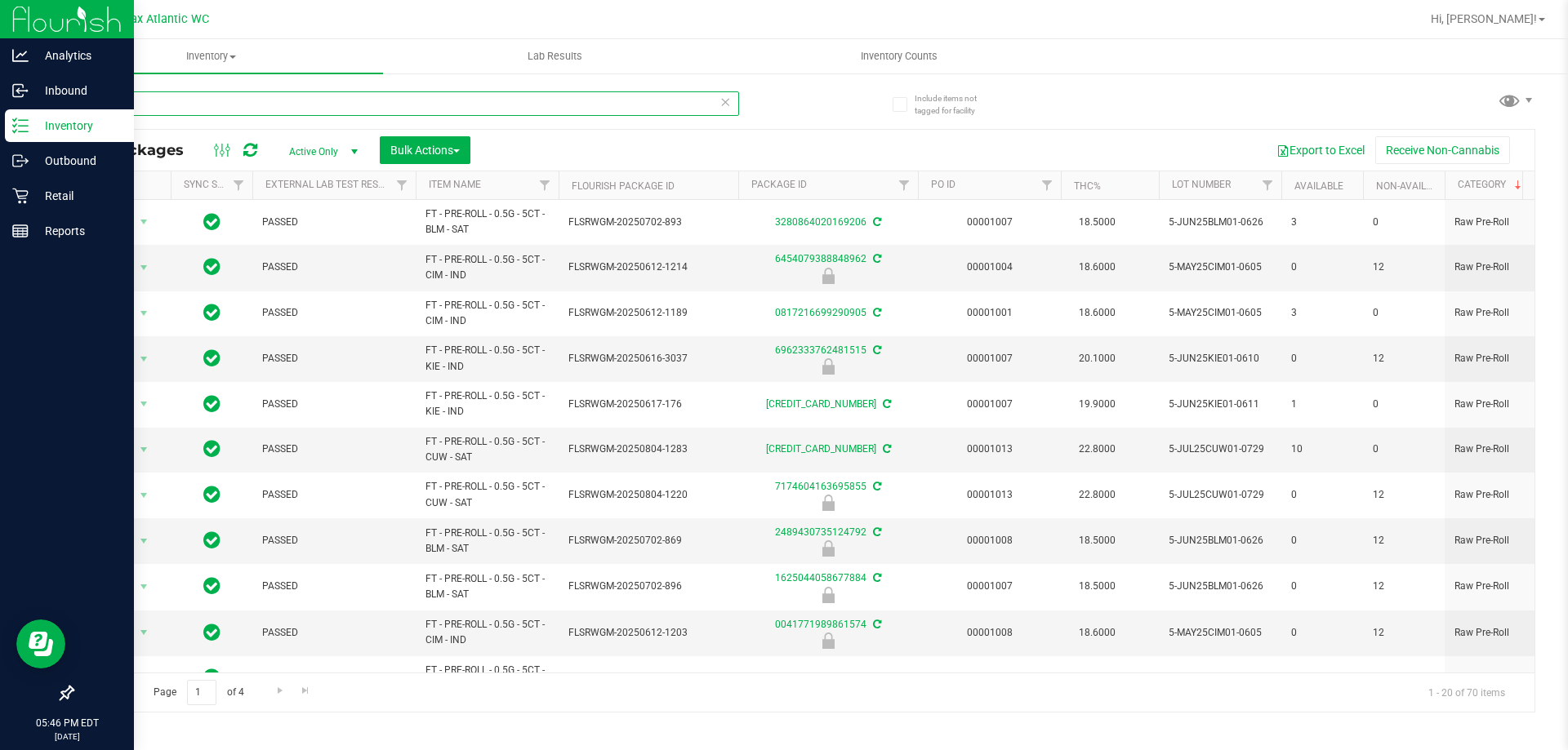
drag, startPoint x: 162, startPoint y: 98, endPoint x: 0, endPoint y: 125, distance: 164.2
click at [0, 125] on div "Analytics Inbound Inventory Outbound Retail Reports 05:46 PM EDT 08/25/2025 08/…" at bounding box center [784, 375] width 1568 height 750
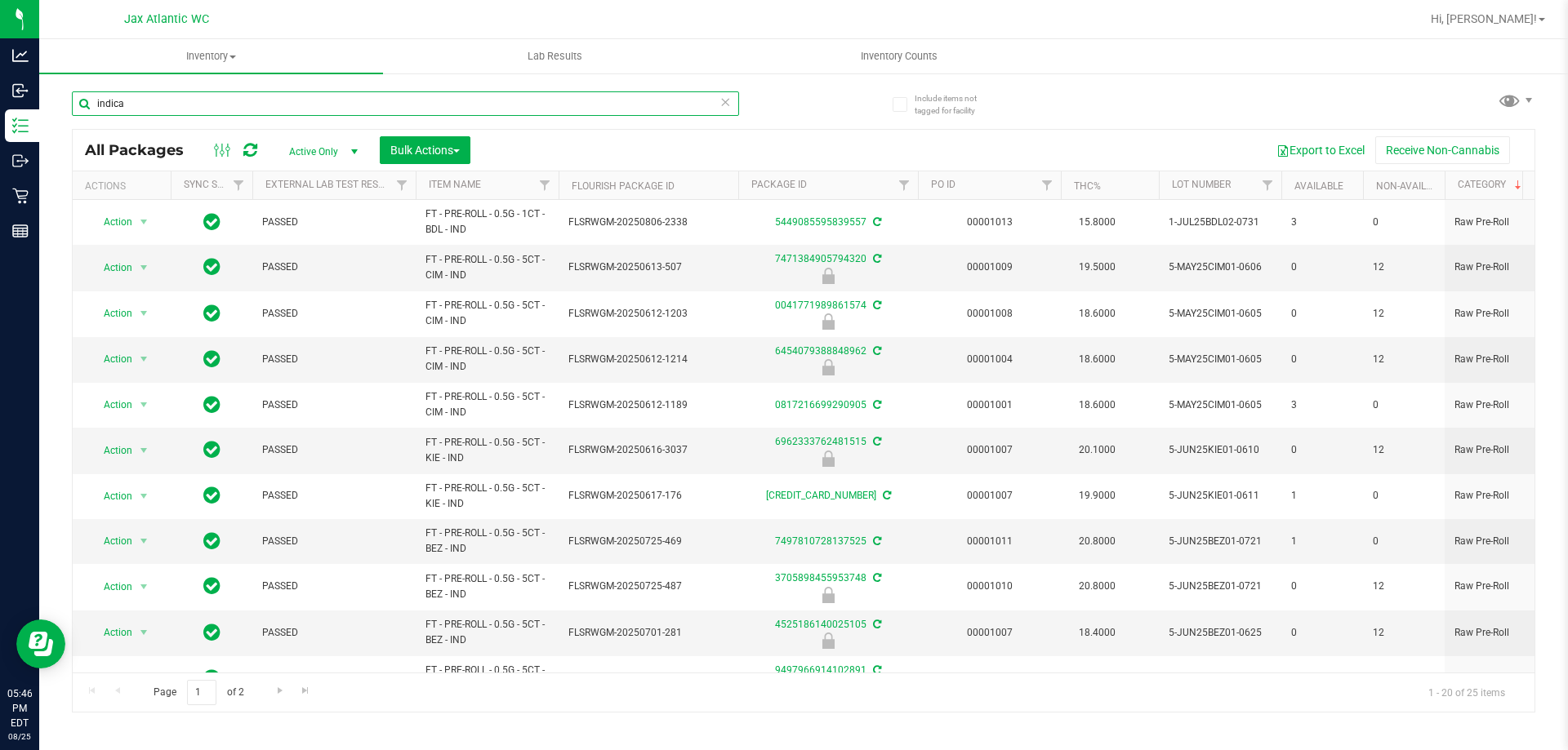
type input "indica"
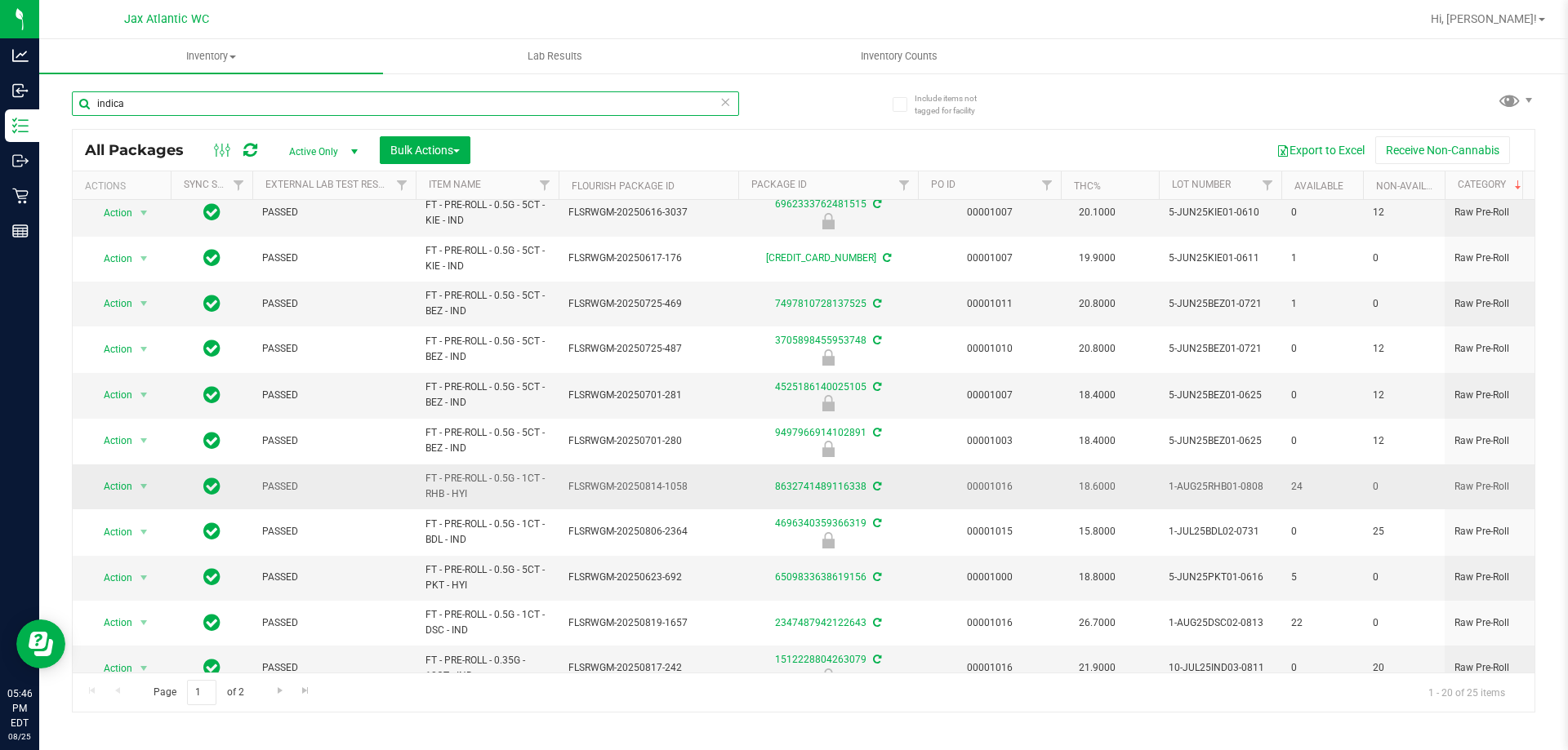
scroll to position [452, 0]
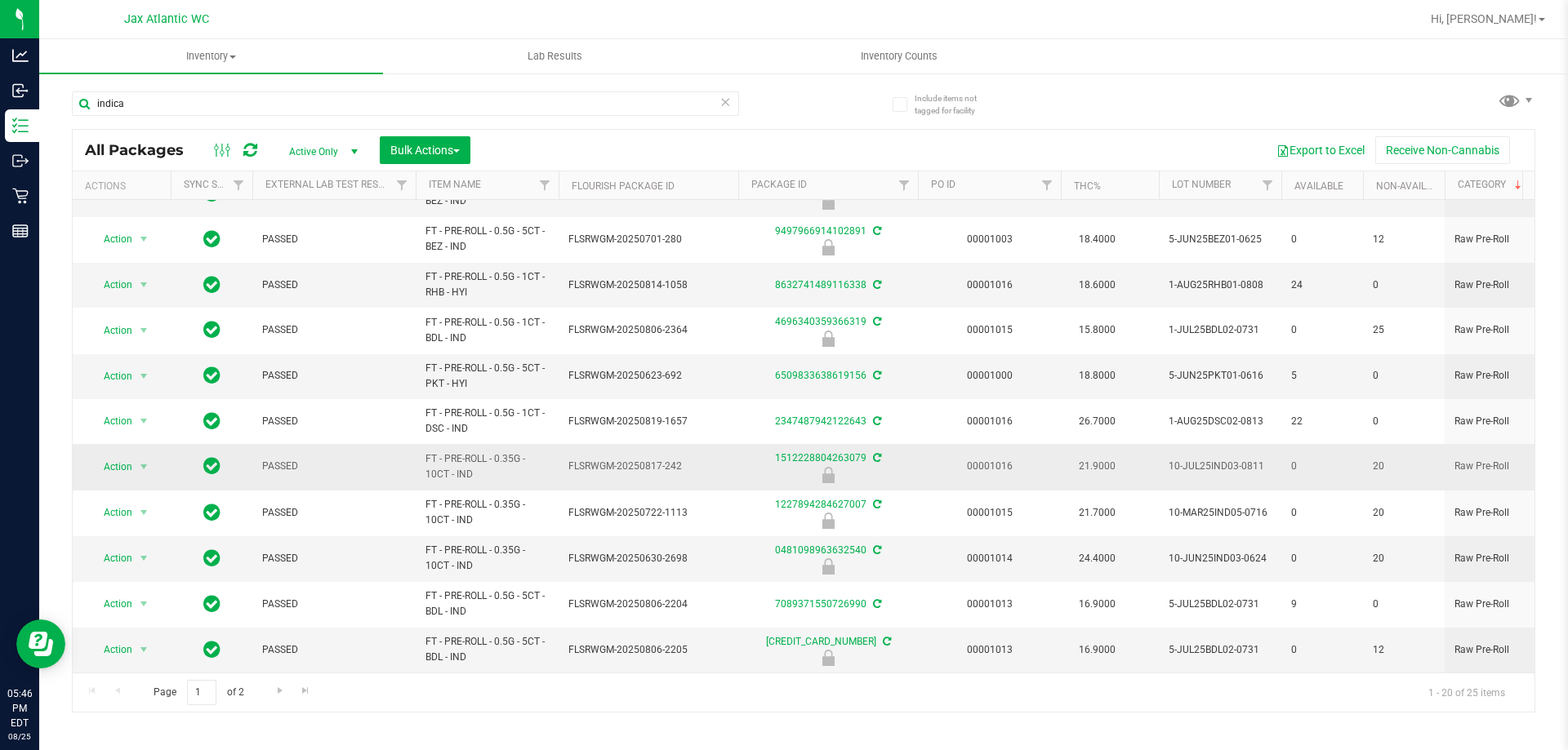
drag, startPoint x: 436, startPoint y: 460, endPoint x: 390, endPoint y: 459, distance: 46.0
click at [390, 459] on tr "Action Action Edit attributes Global inventory Locate package Package audit log…" at bounding box center [1373, 466] width 2600 height 45
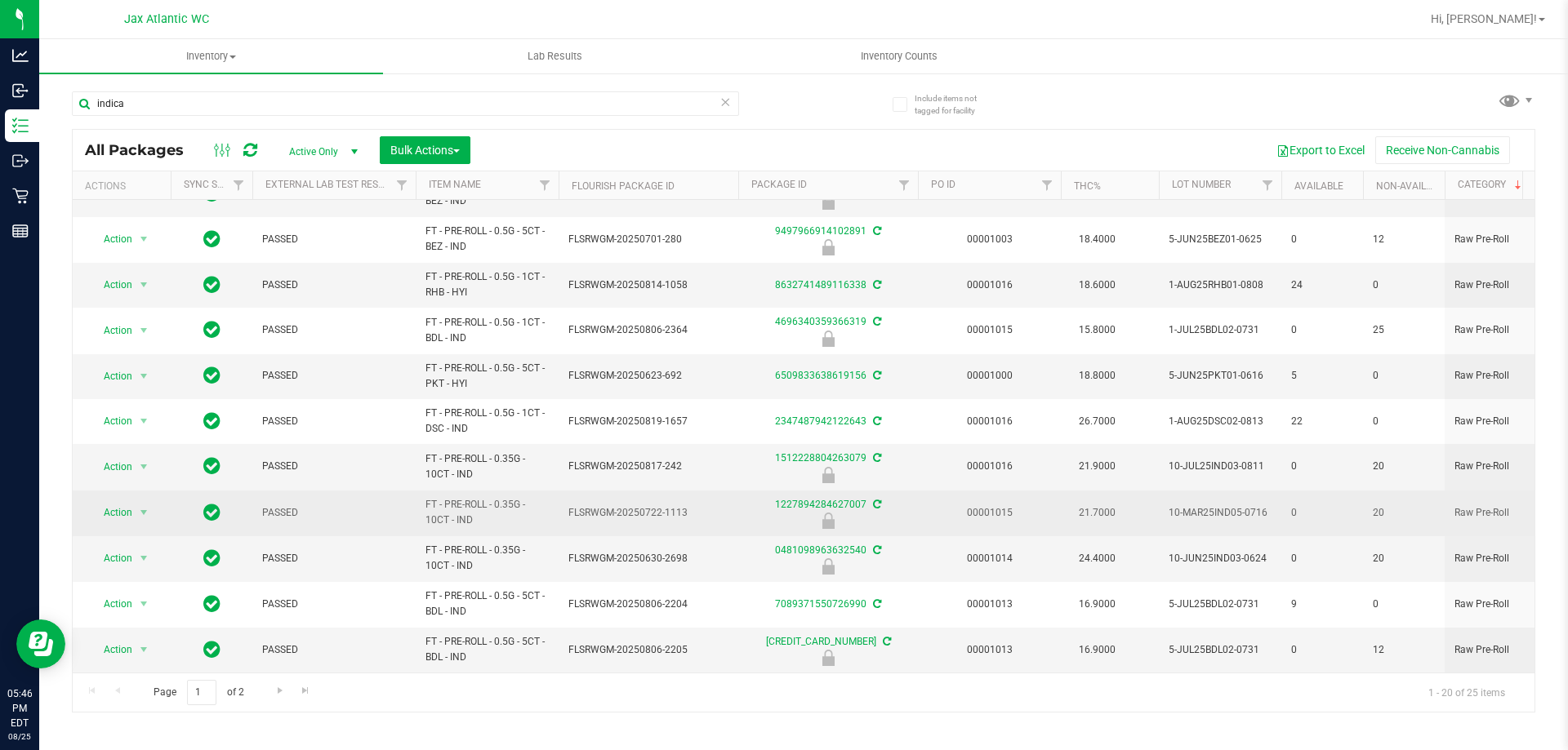
drag, startPoint x: 502, startPoint y: 512, endPoint x: 458, endPoint y: 510, distance: 44.0
click at [458, 510] on span "FT - PRE-ROLL - 0.35G - 10CT - IND" at bounding box center [487, 513] width 124 height 31
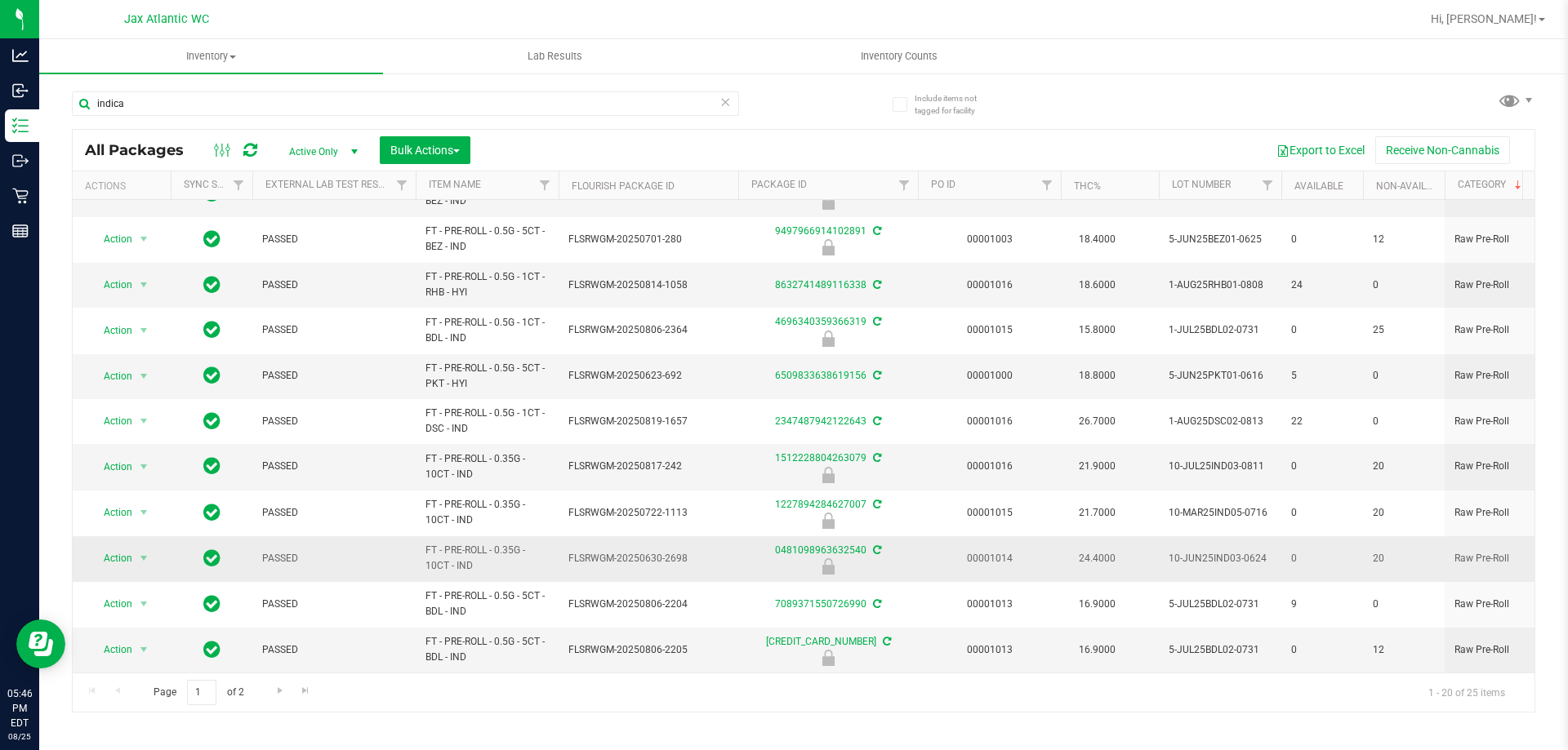
drag, startPoint x: 513, startPoint y: 559, endPoint x: 405, endPoint y: 537, distance: 110.2
click at [405, 537] on tr "Action Action Edit attributes Global inventory Locate package Package audit log…" at bounding box center [1373, 559] width 2600 height 45
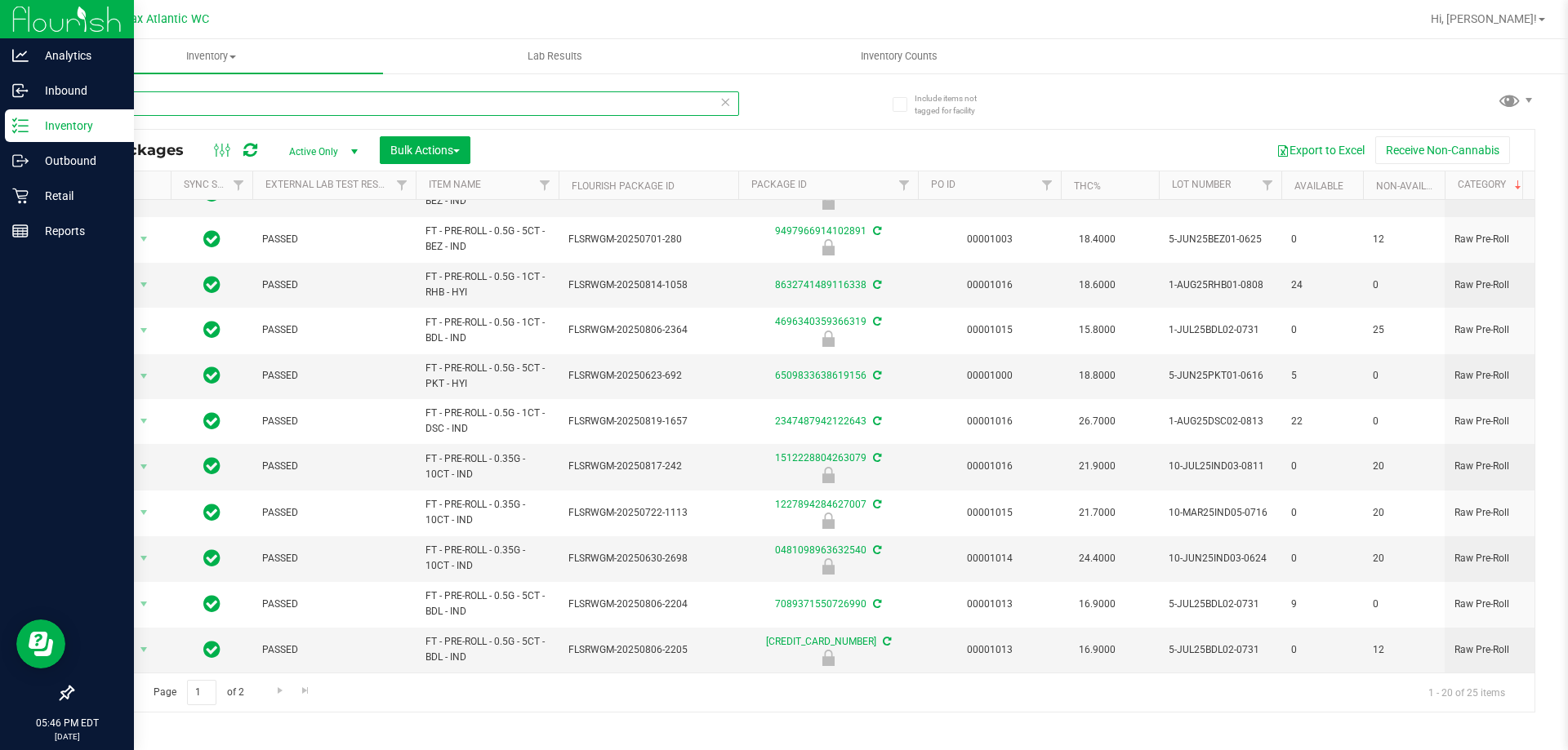
drag, startPoint x: 242, startPoint y: 102, endPoint x: 93, endPoint y: 116, distance: 149.7
click at [0, 105] on div "Analytics Inbound Inventory Outbound Retail Reports 05:46 PM EDT 08/25/2025 08/…" at bounding box center [784, 375] width 1568 height 750
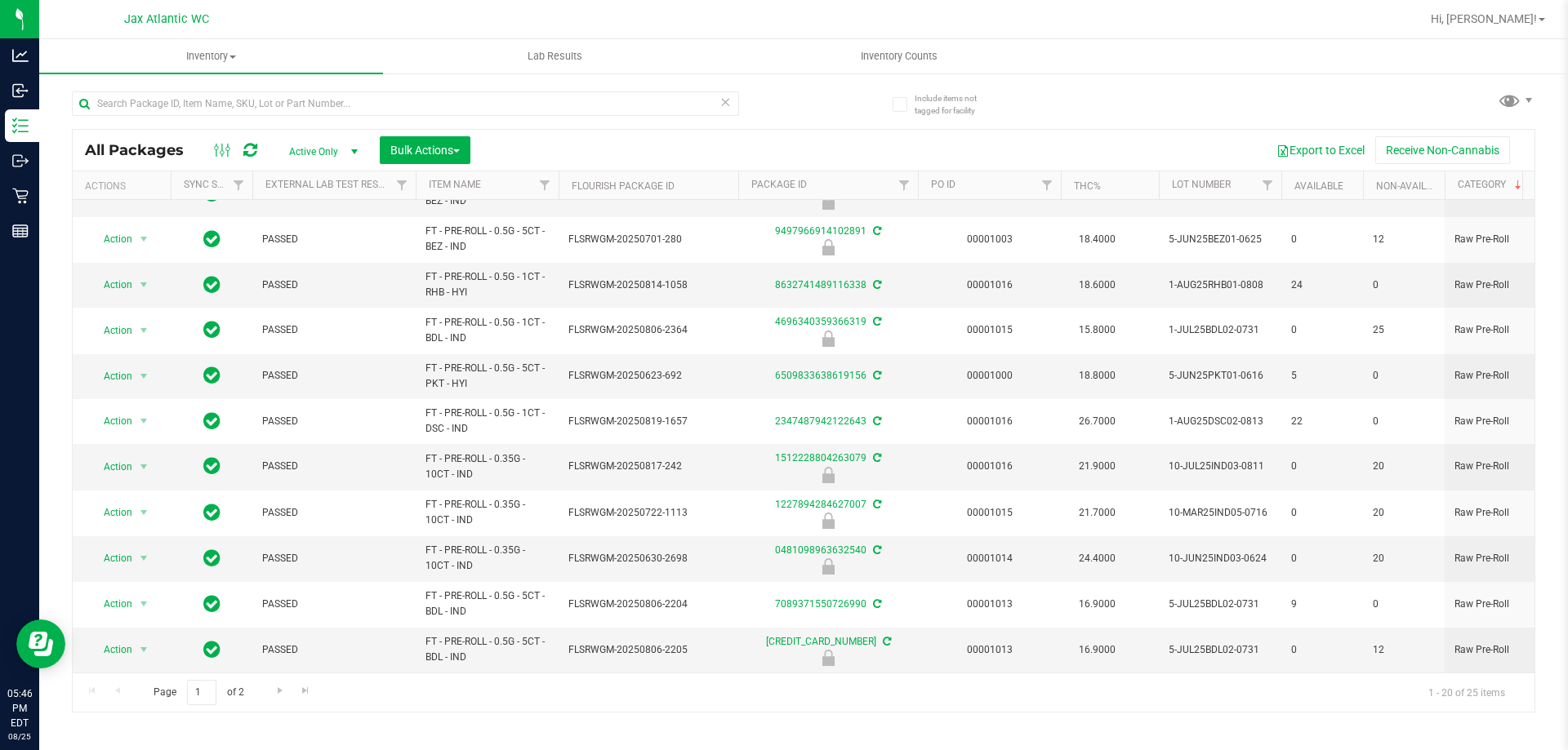
click at [547, 153] on div "Export to Excel Receive Non-Cannabis" at bounding box center [1002, 150] width 1040 height 28
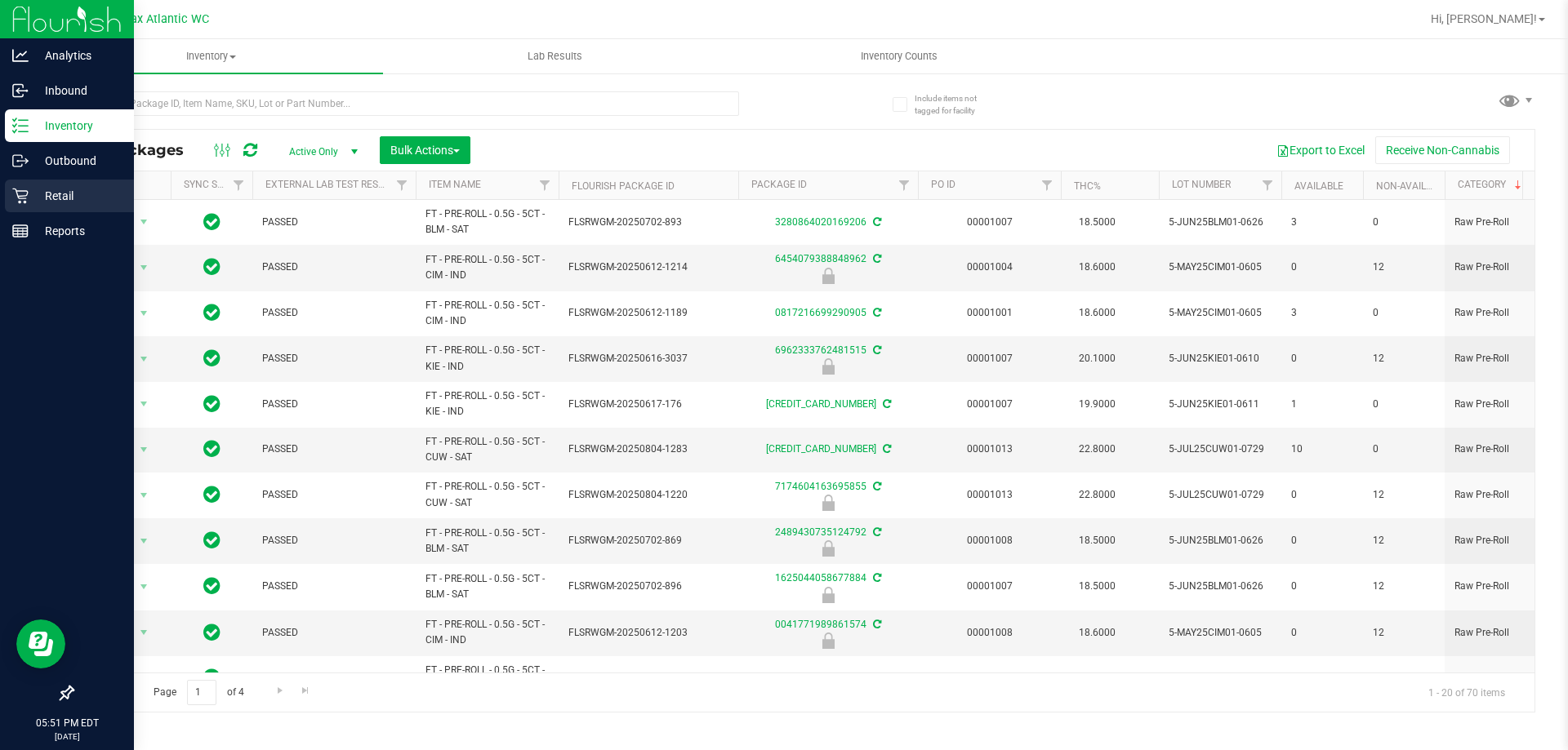
click at [73, 190] on p "Retail" at bounding box center [77, 196] width 98 height 20
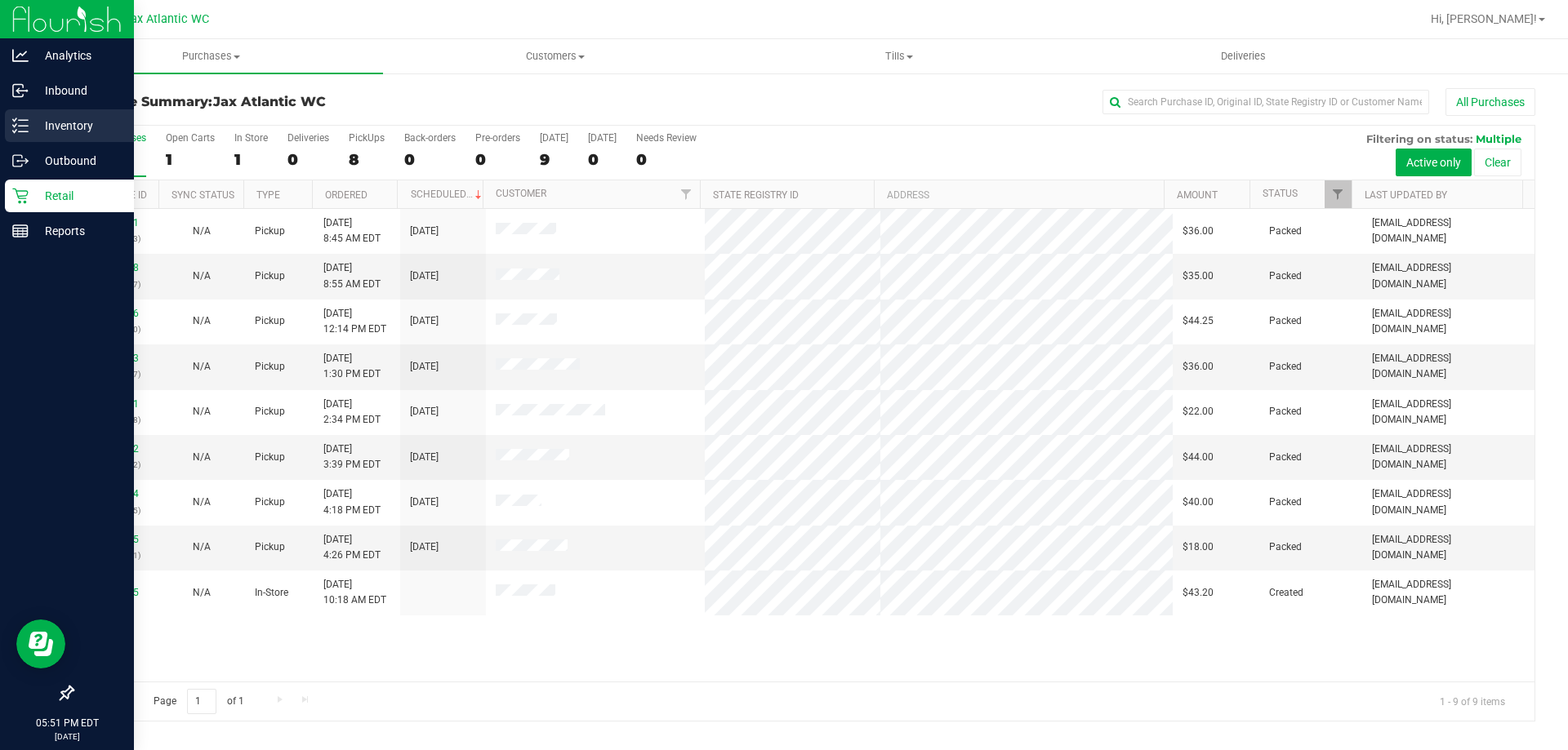
click at [45, 120] on p "Inventory" at bounding box center [77, 126] width 98 height 20
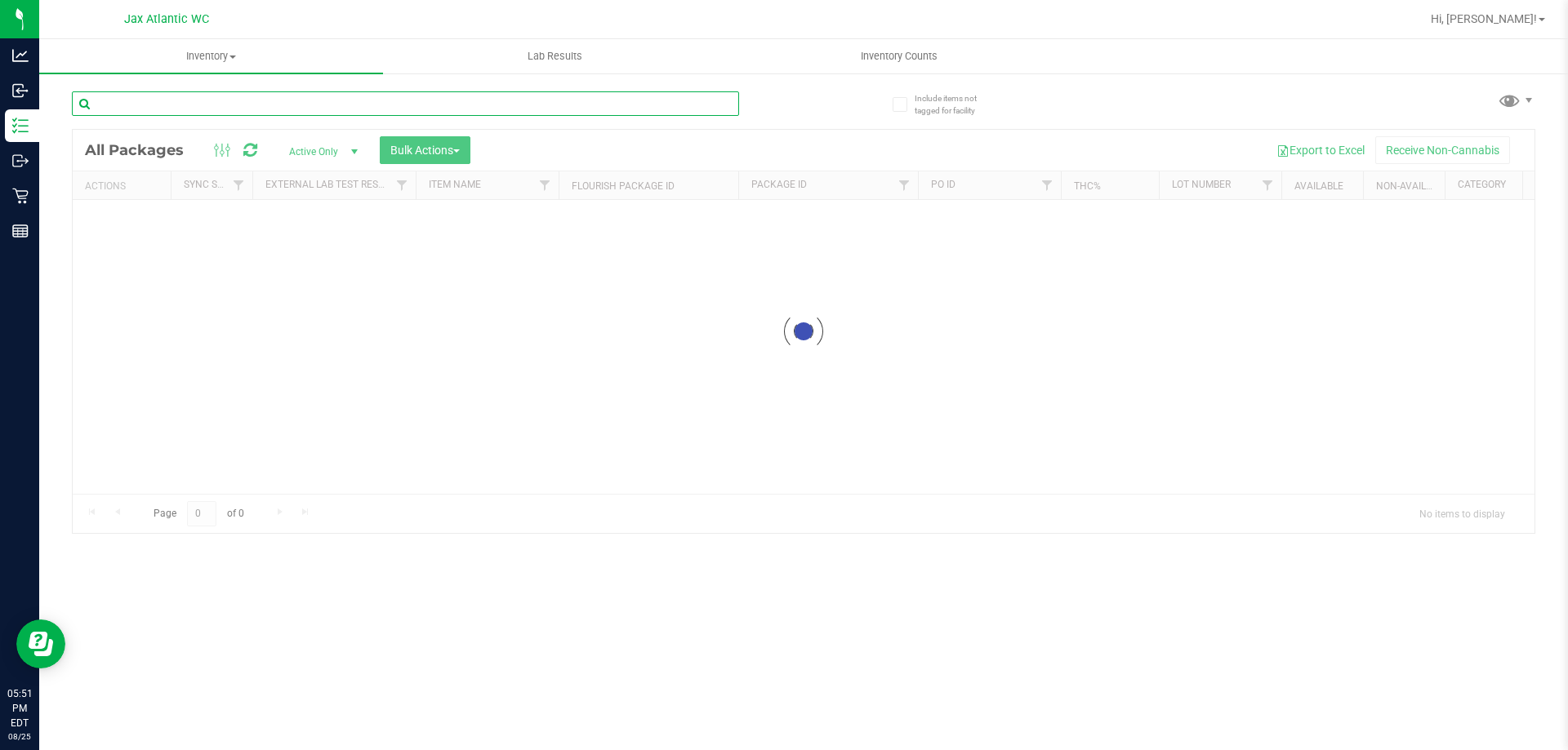
click at [151, 100] on input "text" at bounding box center [405, 104] width 667 height 25
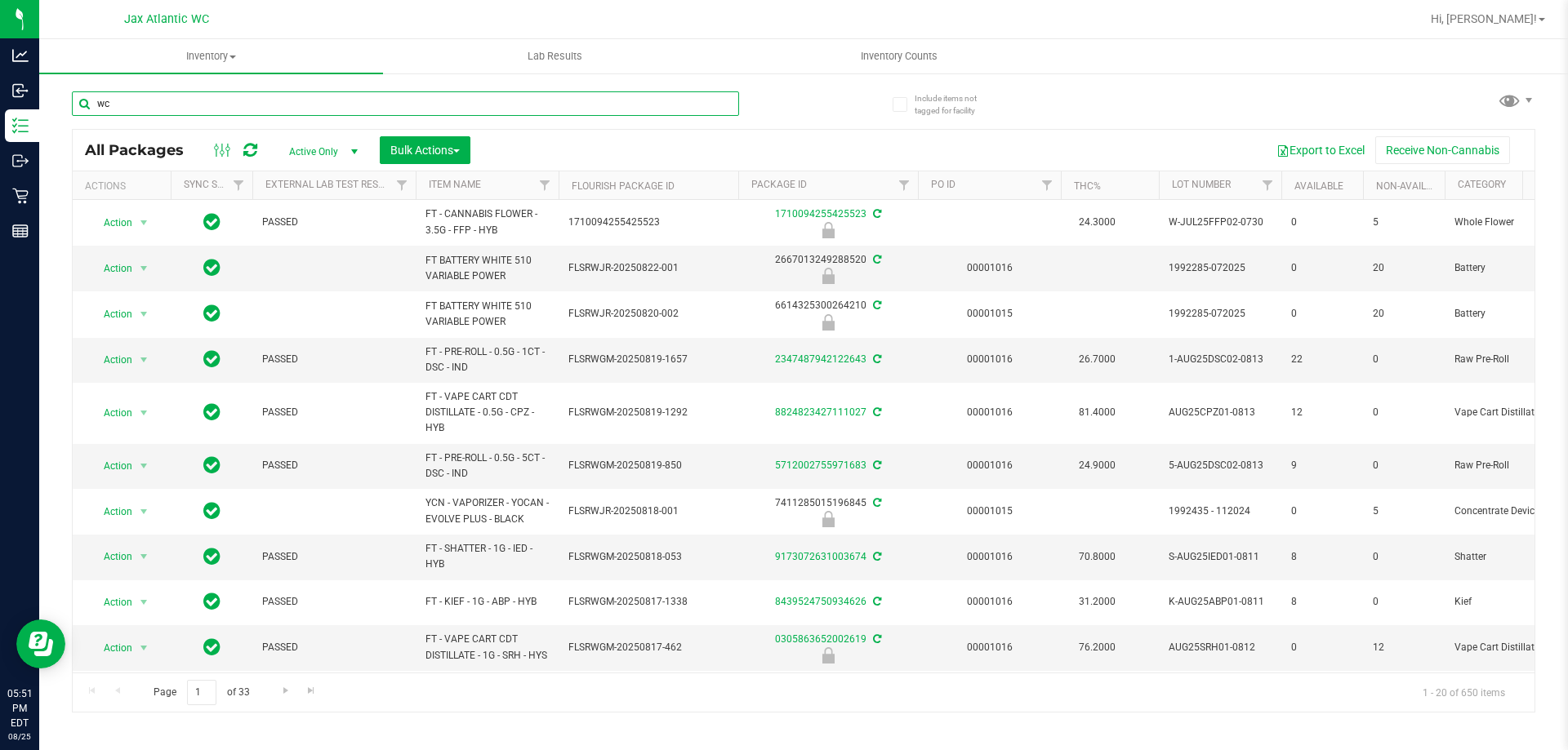
type input "wck"
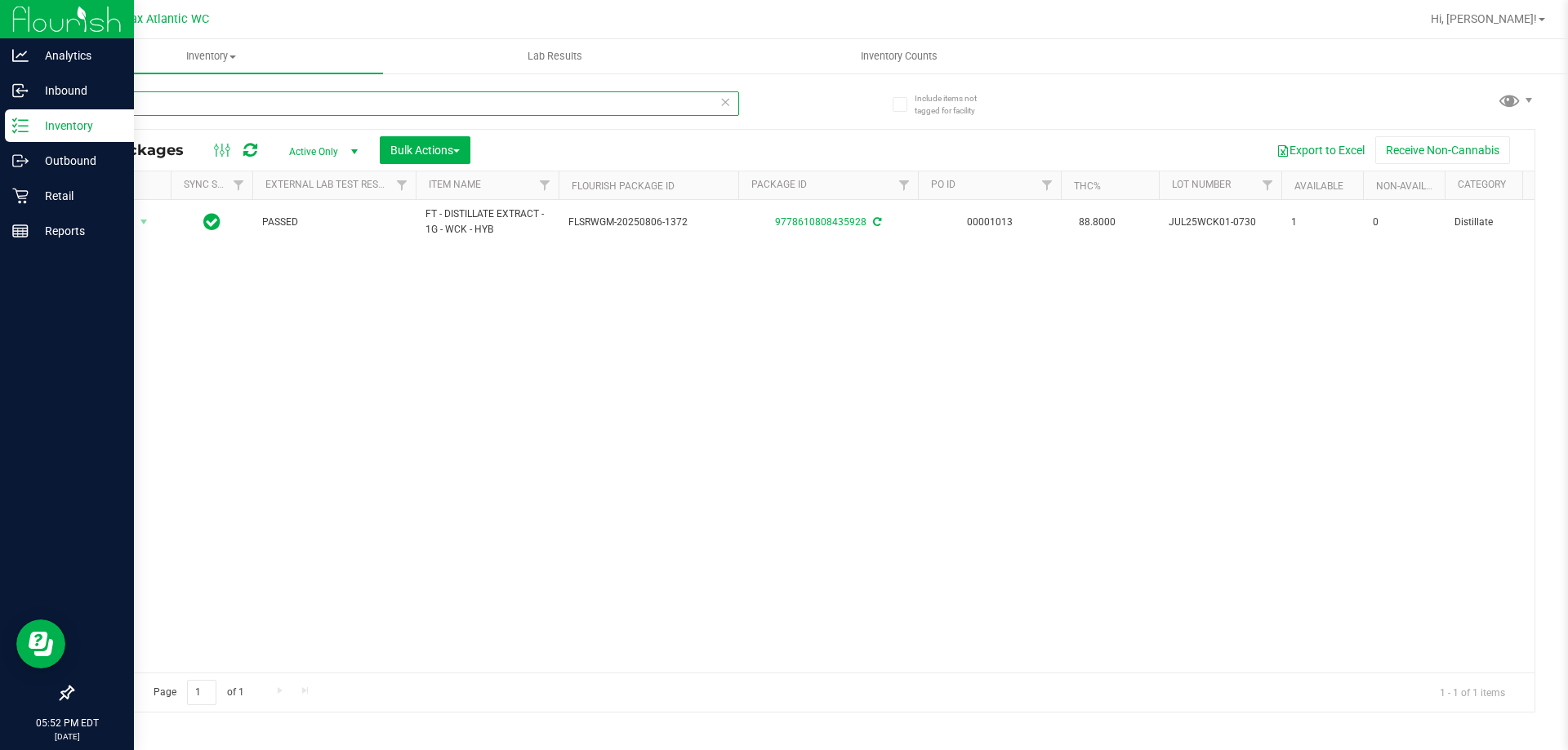
drag, startPoint x: 176, startPoint y: 110, endPoint x: 0, endPoint y: 121, distance: 176.3
click at [0, 121] on div "Analytics Inbound Inventory Outbound Retail Reports 05:52 PM EDT 08/25/2025 08/…" at bounding box center [784, 375] width 1568 height 750
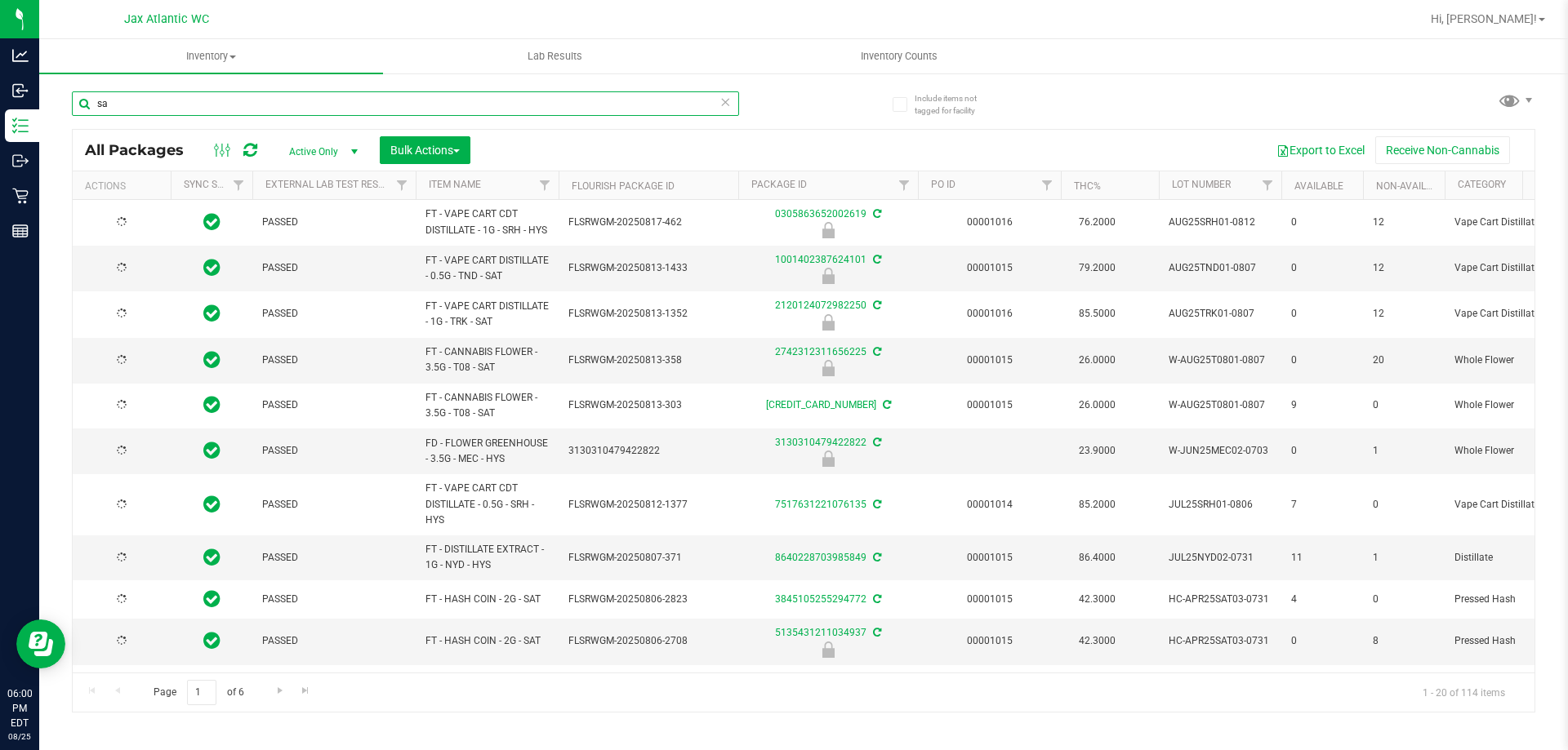
type input "s"
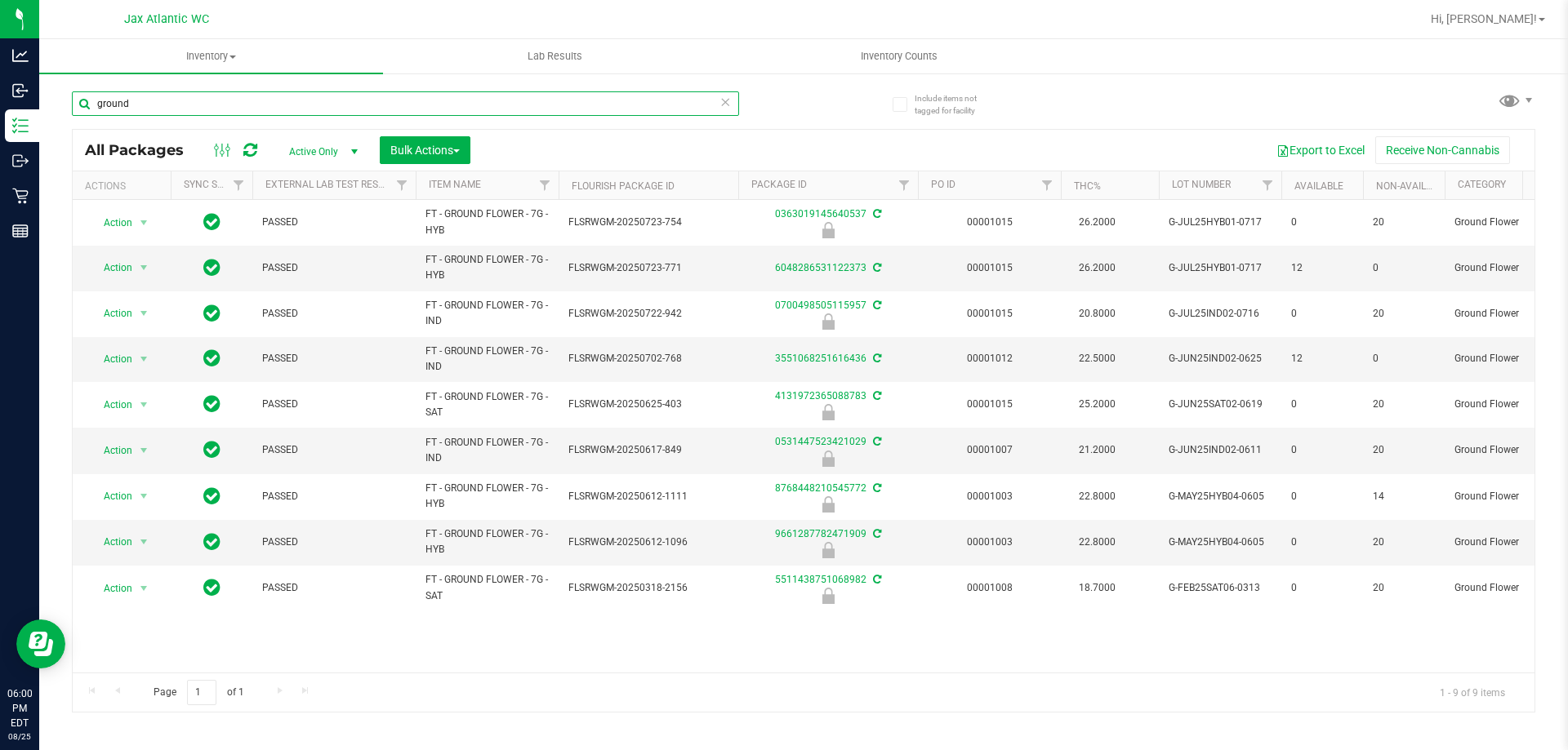
type input "ground"
